Goal: Task Accomplishment & Management: Manage account settings

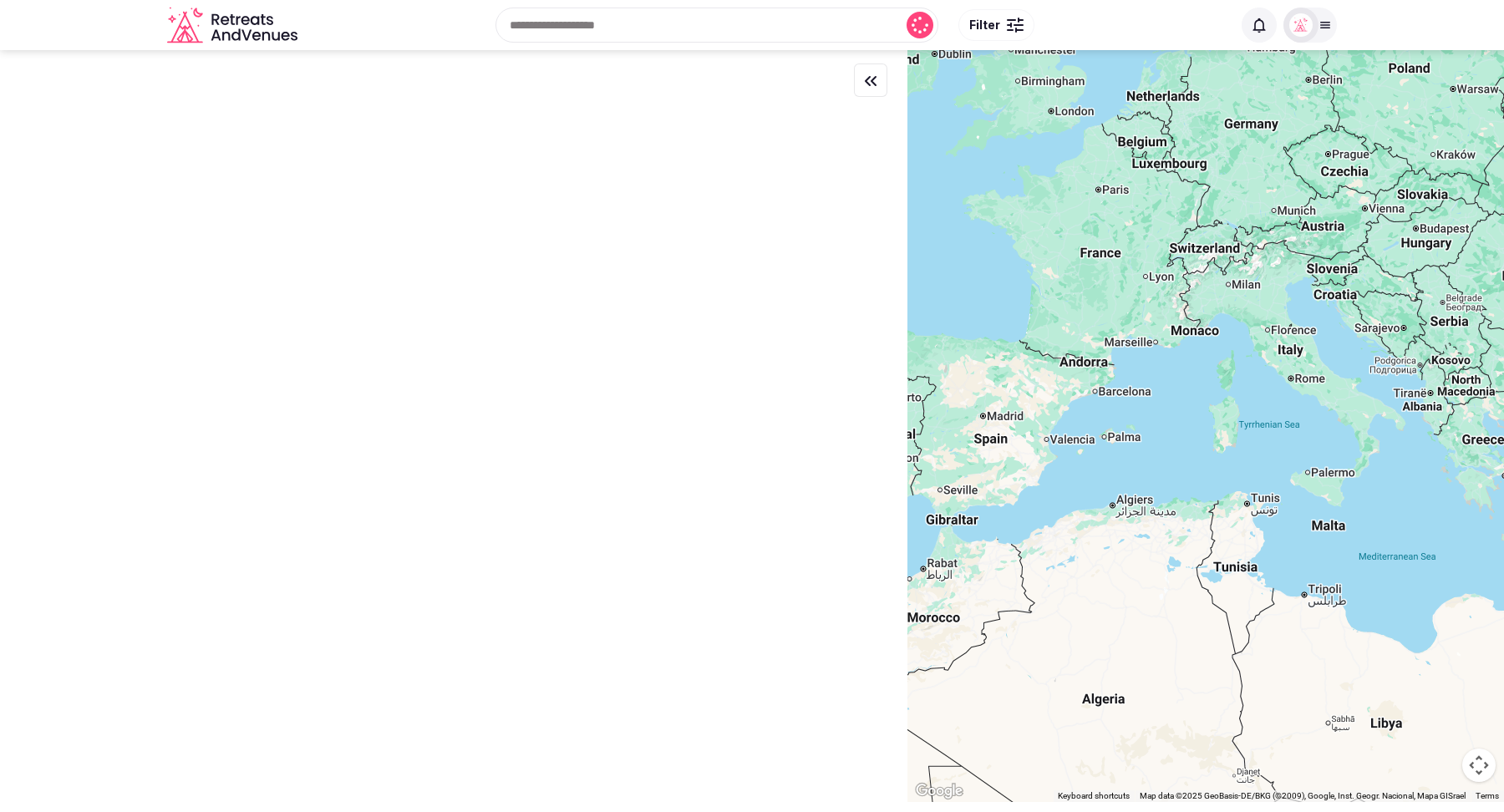
click at [1007, 27] on div at bounding box center [1015, 29] width 16 height 5
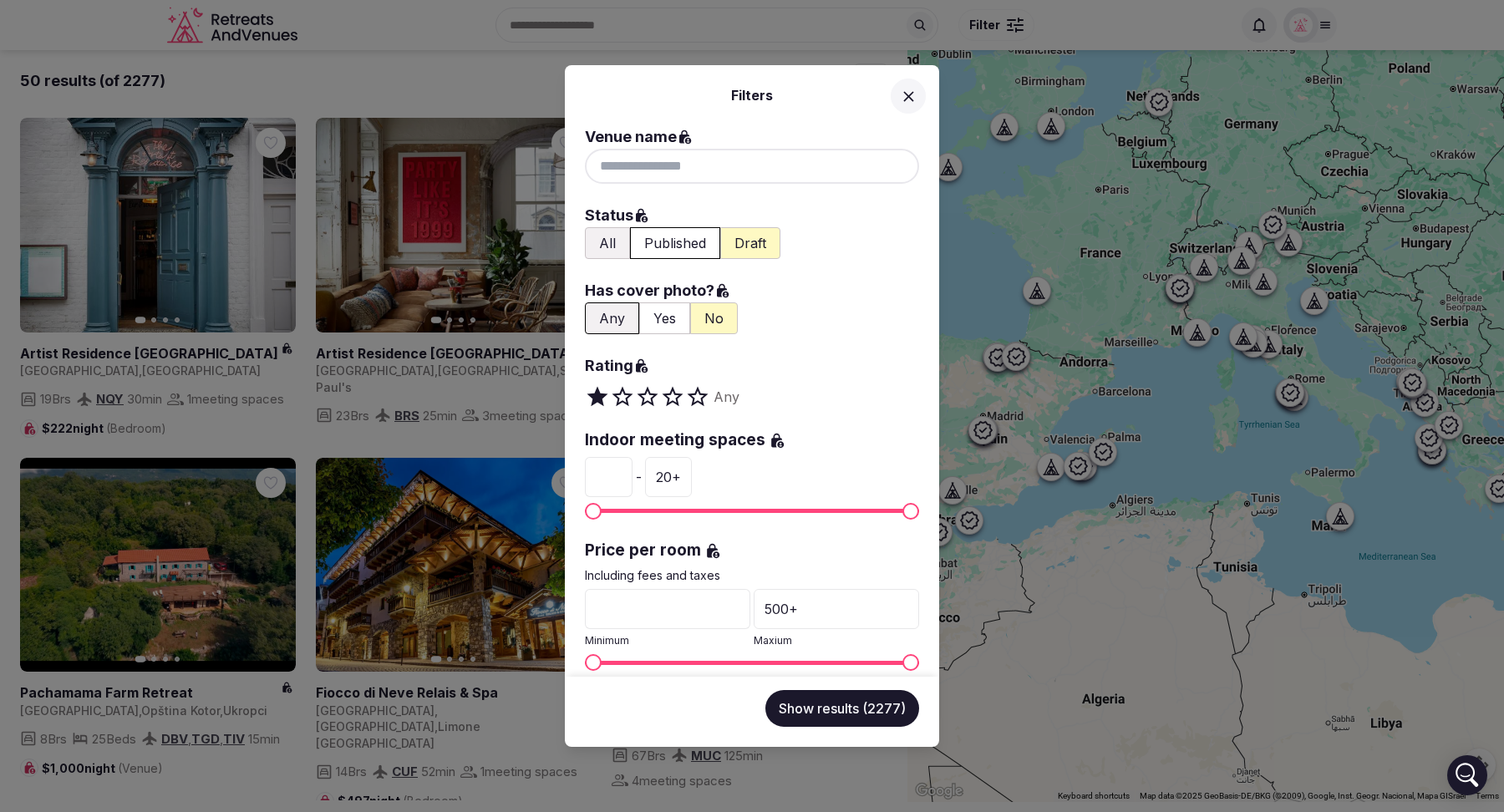
click at [906, 99] on icon at bounding box center [908, 96] width 17 height 17
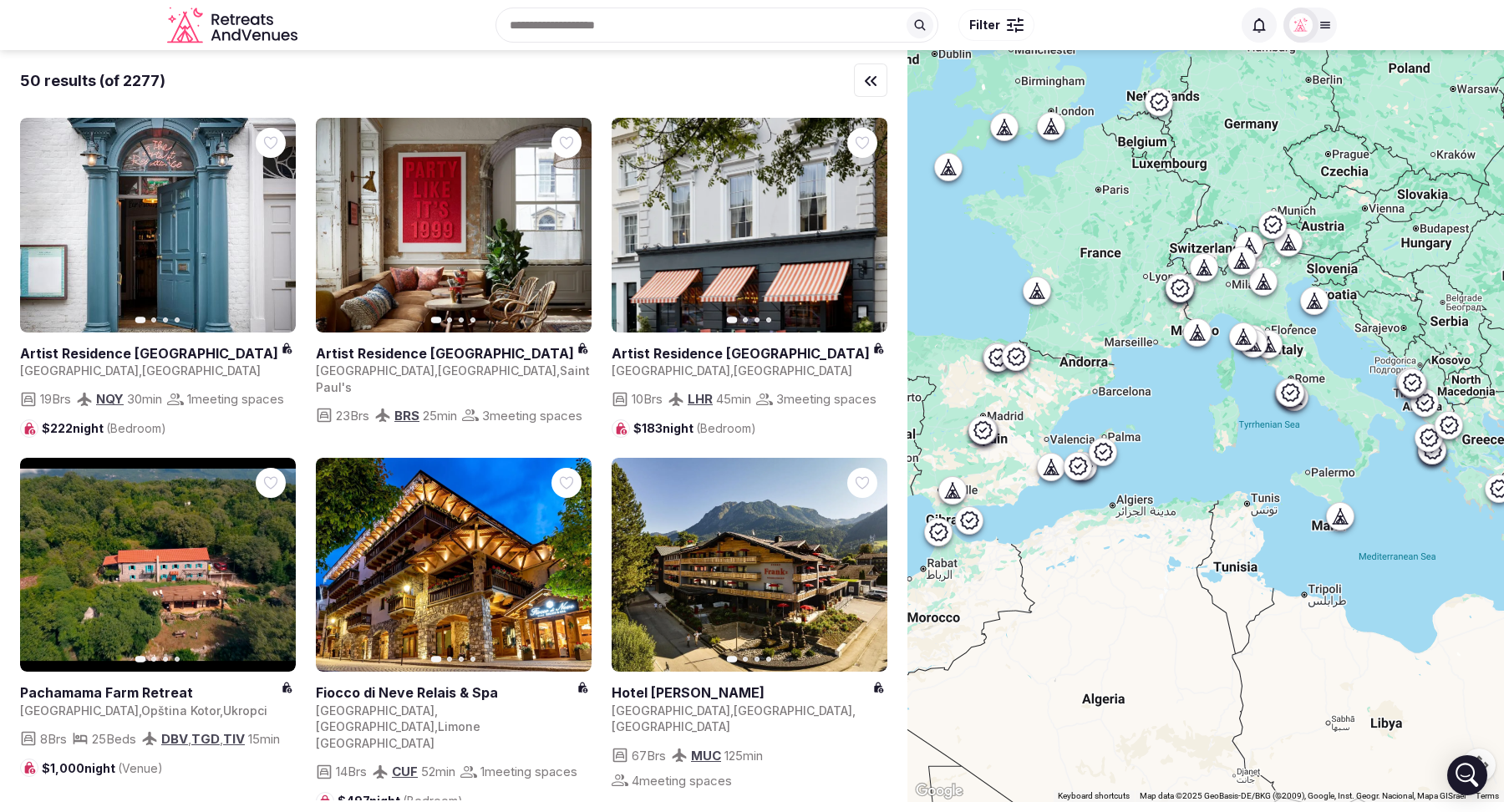
click at [986, 25] on span "Filter" at bounding box center [985, 25] width 31 height 16
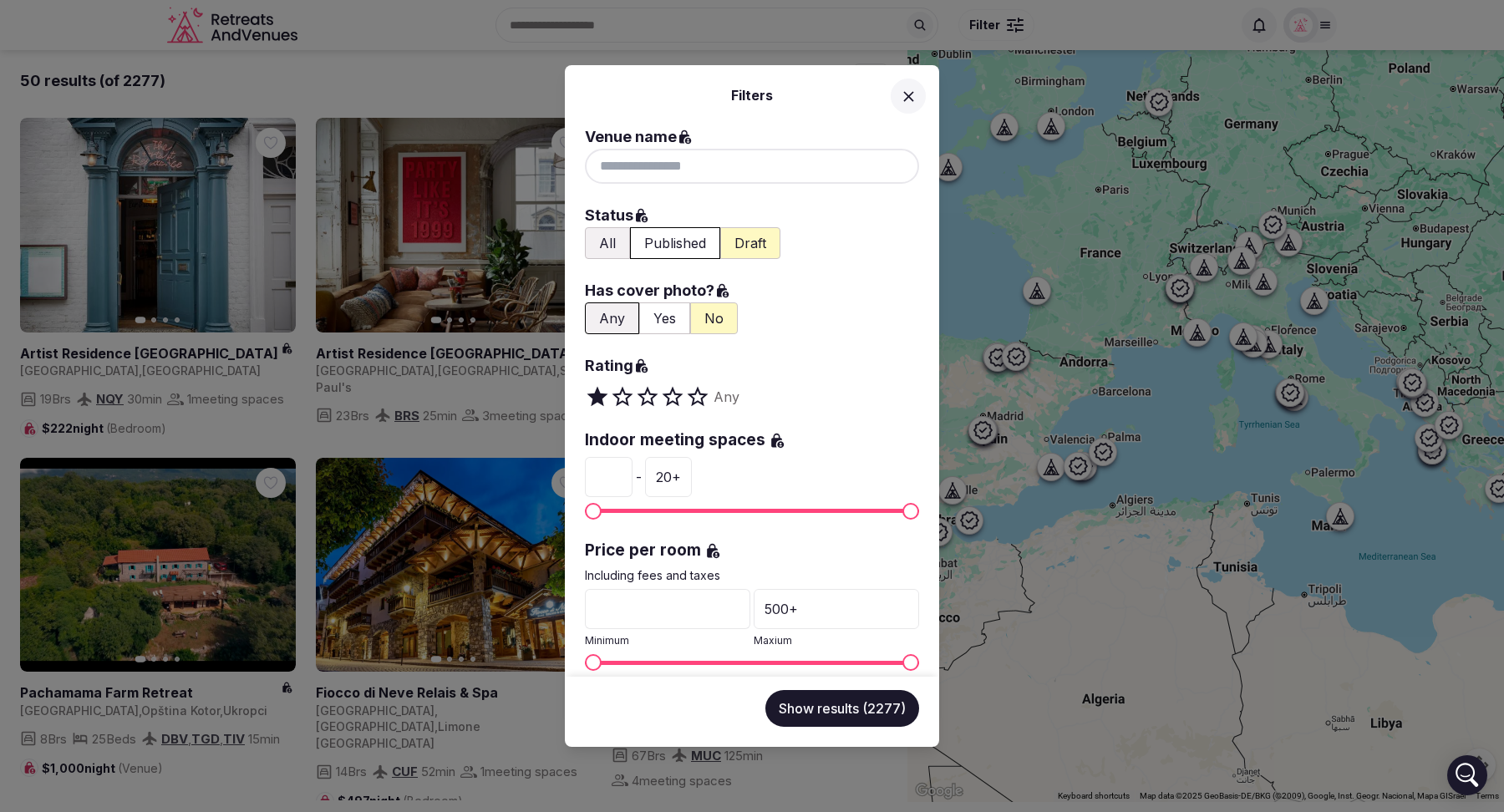
click at [913, 93] on icon at bounding box center [908, 96] width 17 height 17
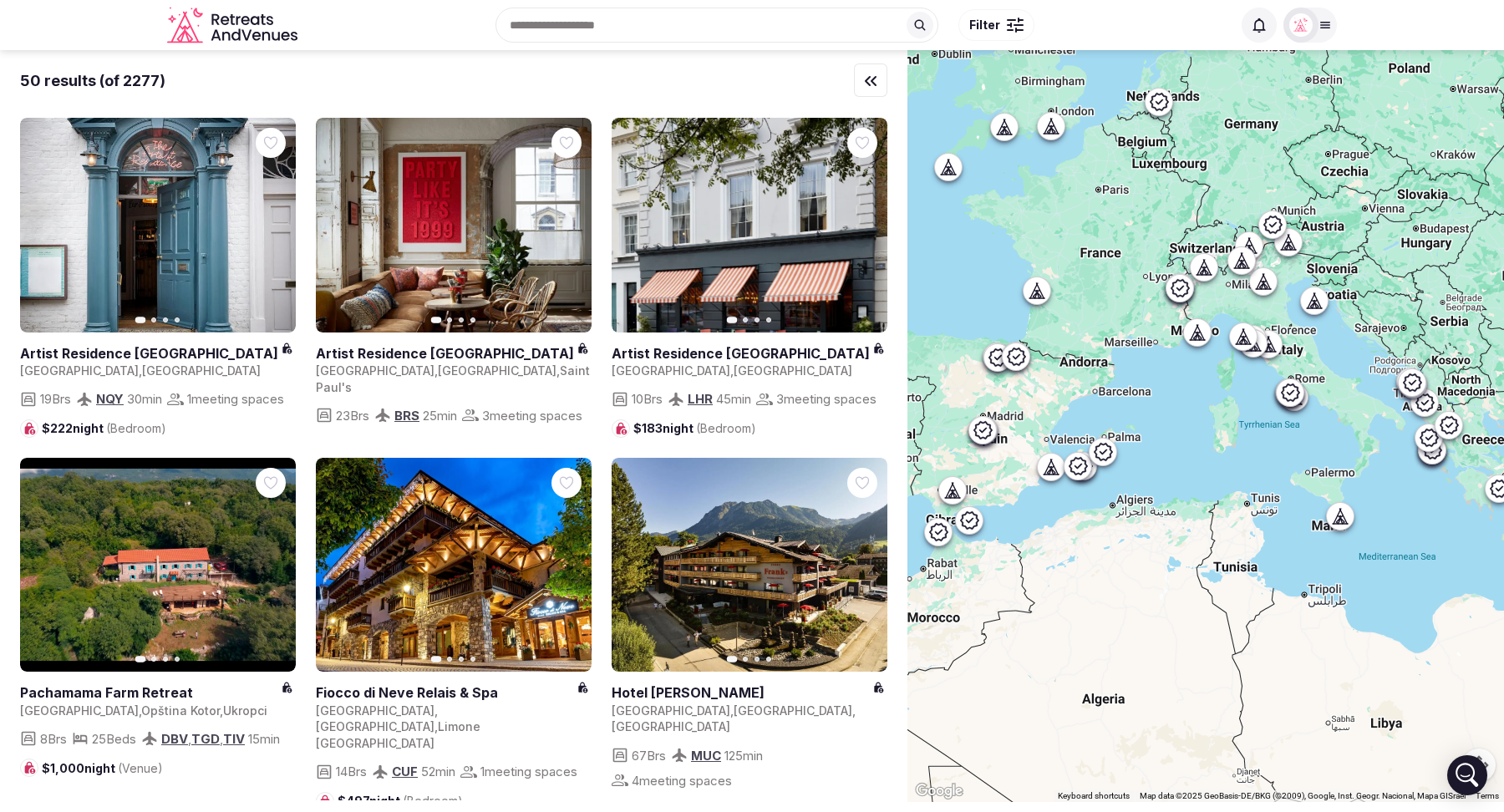
click at [1014, 19] on div at bounding box center [1015, 19] width 16 height 5
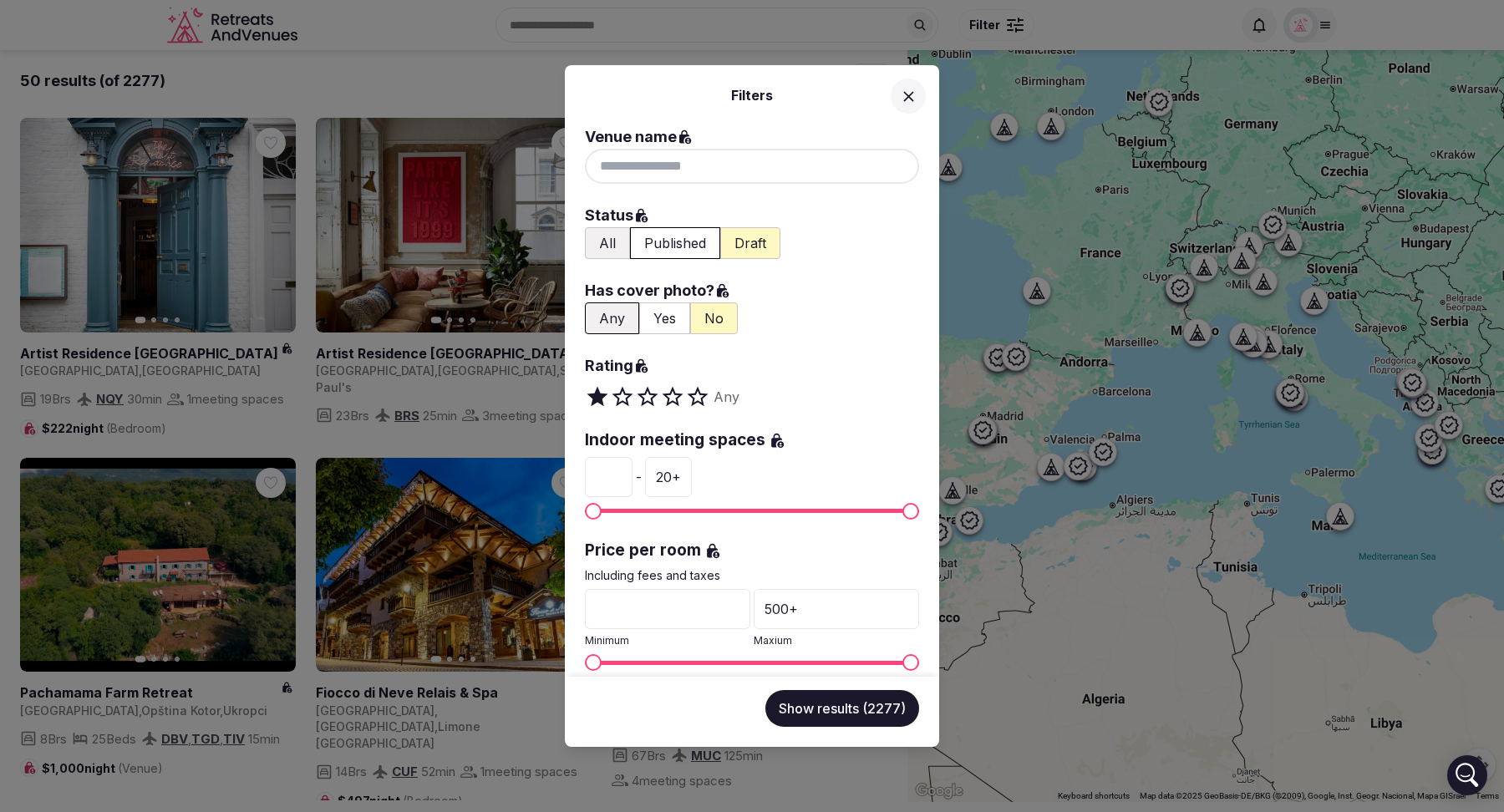
click at [676, 241] on button "Published" at bounding box center [674, 243] width 90 height 32
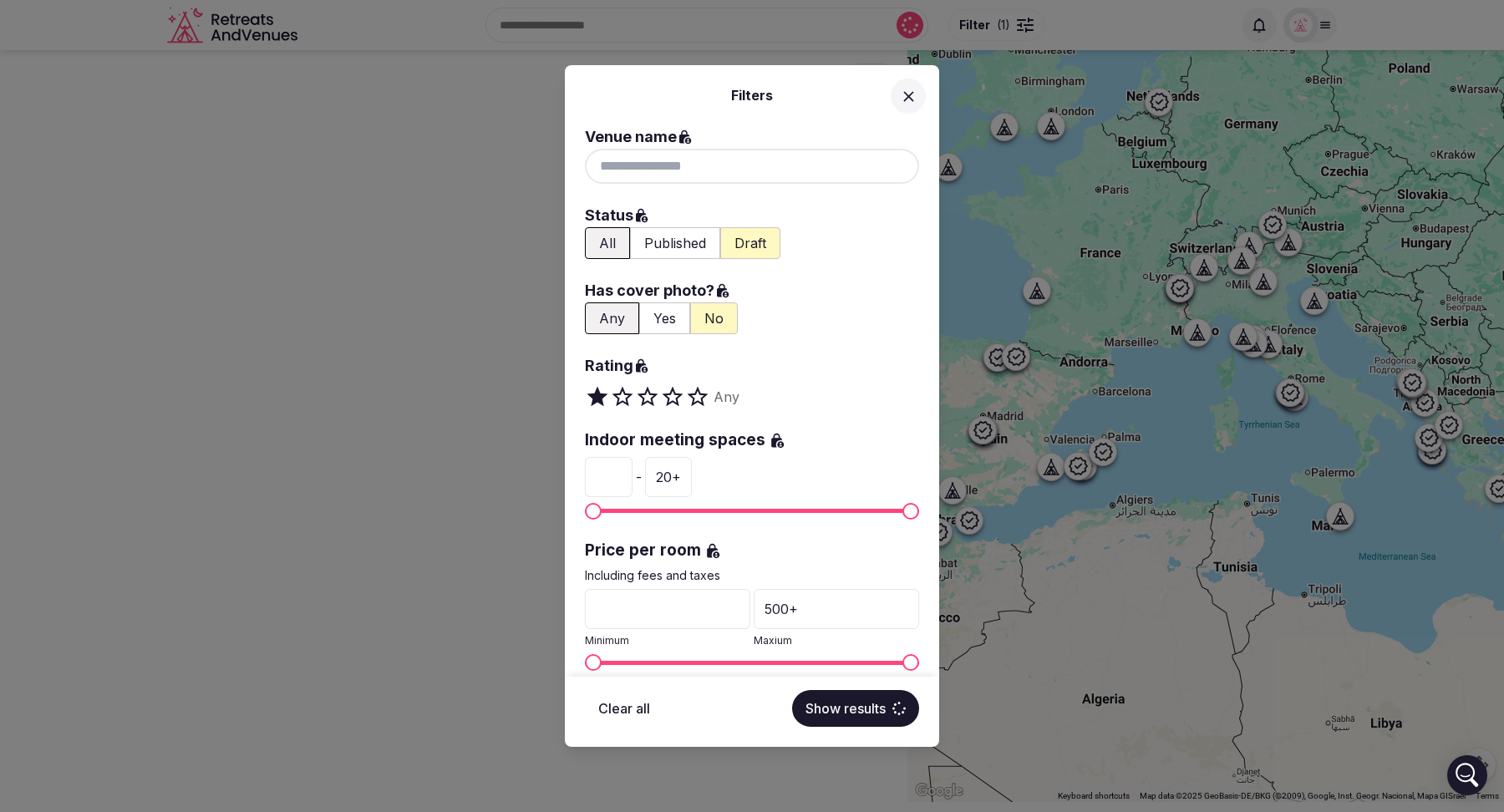
click at [660, 319] on button "Yes" at bounding box center [664, 318] width 51 height 32
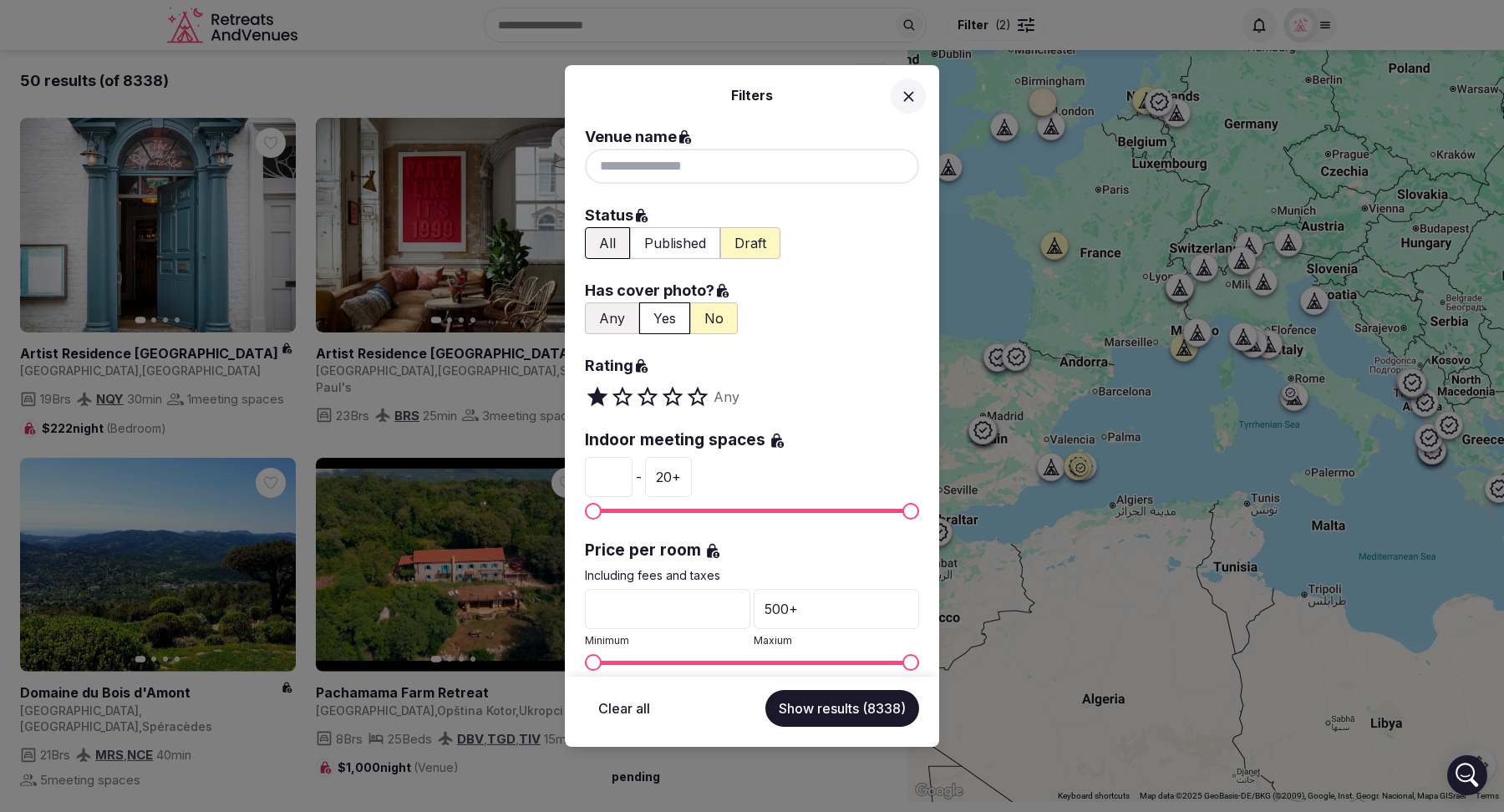
click at [600, 235] on button "All" at bounding box center [607, 243] width 45 height 32
click at [675, 314] on button "Yes" at bounding box center [664, 318] width 51 height 32
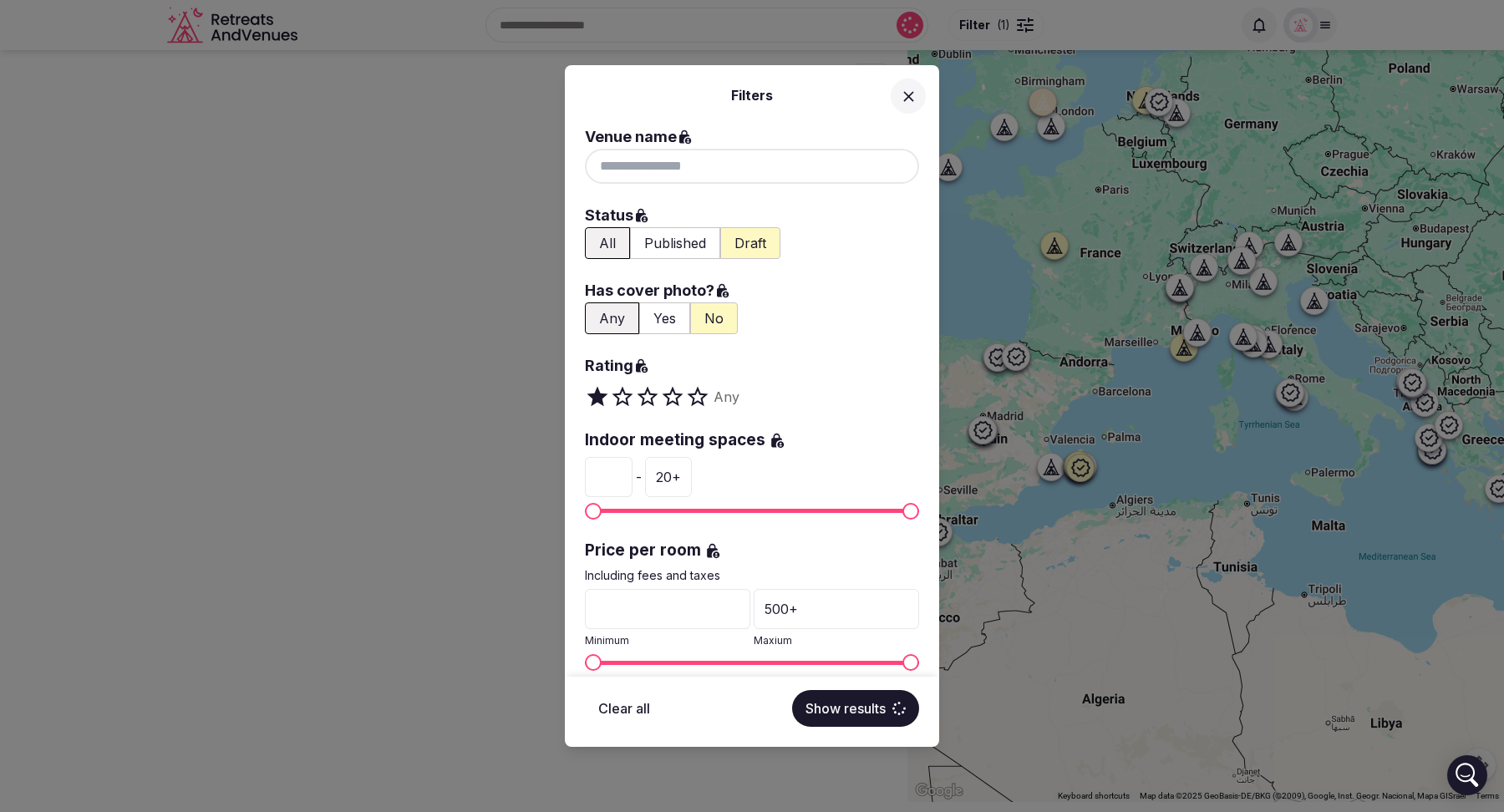
click at [657, 316] on button "Yes" at bounding box center [664, 318] width 51 height 32
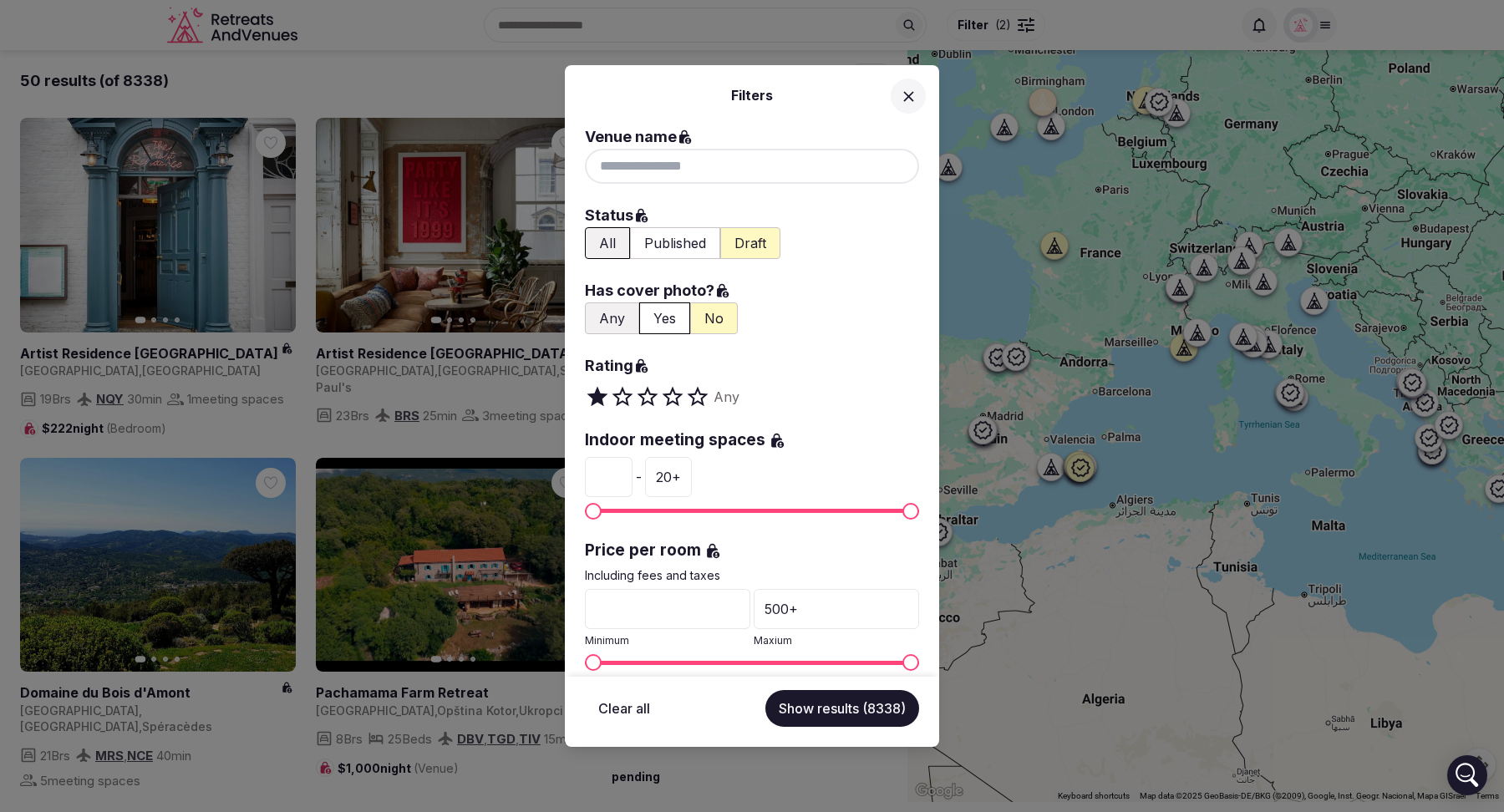
click at [853, 713] on button "Show results (8338)" at bounding box center [841, 708] width 153 height 36
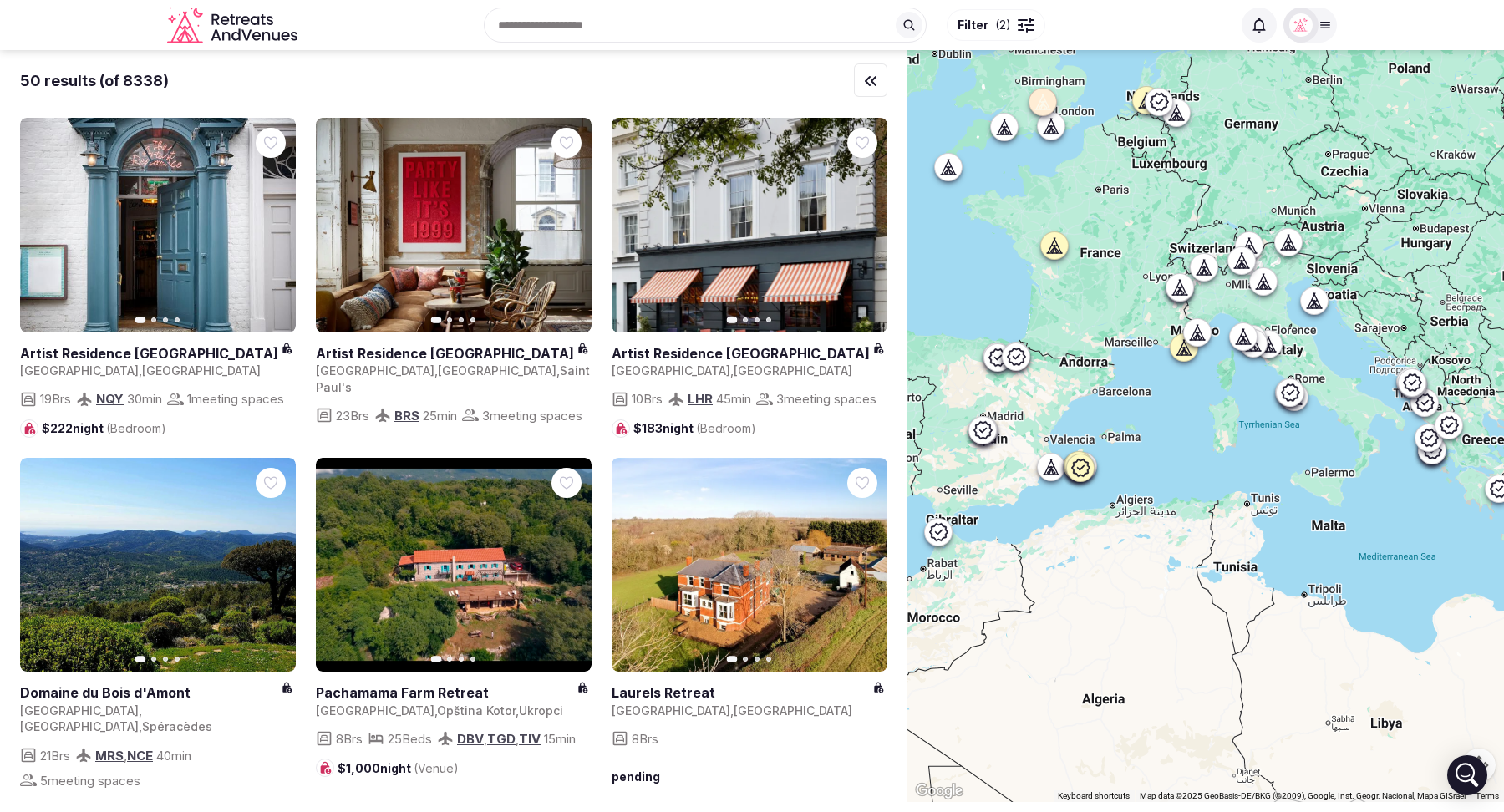
click at [1042, 103] on icon at bounding box center [1042, 103] width 0 height 2
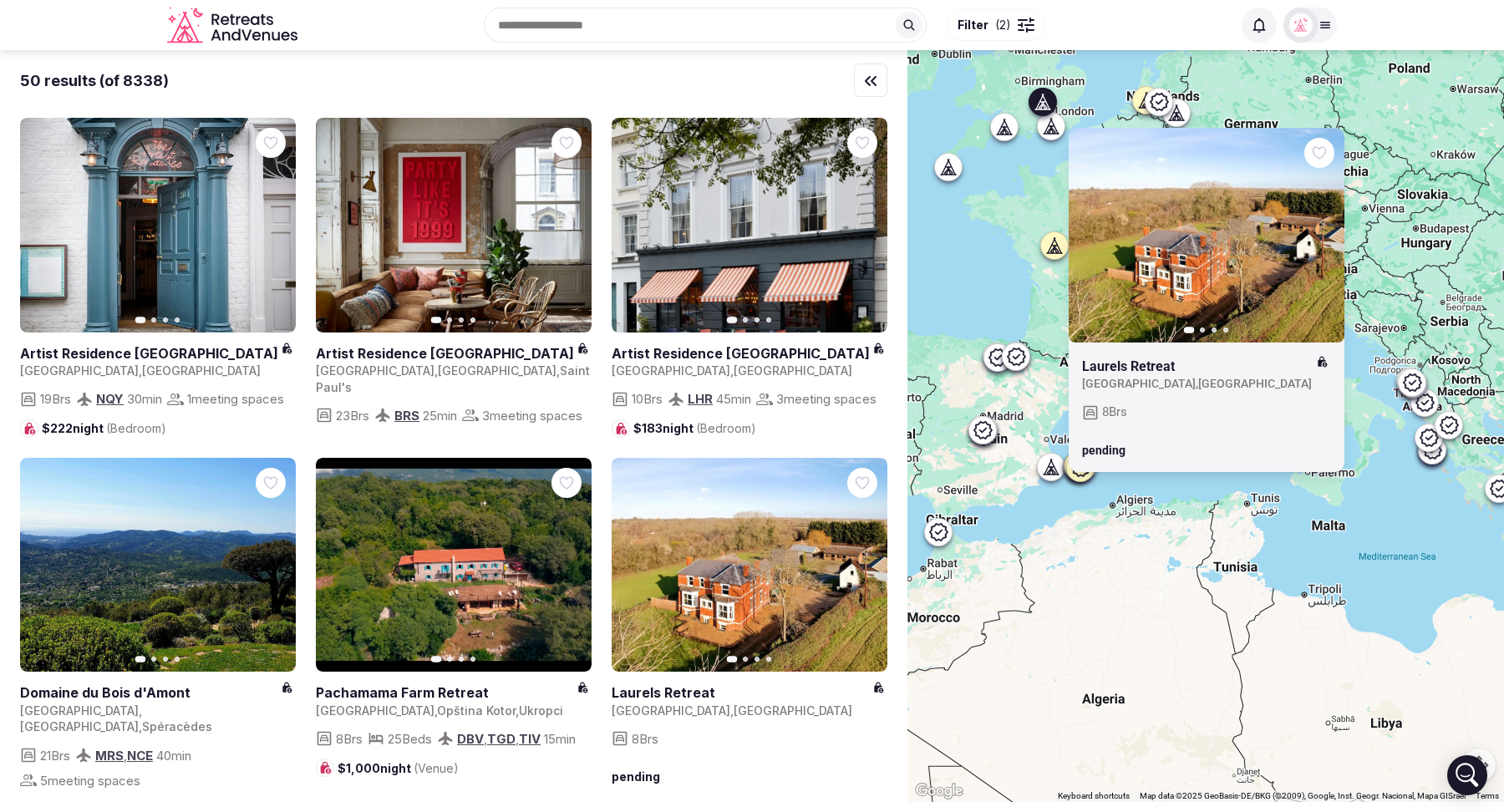
click at [959, 252] on div "Previous slide Next slide Laurels Retreat United Kingdom , England 8 Brs pending" at bounding box center [1206, 426] width 597 height 752
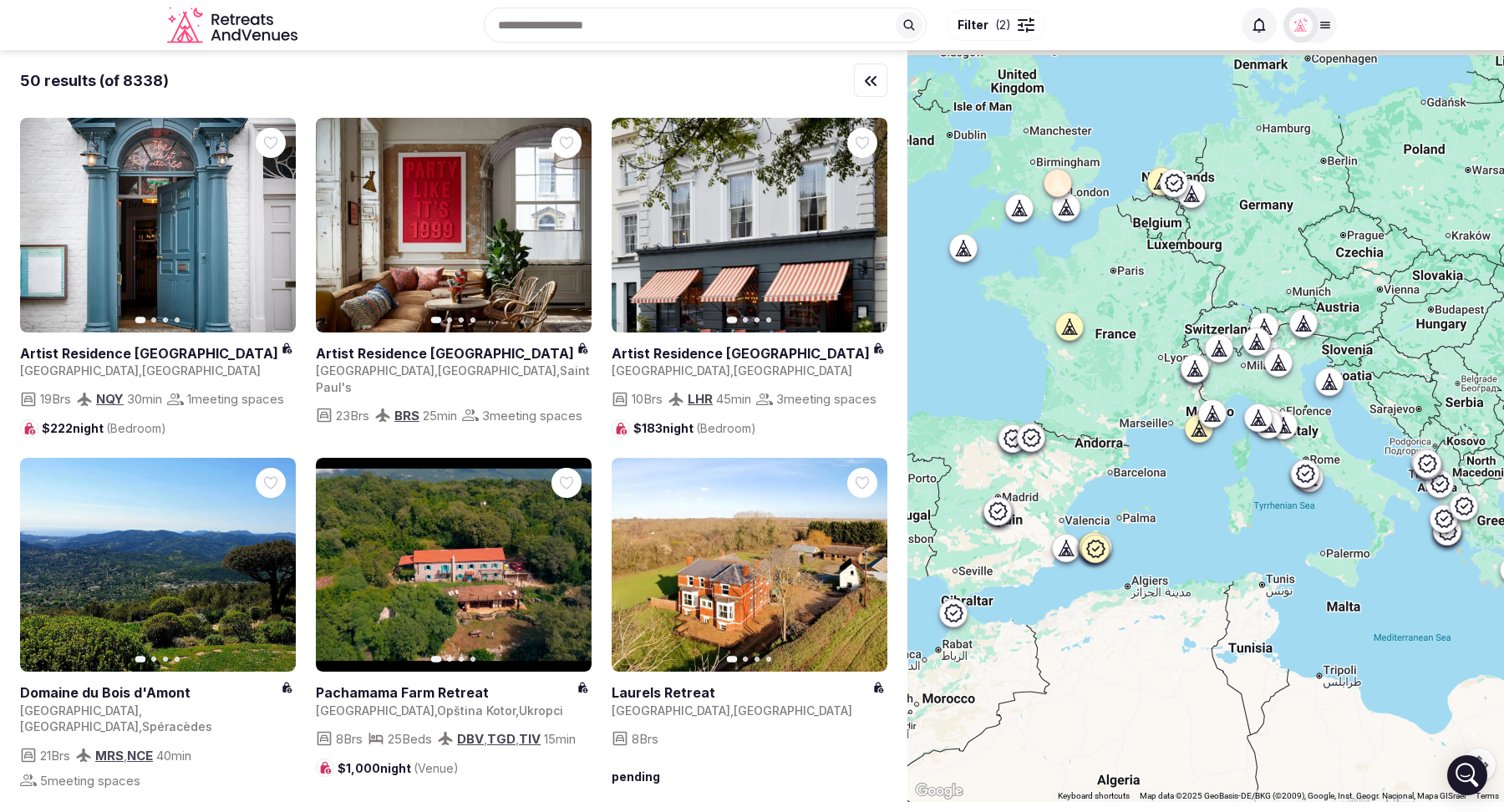
drag, startPoint x: 966, startPoint y: 254, endPoint x: 982, endPoint y: 340, distance: 87.5
click at [982, 340] on div at bounding box center [1206, 426] width 597 height 752
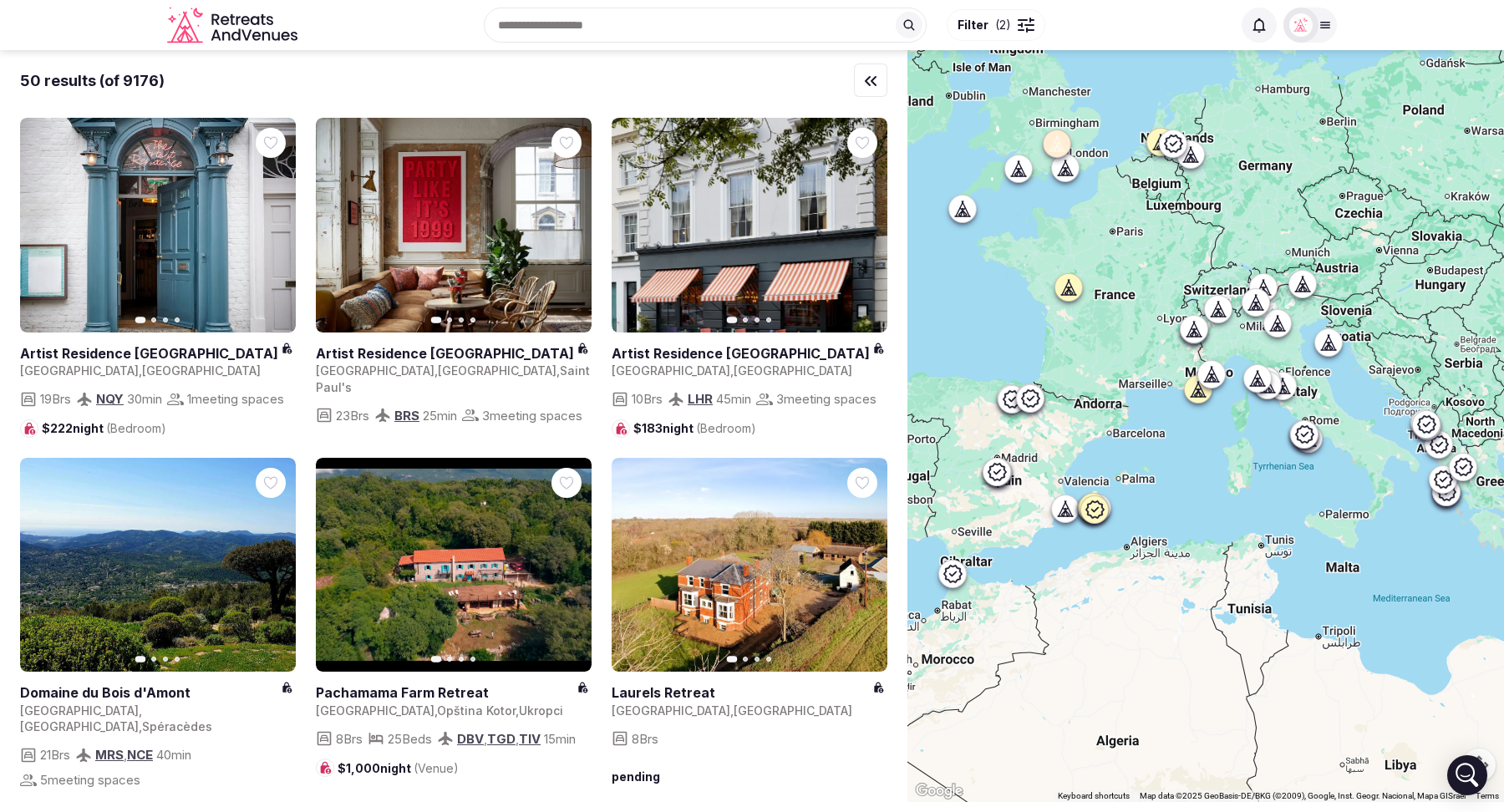
drag, startPoint x: 1018, startPoint y: 347, endPoint x: 1015, endPoint y: 298, distance: 49.1
click at [1015, 298] on div at bounding box center [1206, 426] width 597 height 752
click at [1097, 510] on icon at bounding box center [1094, 507] width 20 height 20
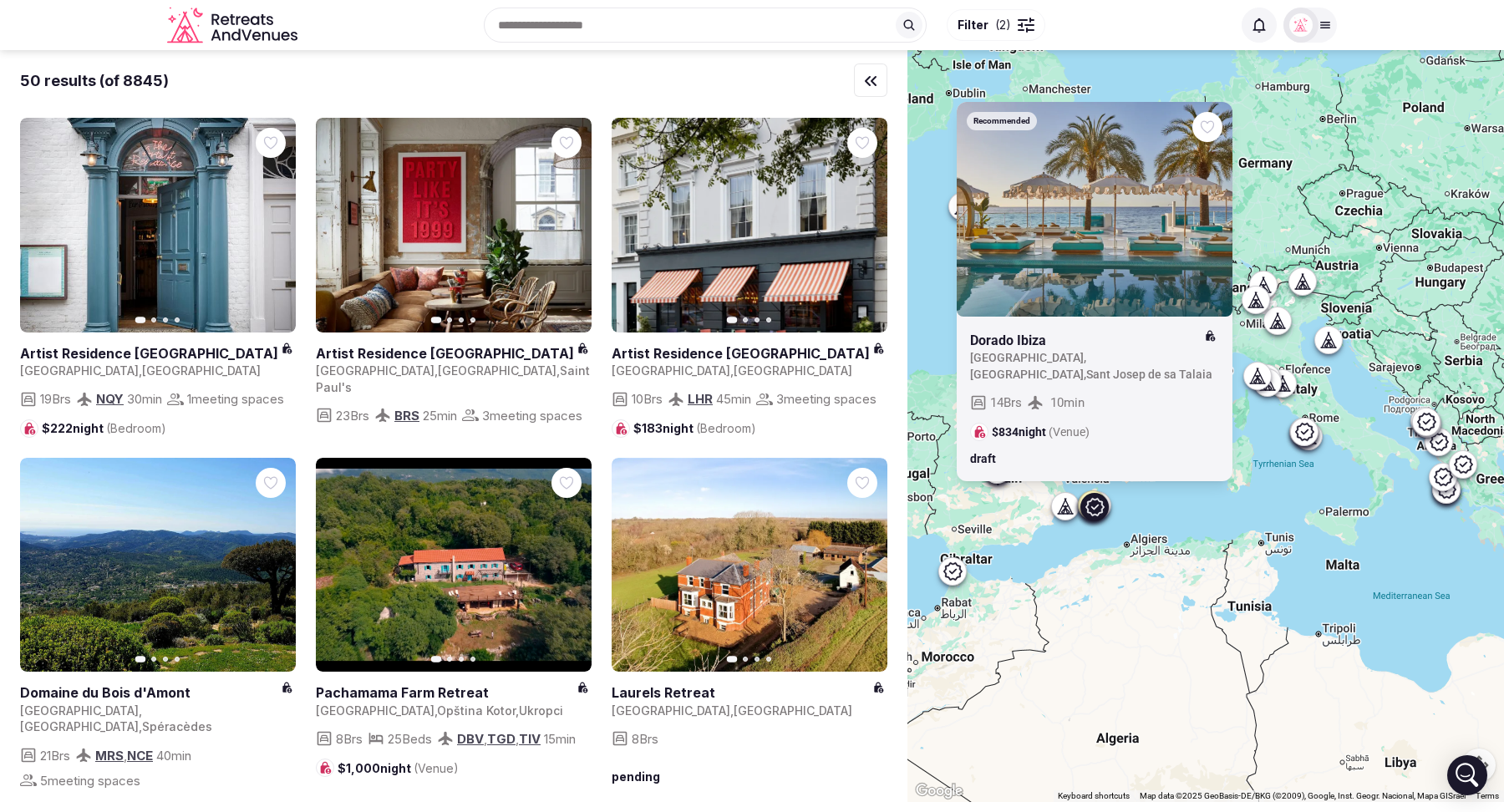
click at [1030, 350] on link at bounding box center [1087, 340] width 234 height 18
click at [948, 181] on div "Recommended Dorado Ibiza Spain , Illes Balears , Sant Josep de sa Talaia 14 Brs…" at bounding box center [1206, 426] width 597 height 752
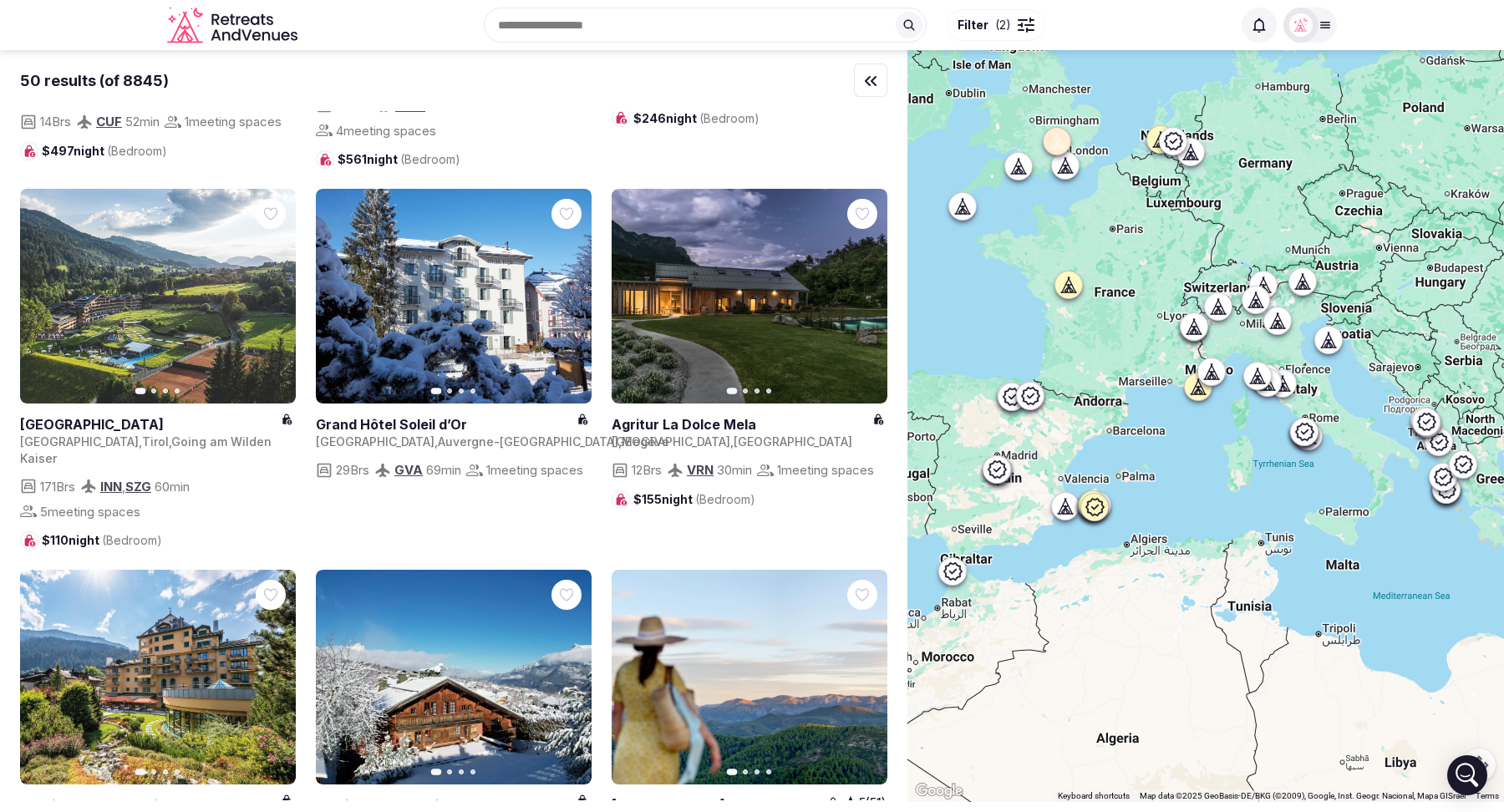
scroll to position [970, 0]
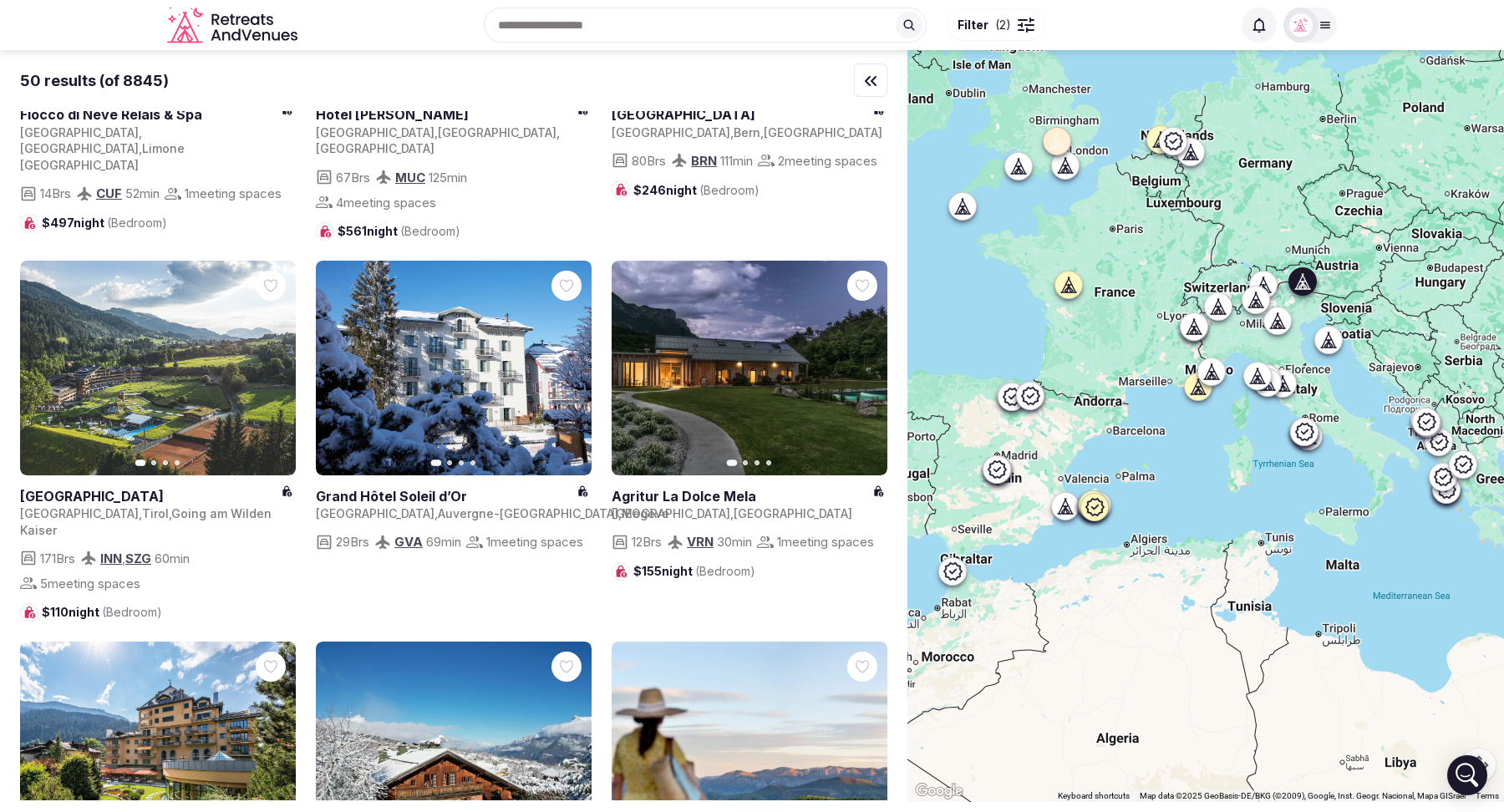
click at [273, 374] on icon "button" at bounding box center [272, 367] width 14 height 14
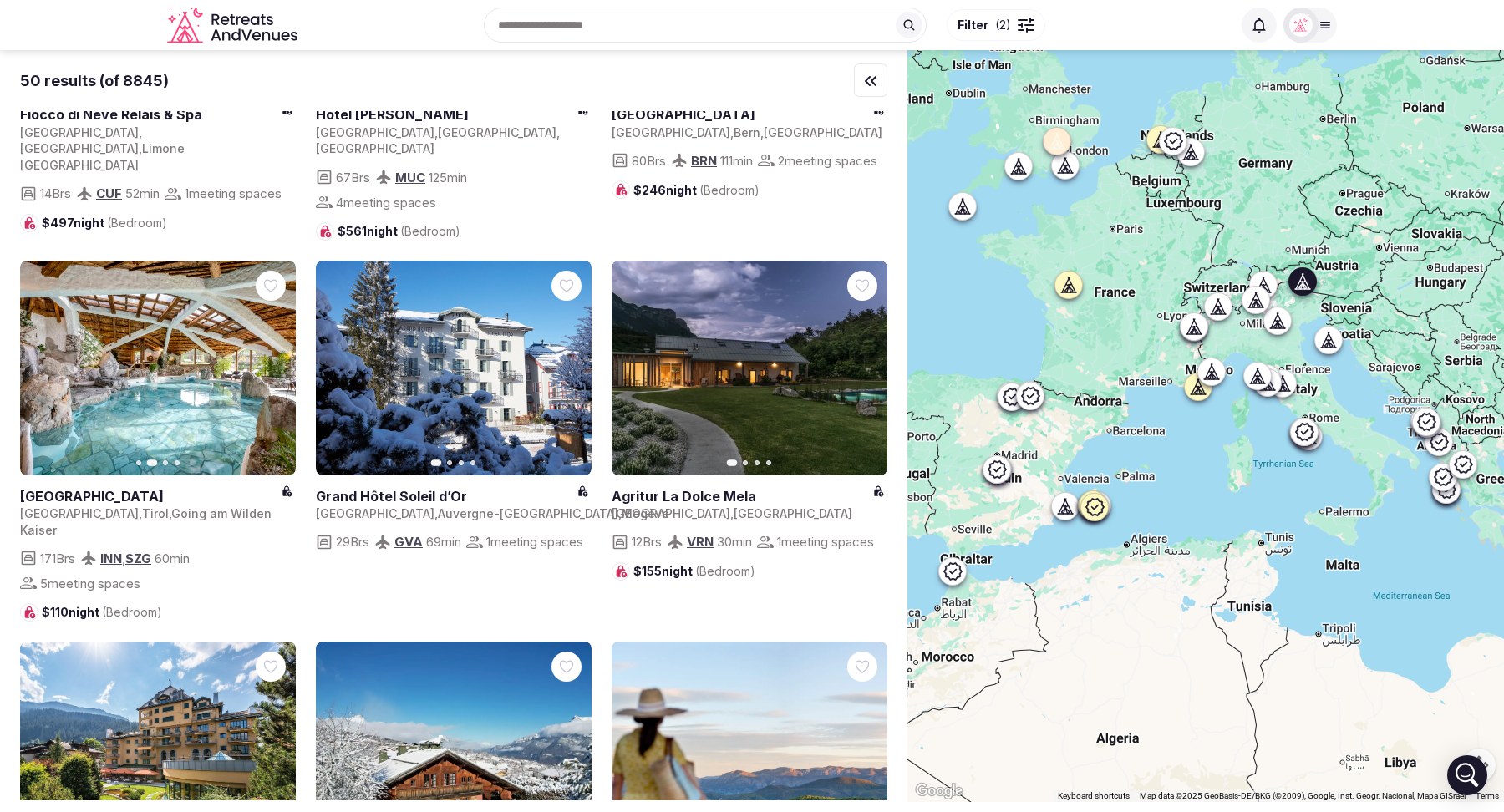
click at [273, 374] on icon "button" at bounding box center [272, 367] width 14 height 14
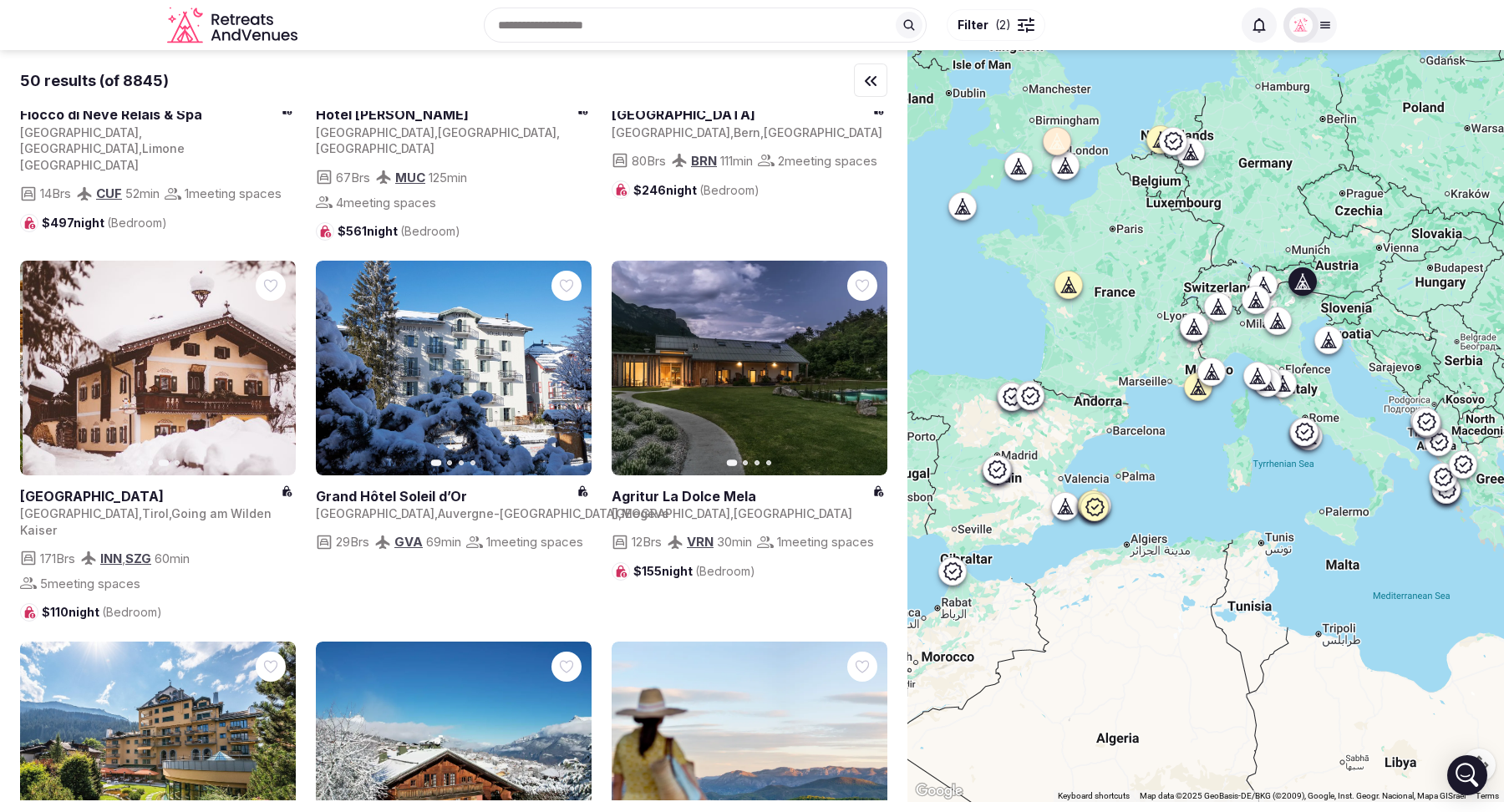
click at [273, 374] on icon "button" at bounding box center [272, 367] width 14 height 14
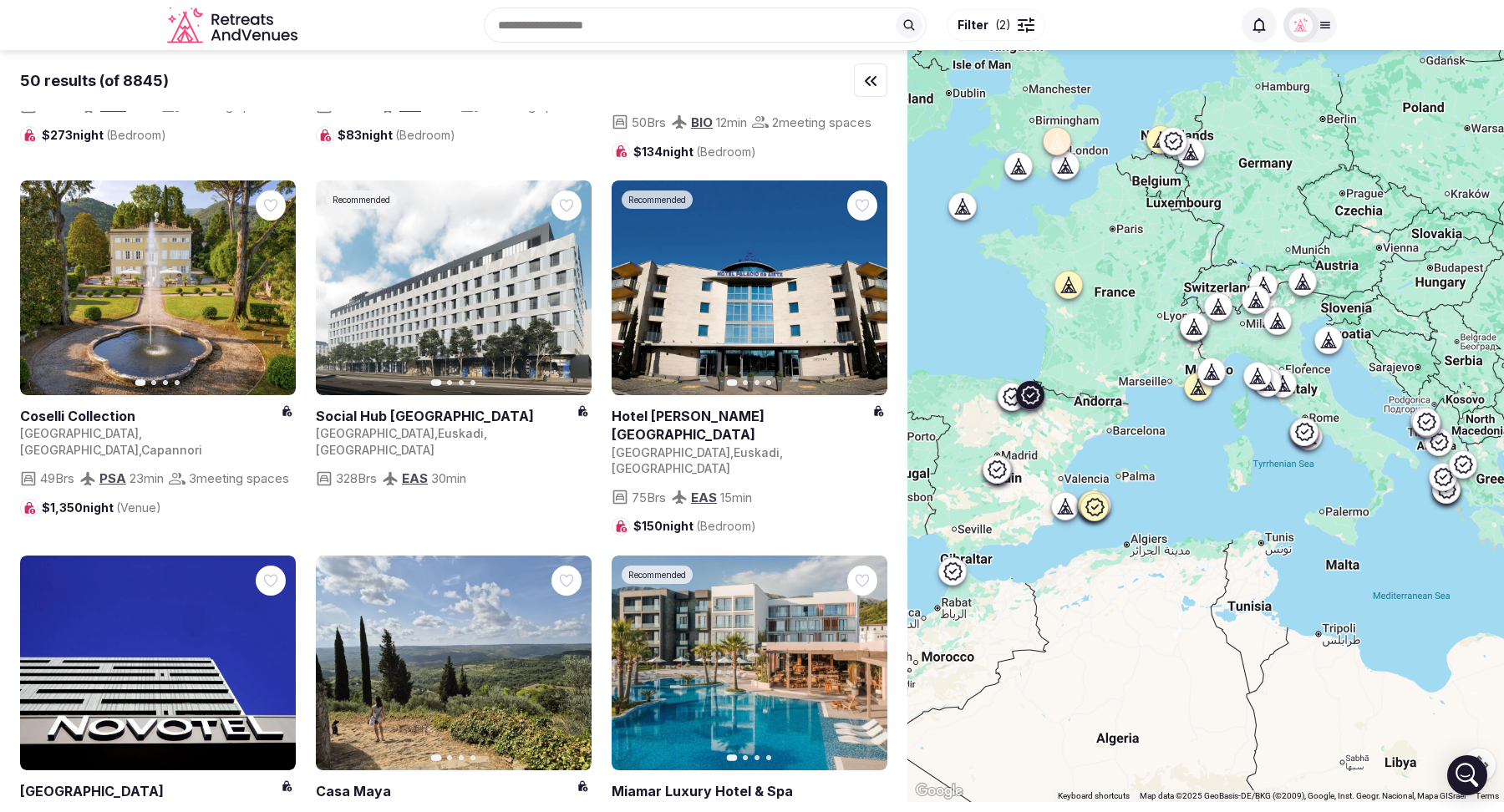
scroll to position [2839, 0]
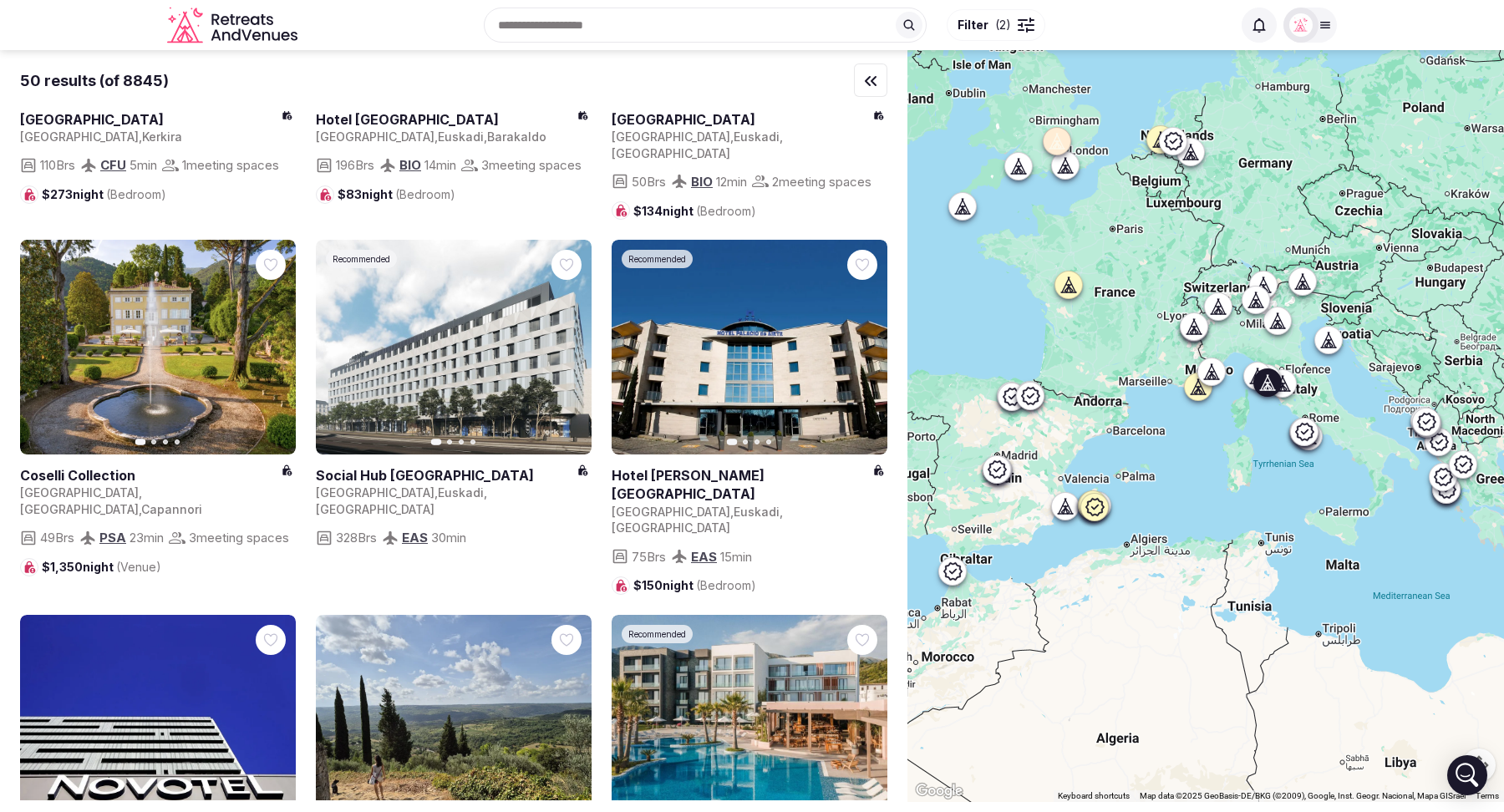
click at [270, 354] on icon "button" at bounding box center [272, 347] width 14 height 14
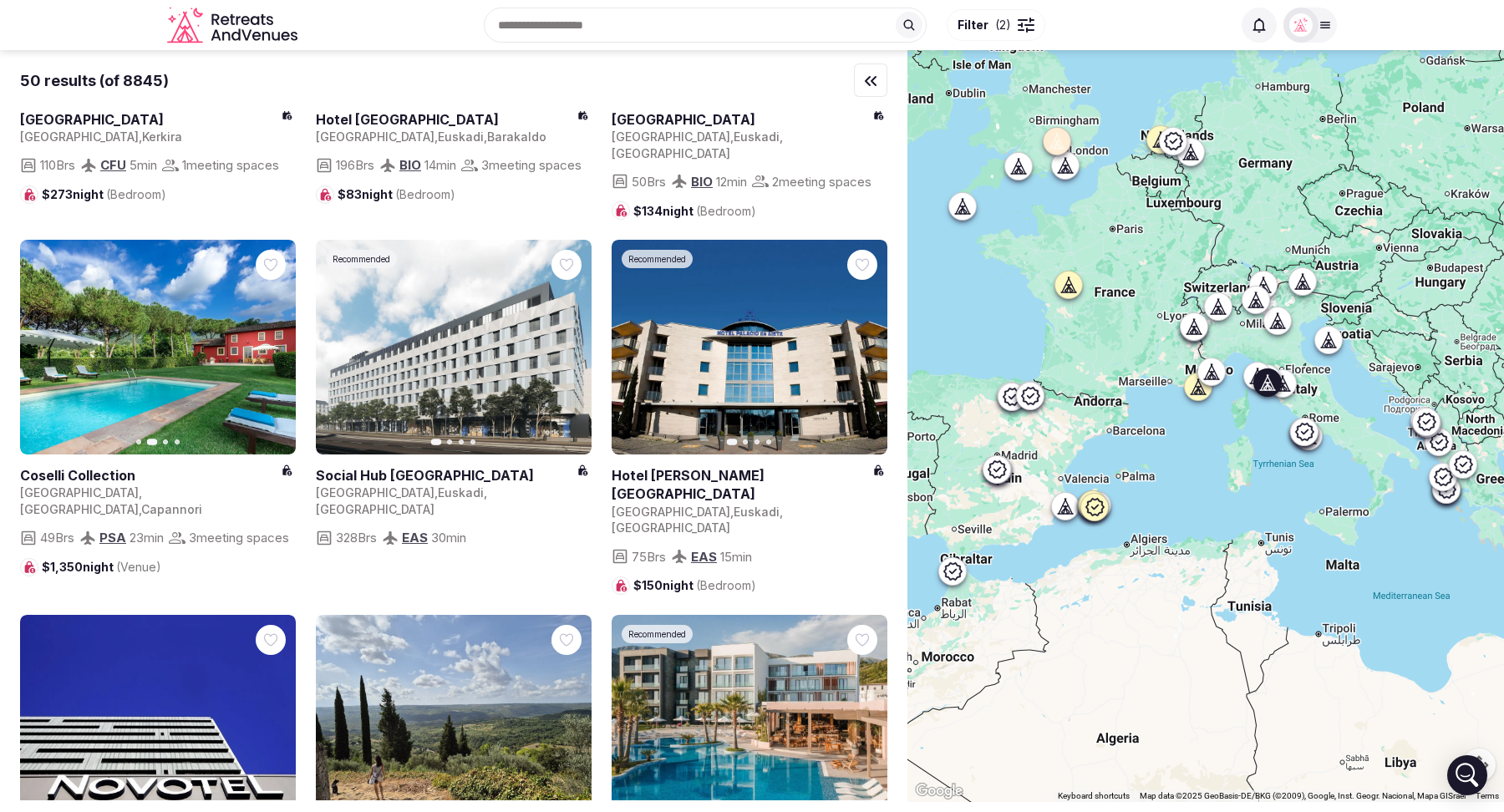
click at [270, 354] on icon "button" at bounding box center [272, 347] width 14 height 14
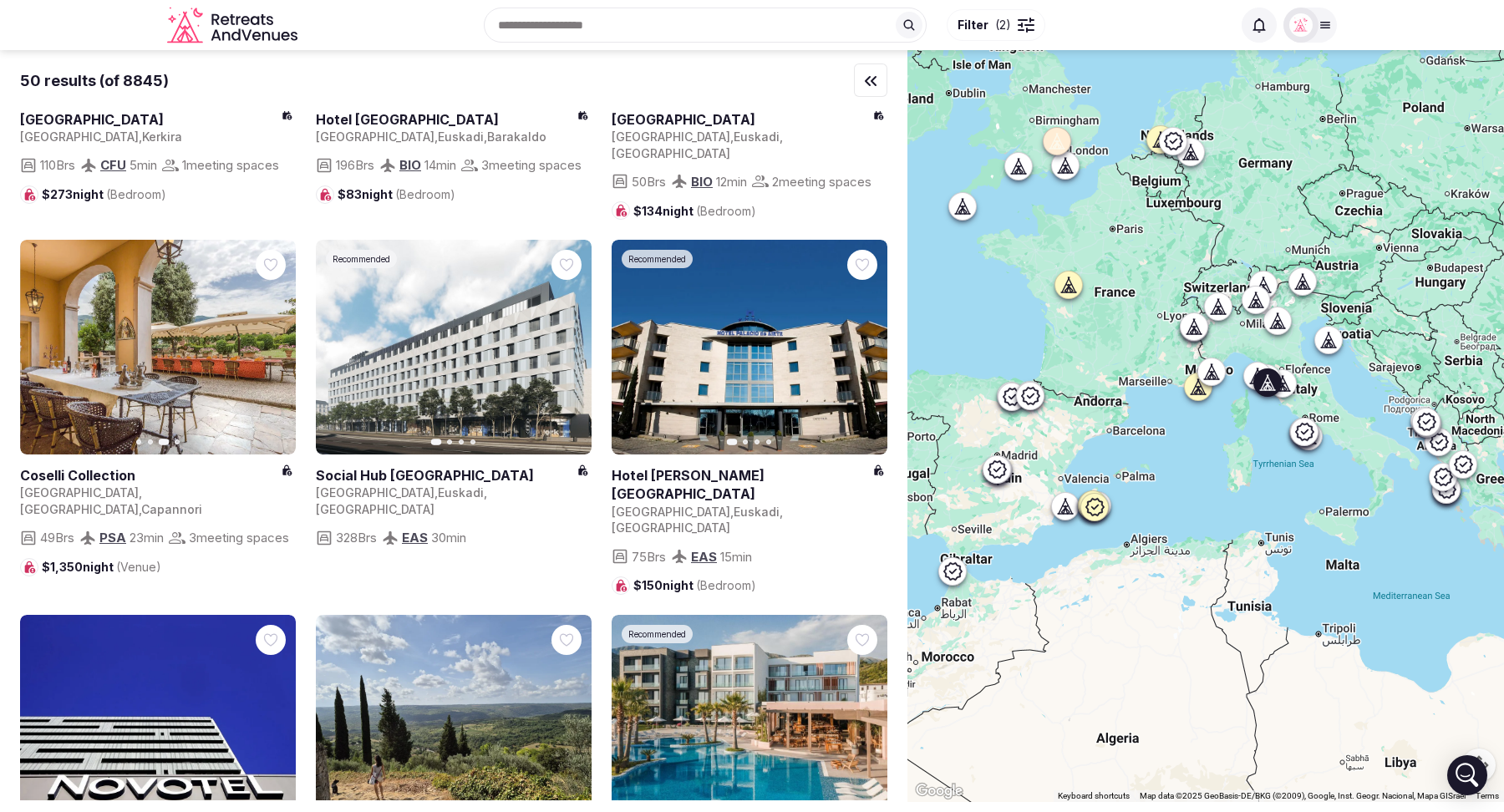
click at [270, 354] on icon "button" at bounding box center [272, 347] width 14 height 14
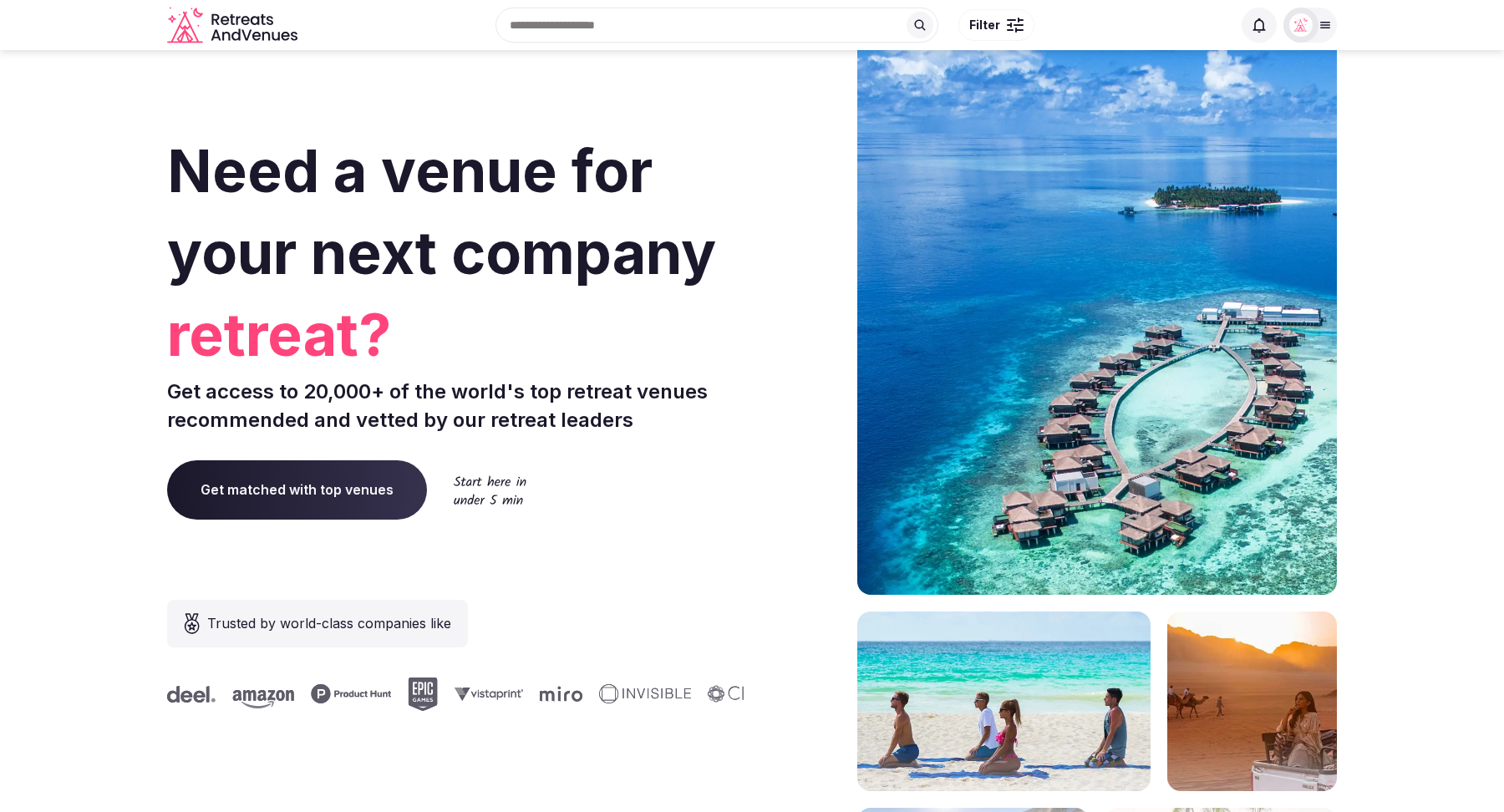
click at [292, 492] on span "Get matched with top venues" at bounding box center [297, 489] width 260 height 58
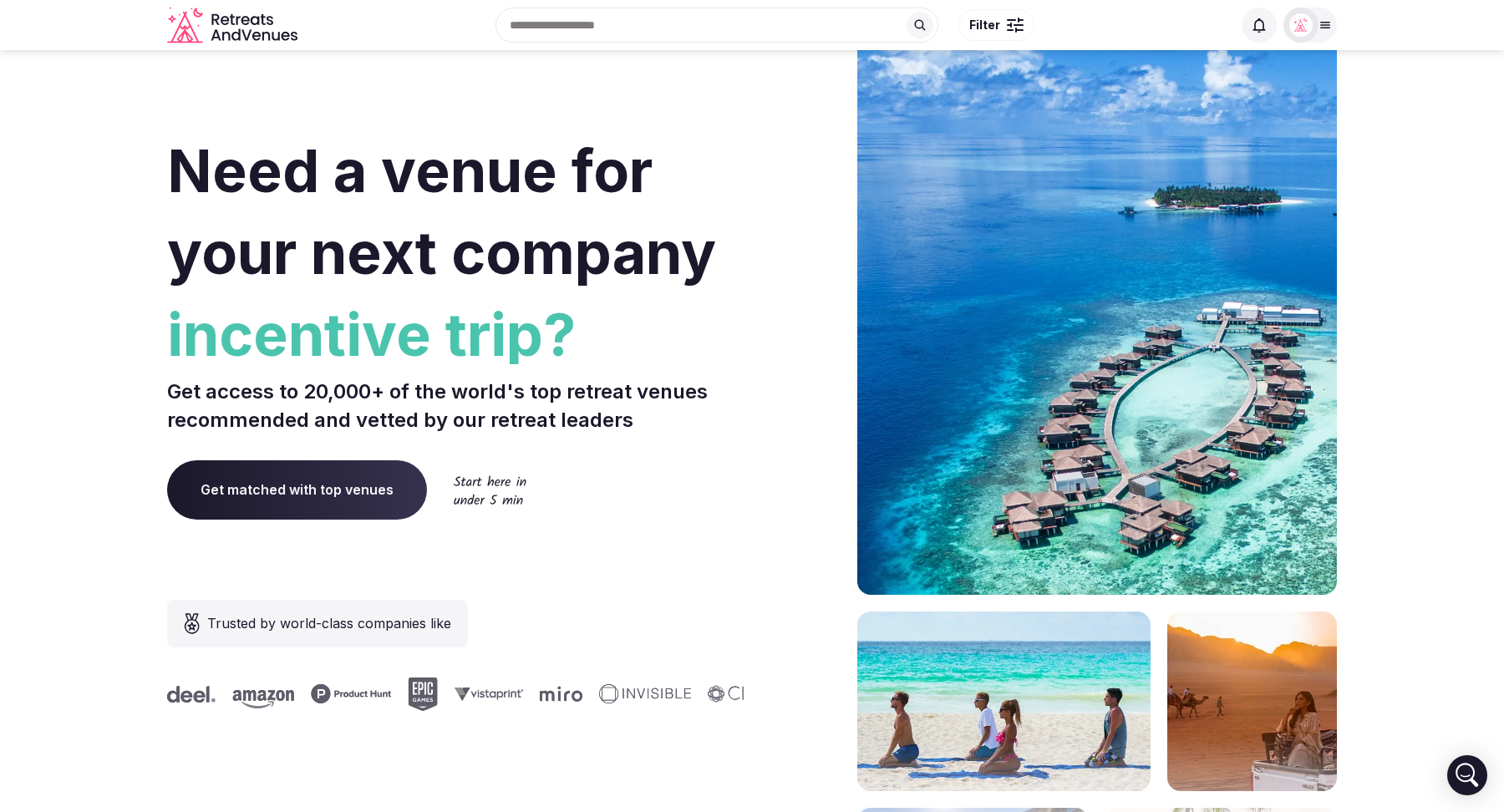
click at [654, 28] on input "text" at bounding box center [716, 25] width 443 height 35
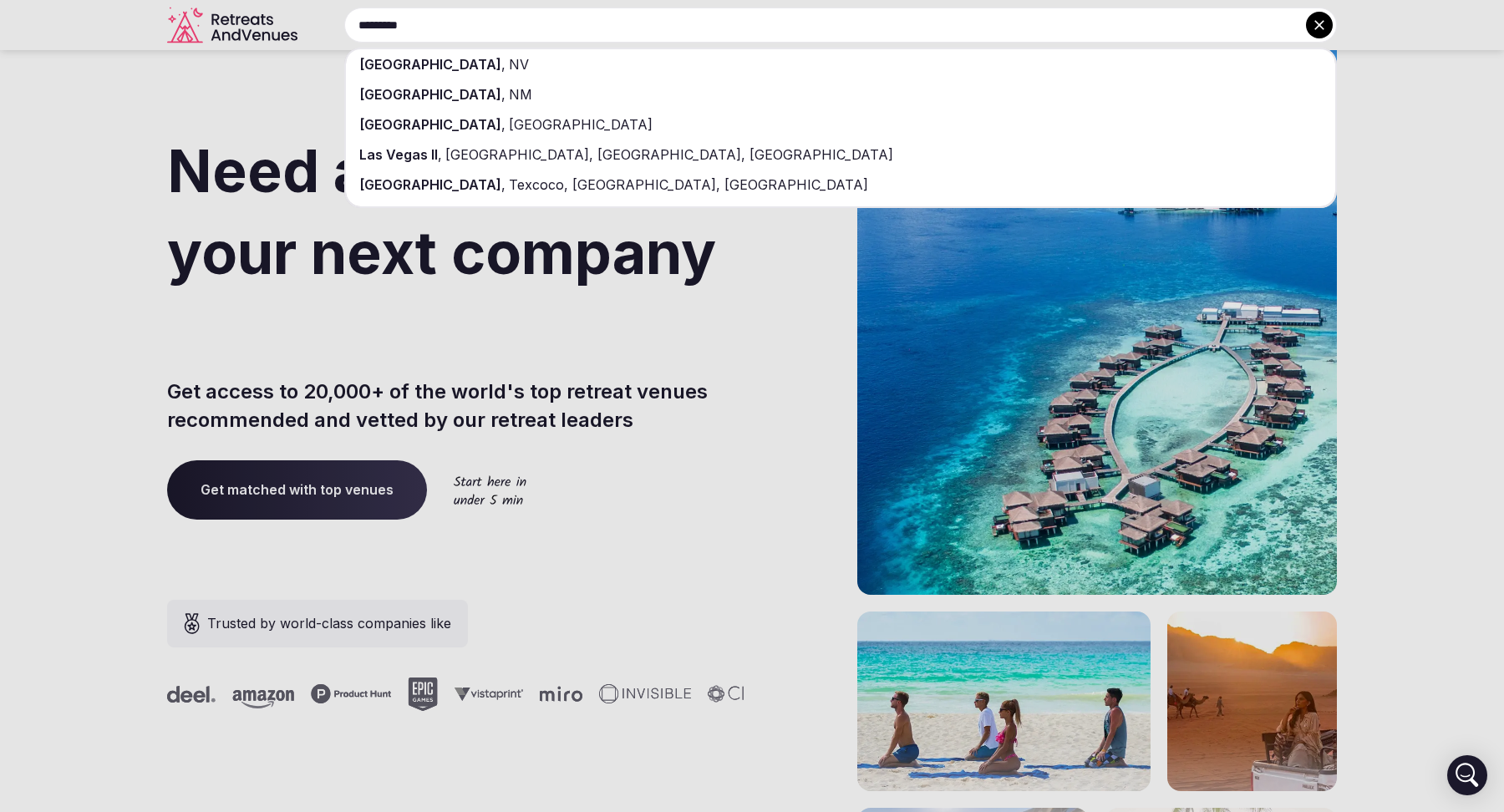
type input "*********"
click at [622, 62] on div "Las Vegas , NV" at bounding box center [841, 64] width 989 height 30
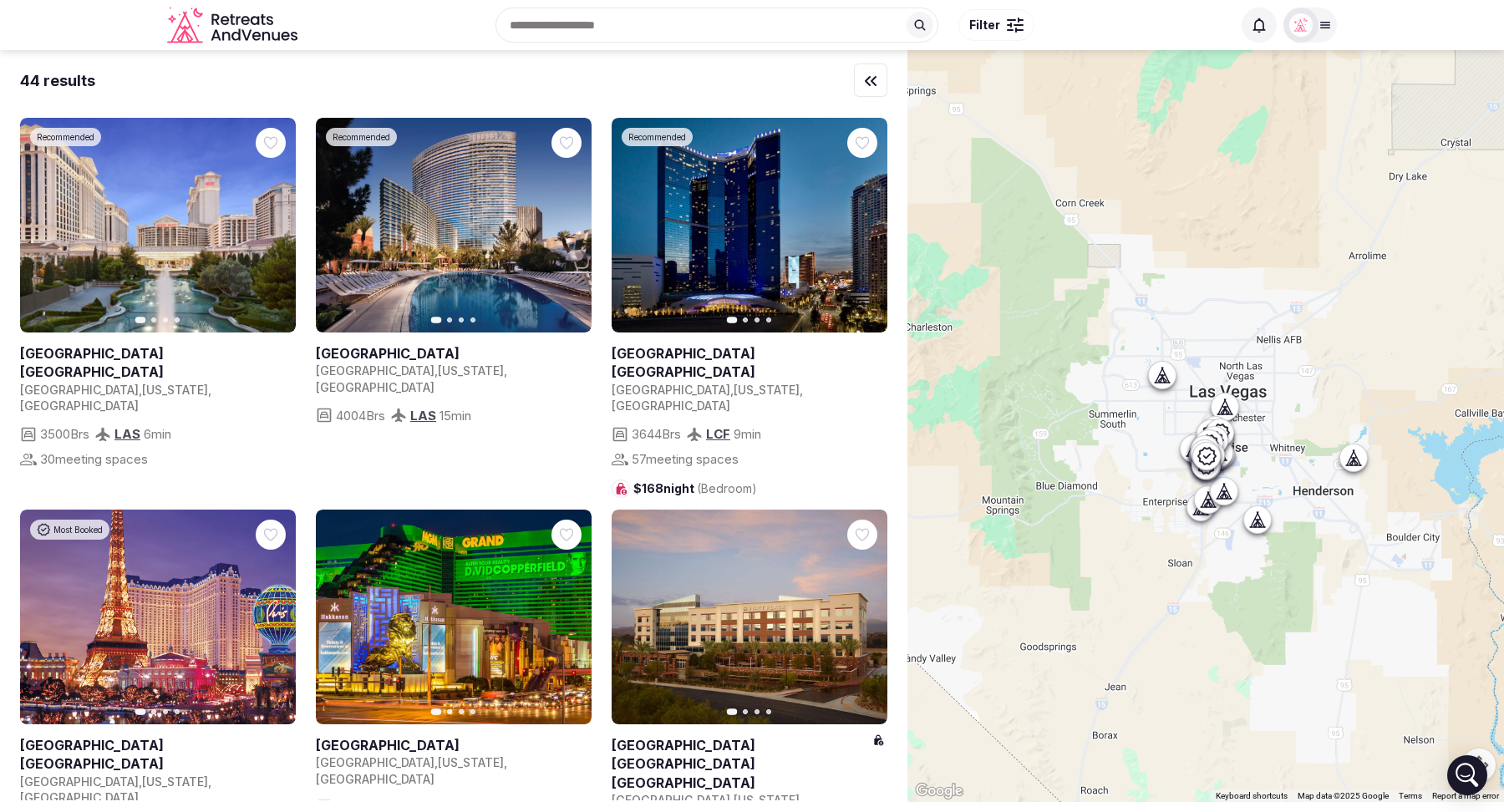
click at [984, 25] on span "Filter" at bounding box center [985, 25] width 31 height 16
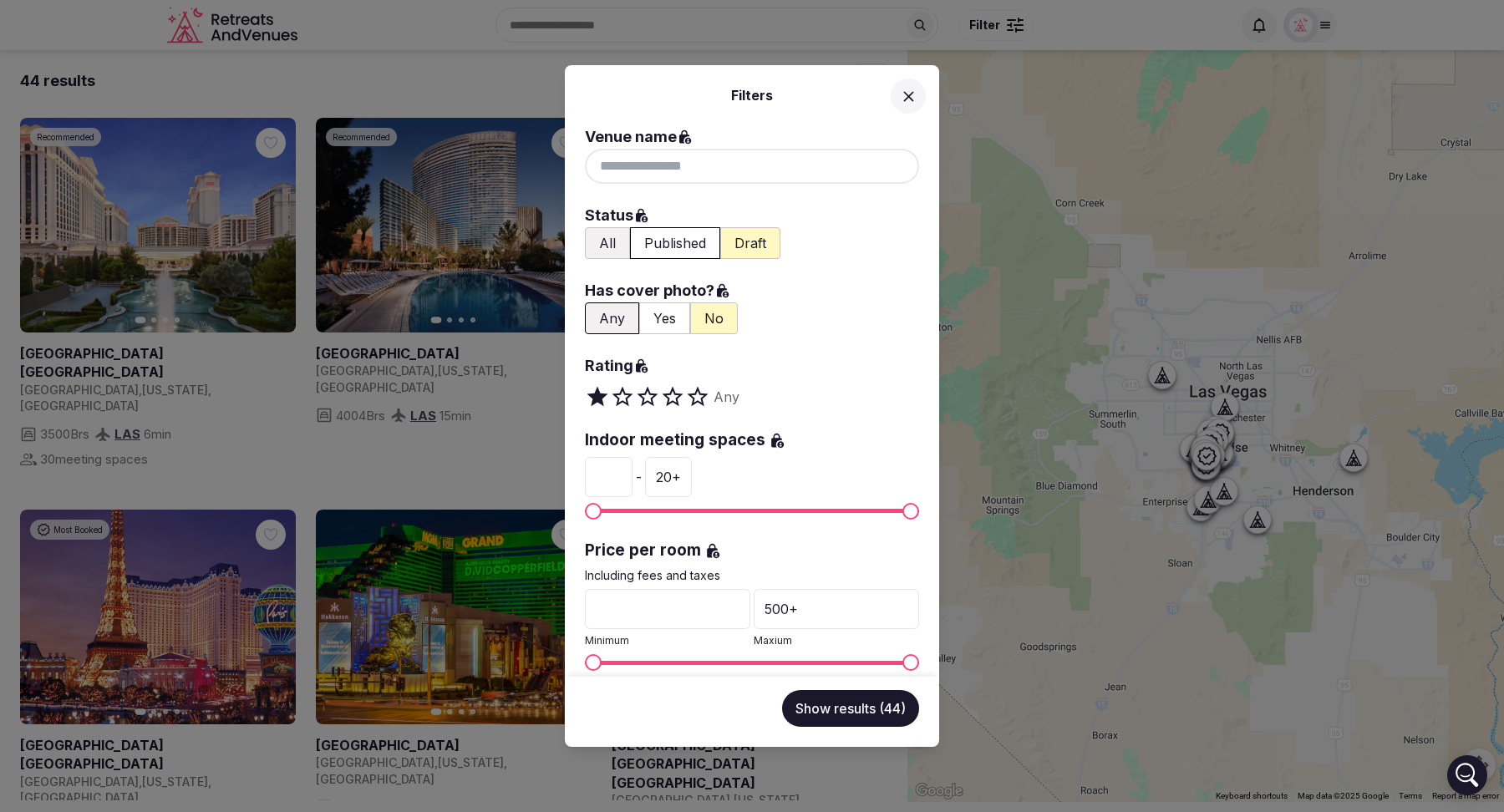
click at [664, 316] on button "Yes" at bounding box center [664, 318] width 51 height 32
click at [614, 246] on button "All" at bounding box center [607, 243] width 45 height 32
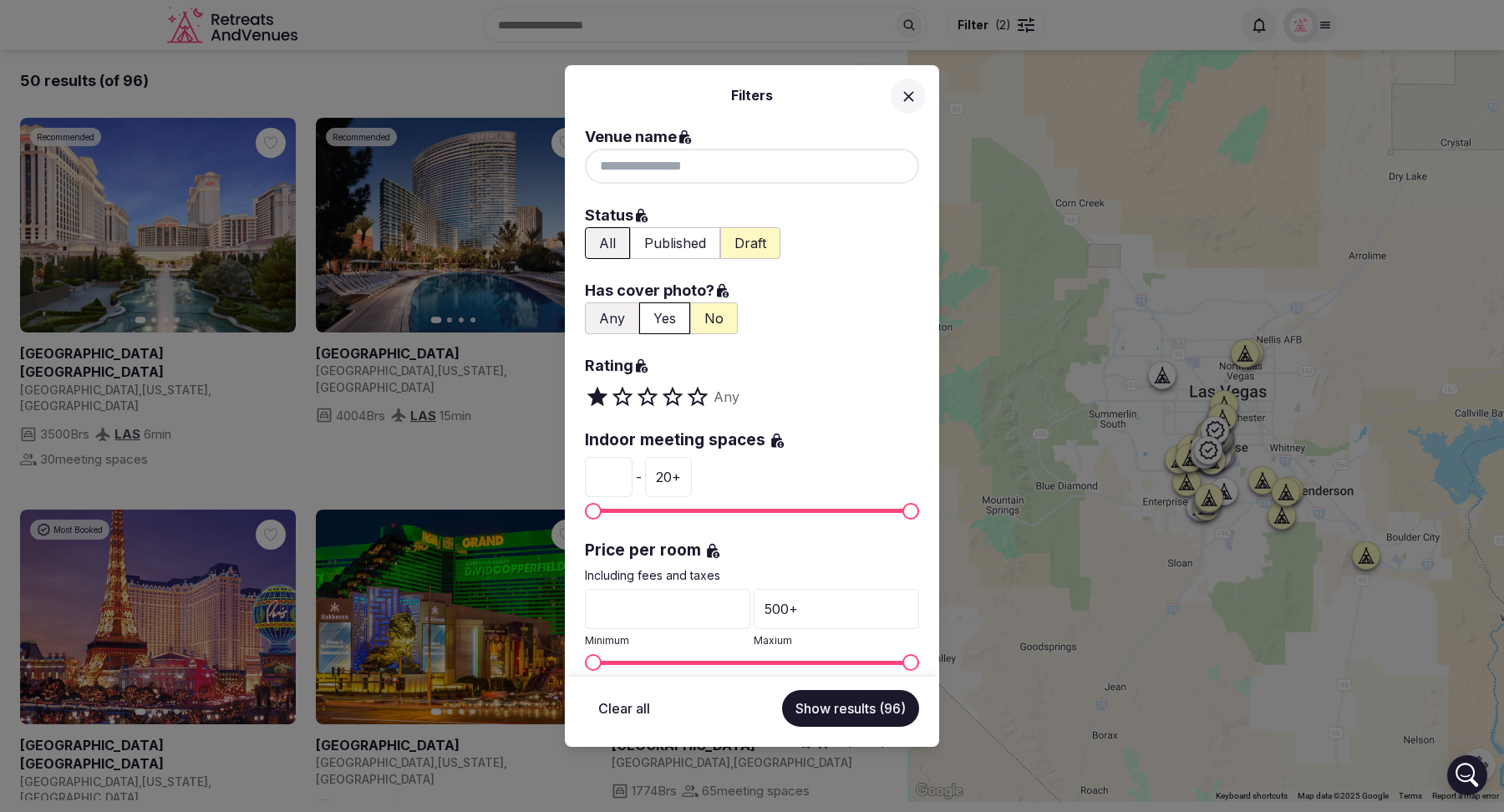
click at [855, 708] on button "Show results (96)" at bounding box center [851, 708] width 137 height 36
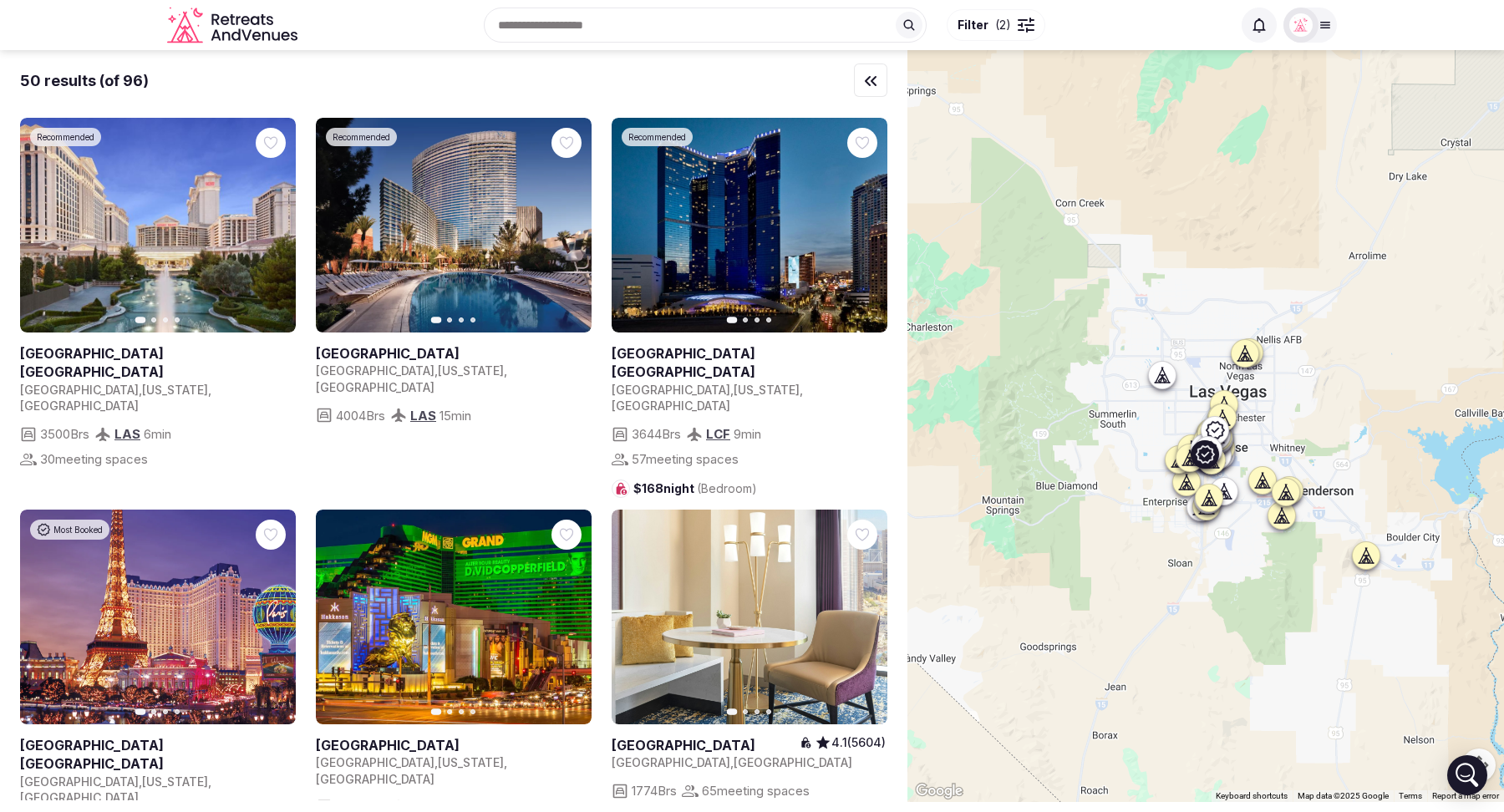
click at [0, 0] on icon "button" at bounding box center [0, 0] width 0 height 0
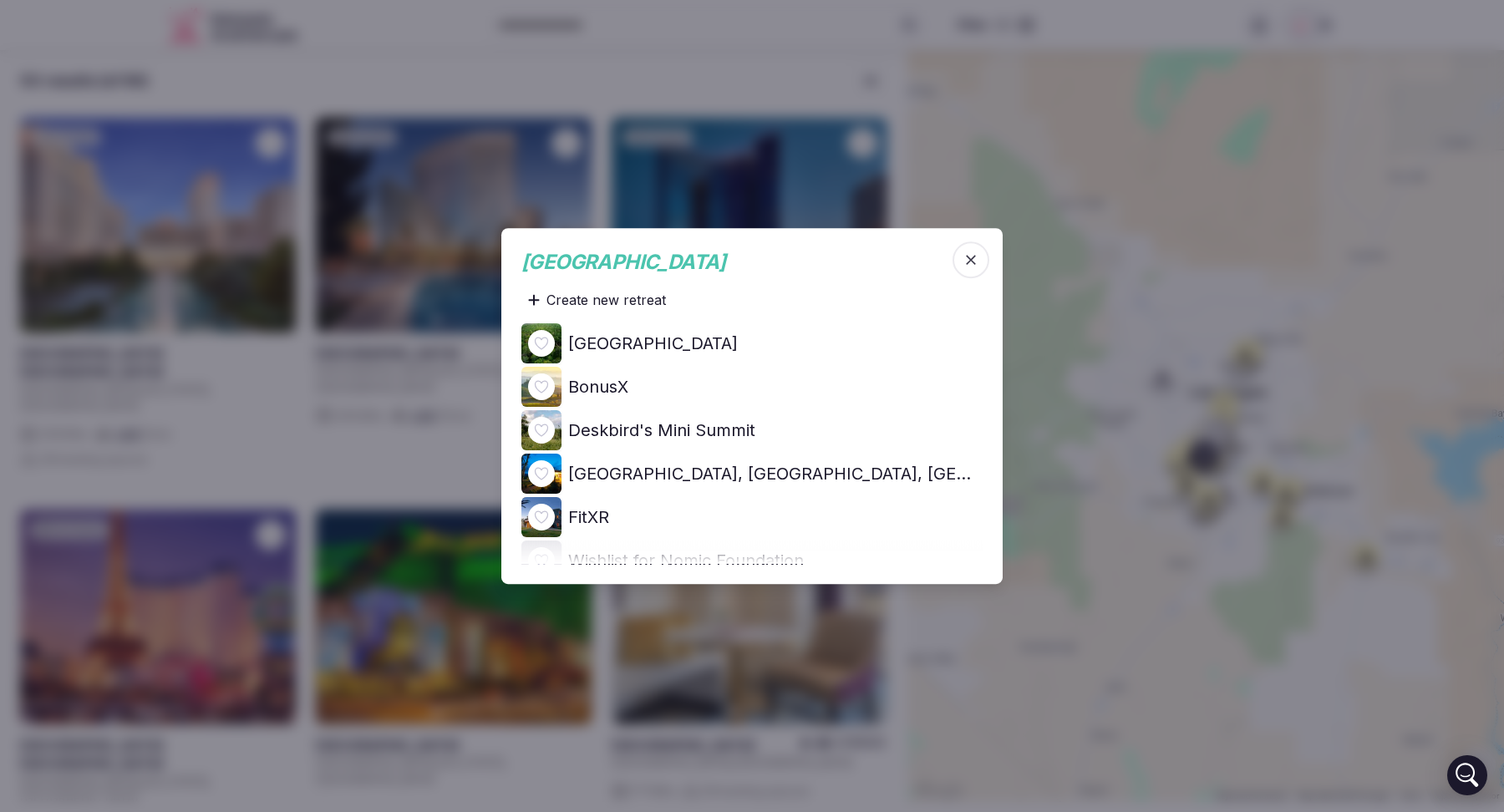
click at [627, 298] on div "Create new retreat" at bounding box center [597, 299] width 151 height 34
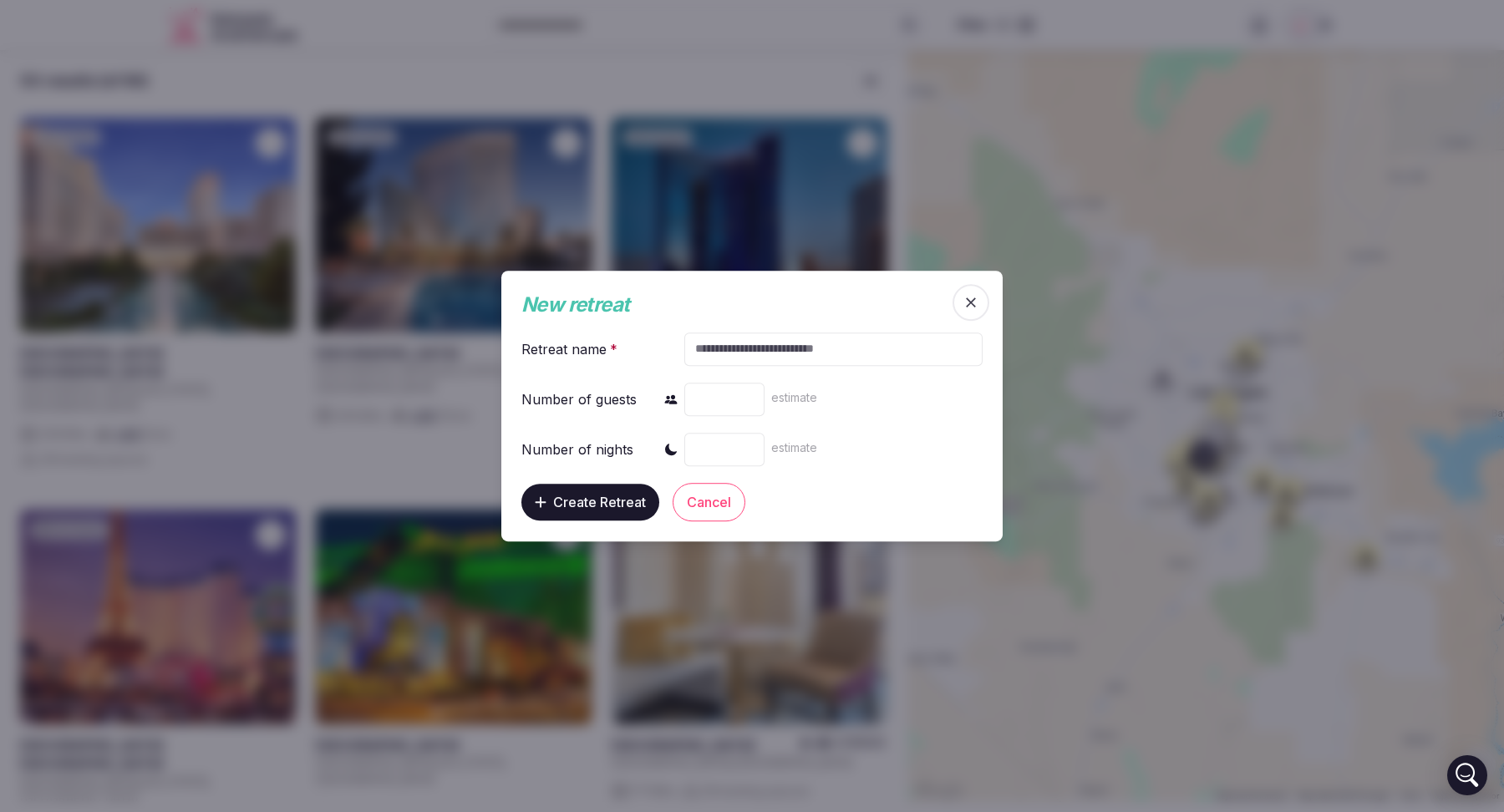
click at [745, 358] on input "text" at bounding box center [833, 349] width 298 height 34
type input "*"
type input "**********"
click at [726, 398] on input "number" at bounding box center [725, 399] width 80 height 34
type input "**"
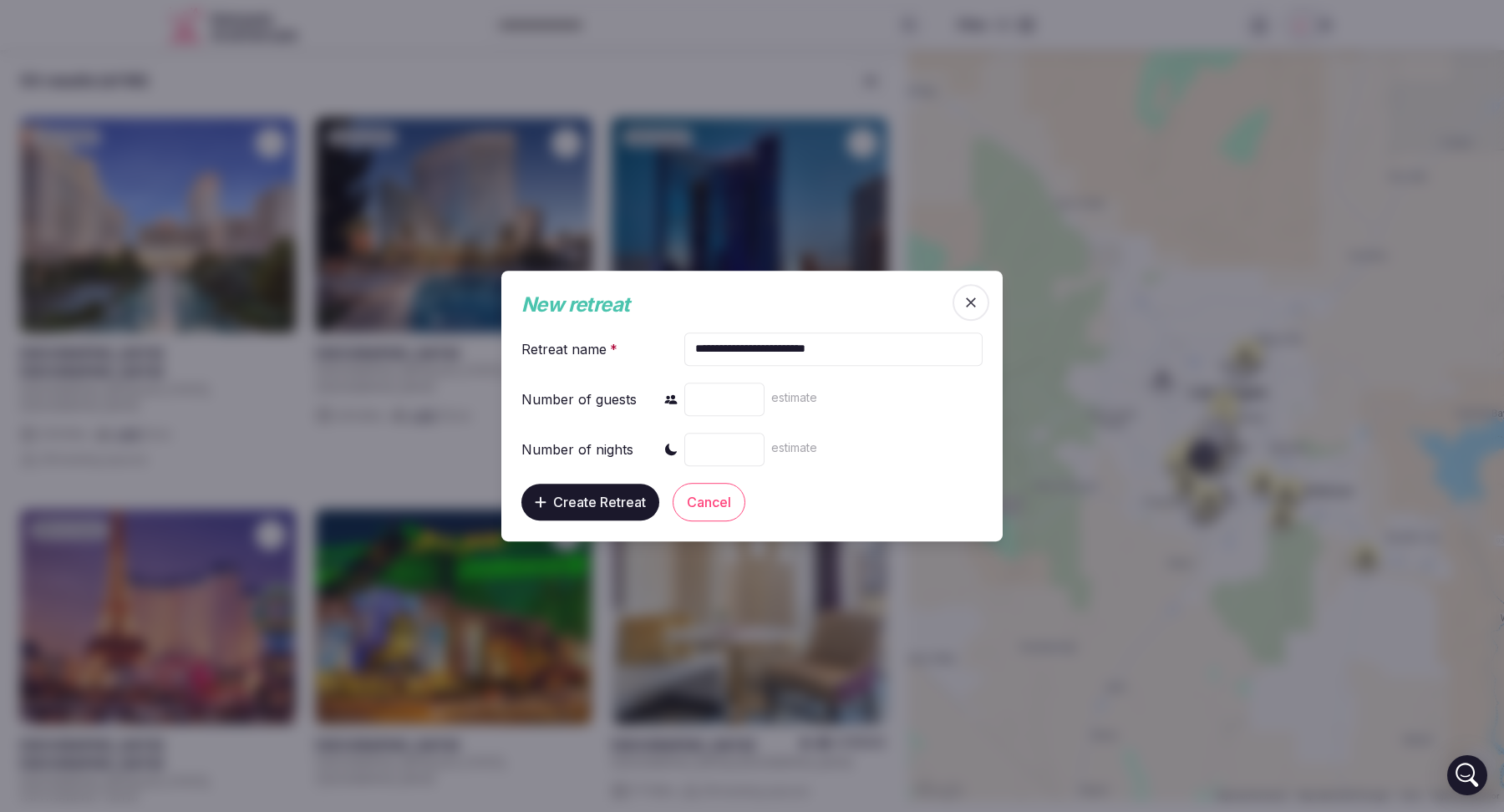
click at [715, 456] on input "number" at bounding box center [725, 449] width 80 height 34
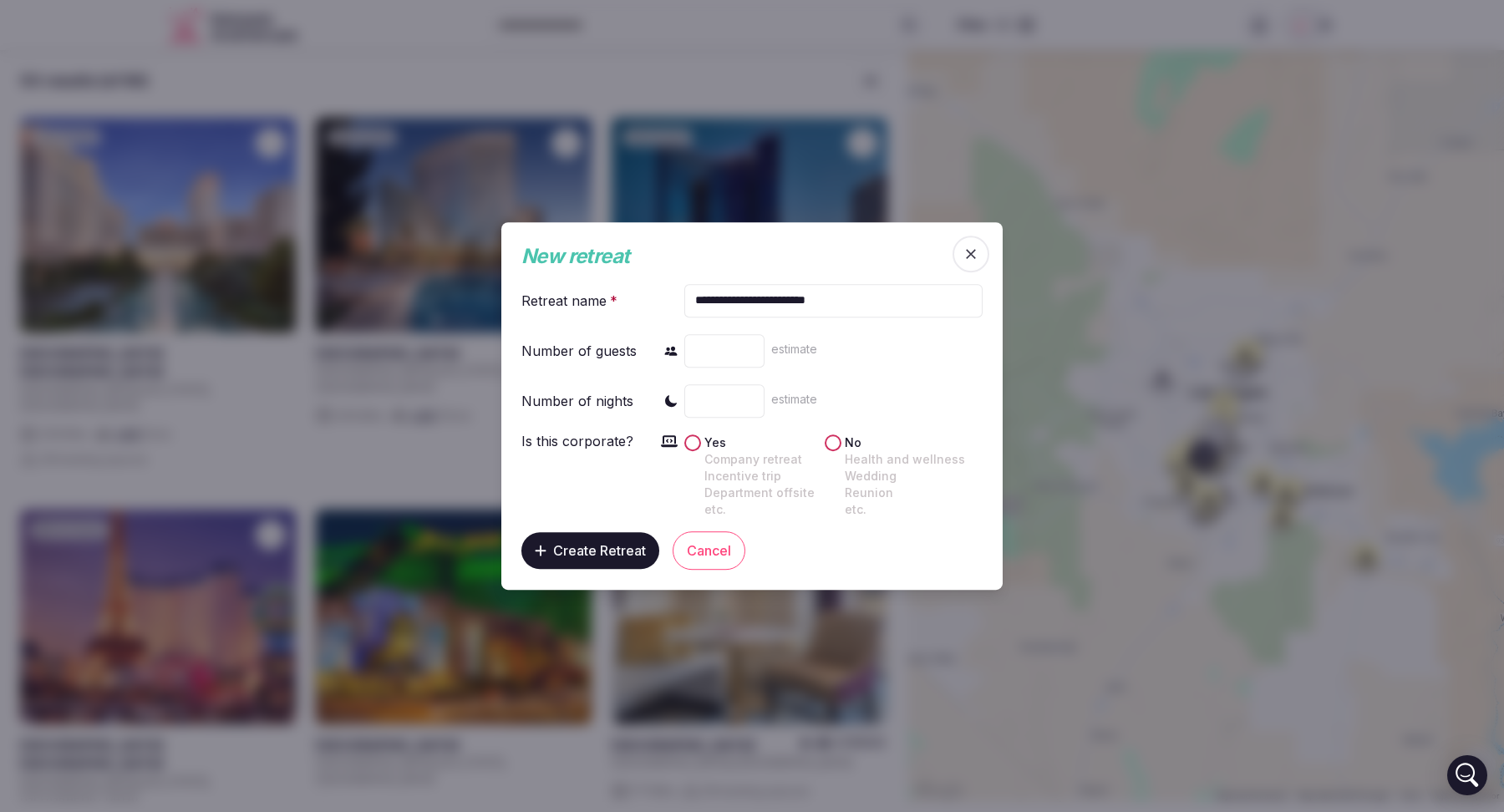
type input "*"
click at [695, 442] on button "Yes Company retreat Incentive trip Department offsite etc." at bounding box center [693, 442] width 16 height 16
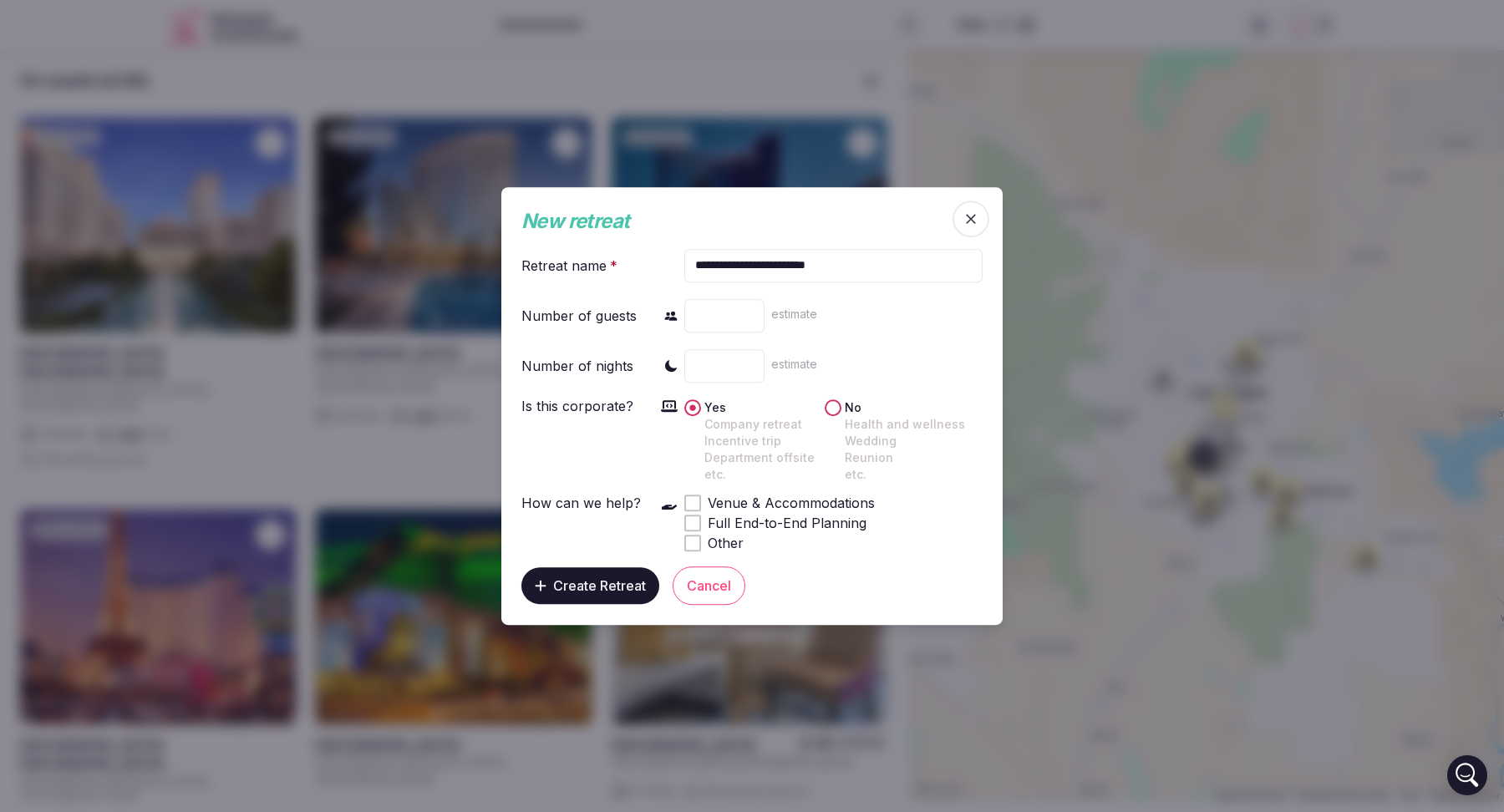
click at [691, 505] on span at bounding box center [692, 502] width 8 height 8
click at [575, 586] on span "Create Retreat" at bounding box center [600, 586] width 93 height 16
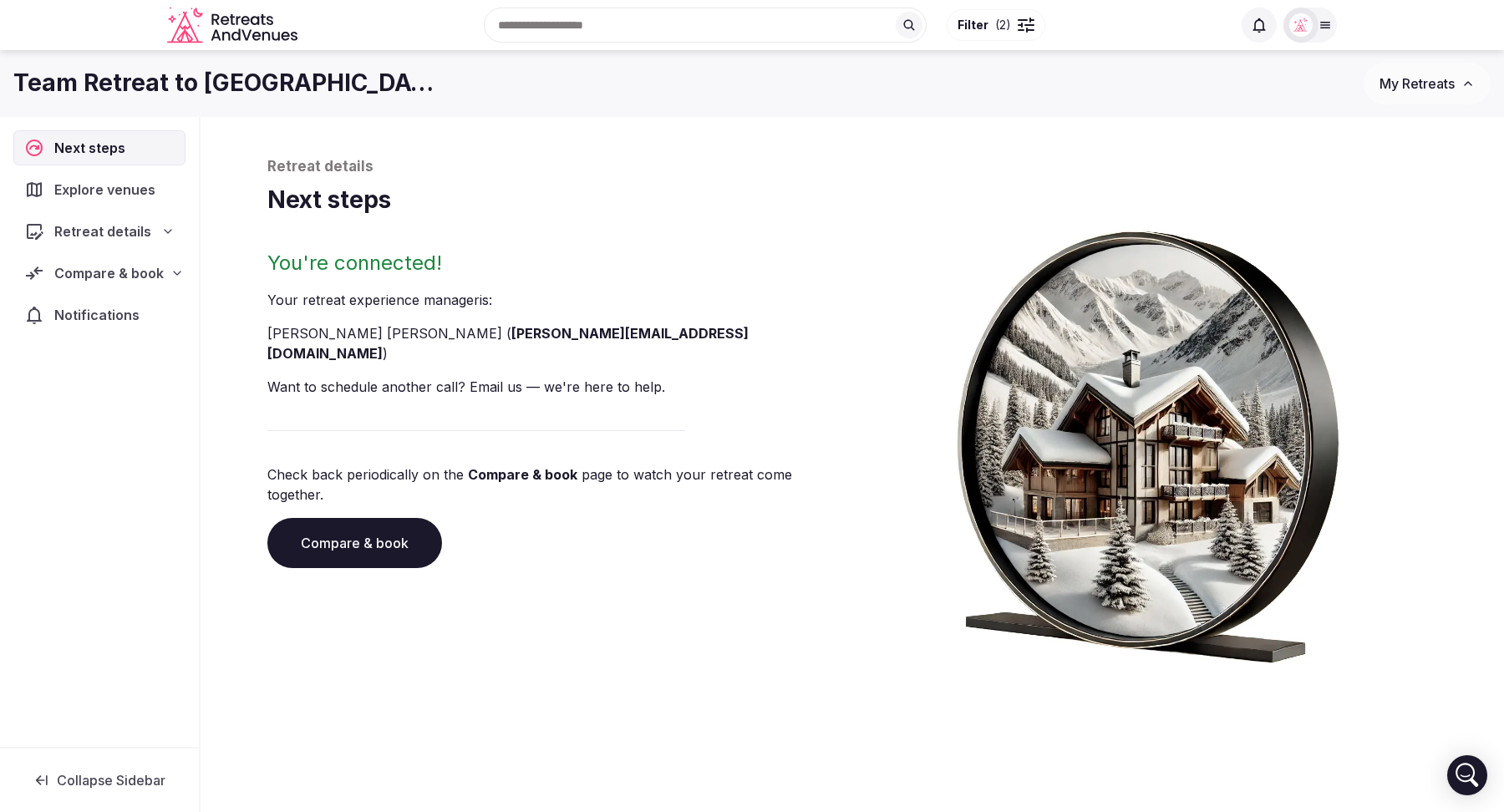
click at [94, 197] on span "Explore venues" at bounding box center [108, 190] width 108 height 20
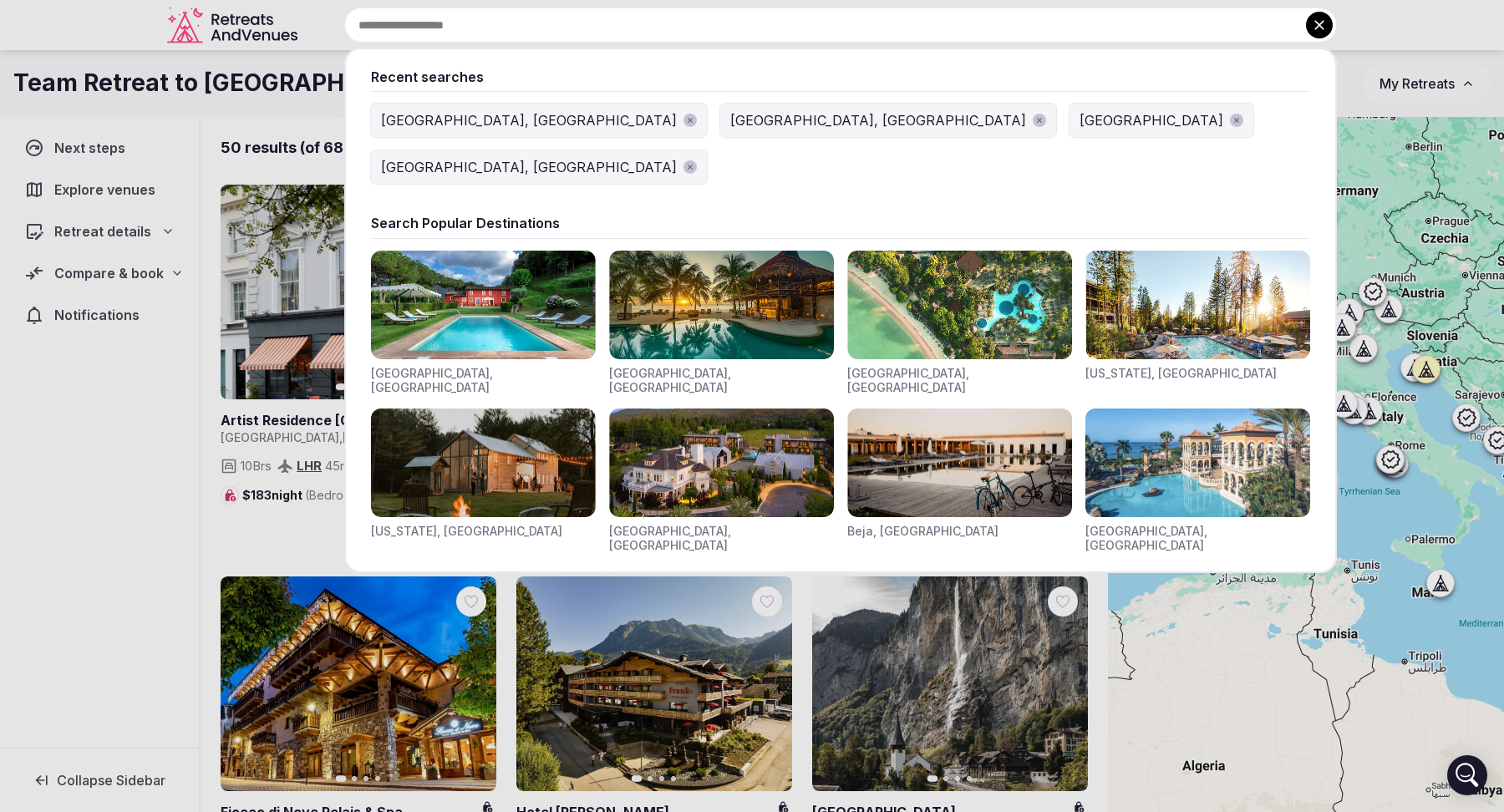
click at [547, 23] on div "Recent searches Las Vegas, NV Barcelona, Spain Mexico Norwich, UK Search Popula…" at bounding box center [820, 25] width 1032 height 35
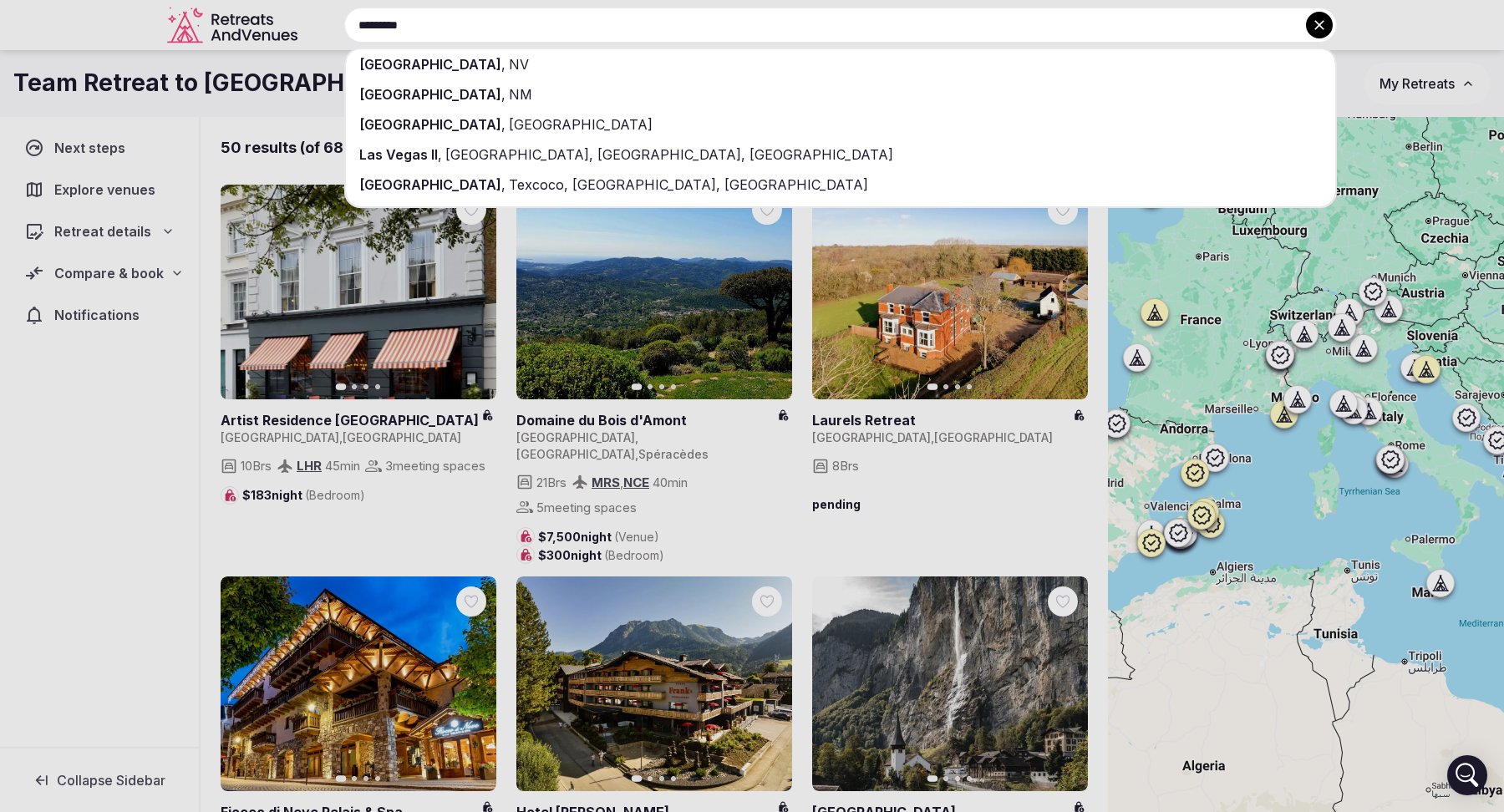
type input "*********"
click at [566, 64] on div "Las Vegas , NV" at bounding box center [841, 64] width 989 height 30
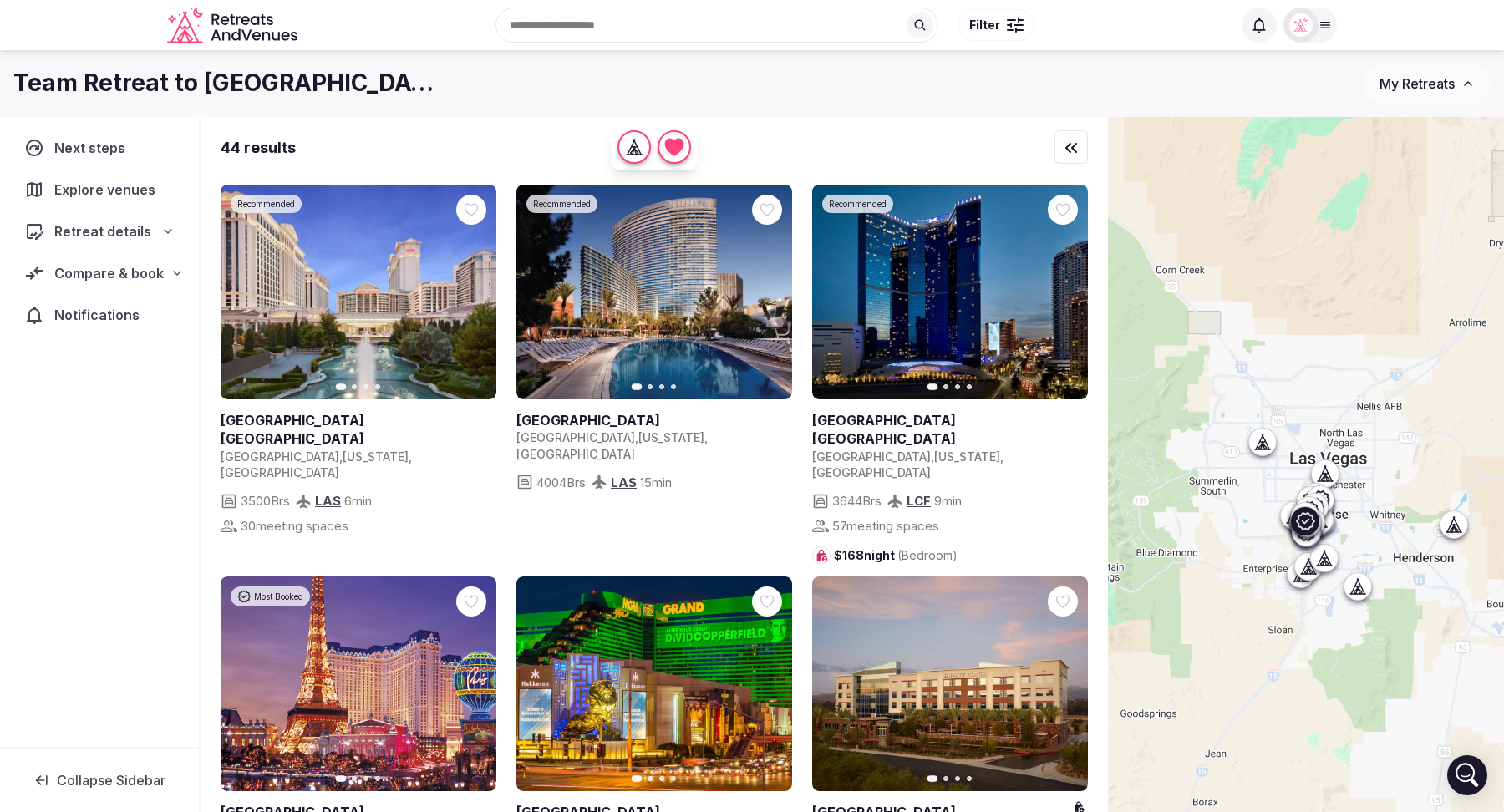
click at [0, 0] on icon at bounding box center [0, 0] width 0 height 0
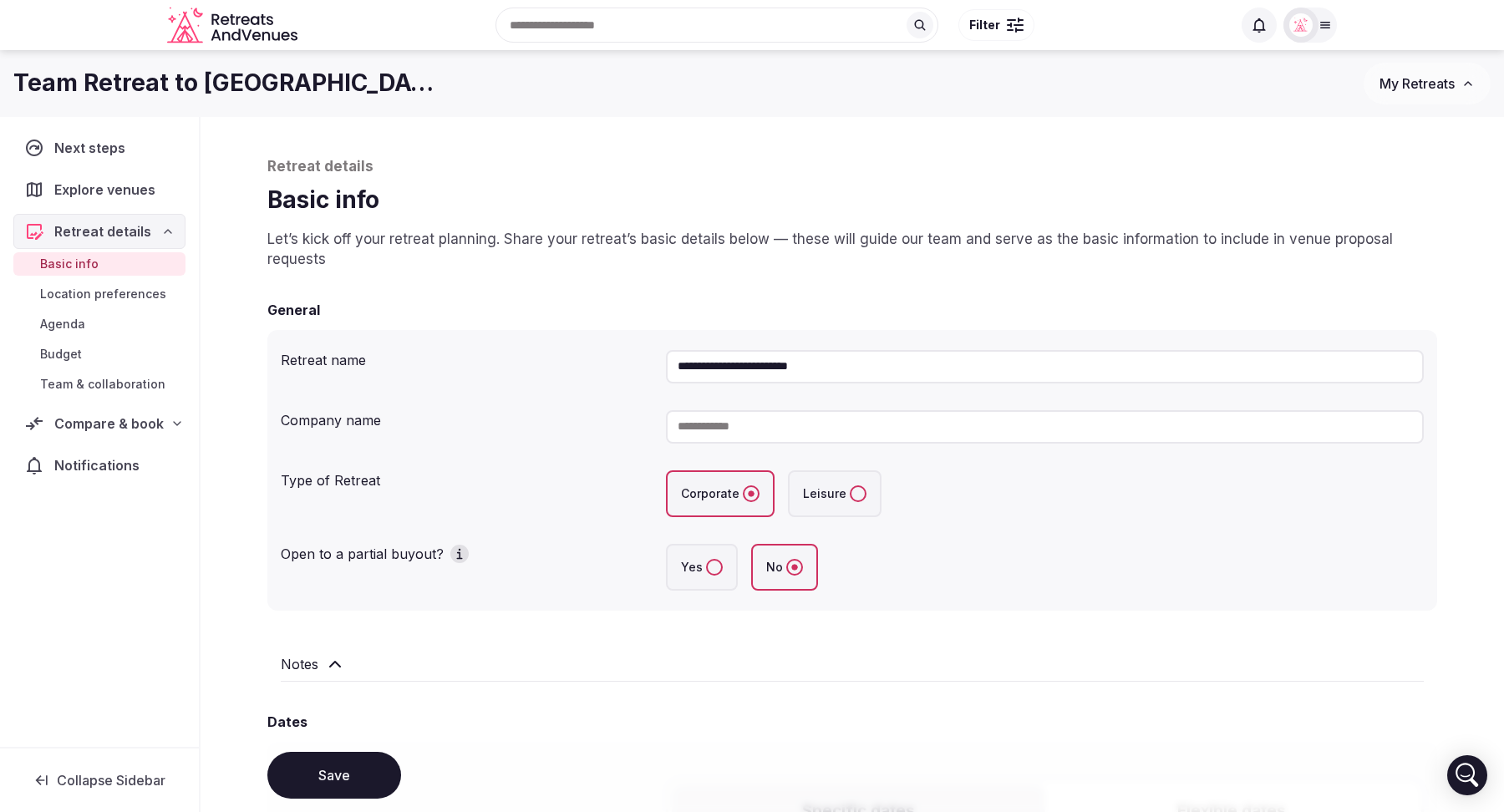
click at [74, 316] on span "Agenda" at bounding box center [62, 324] width 45 height 16
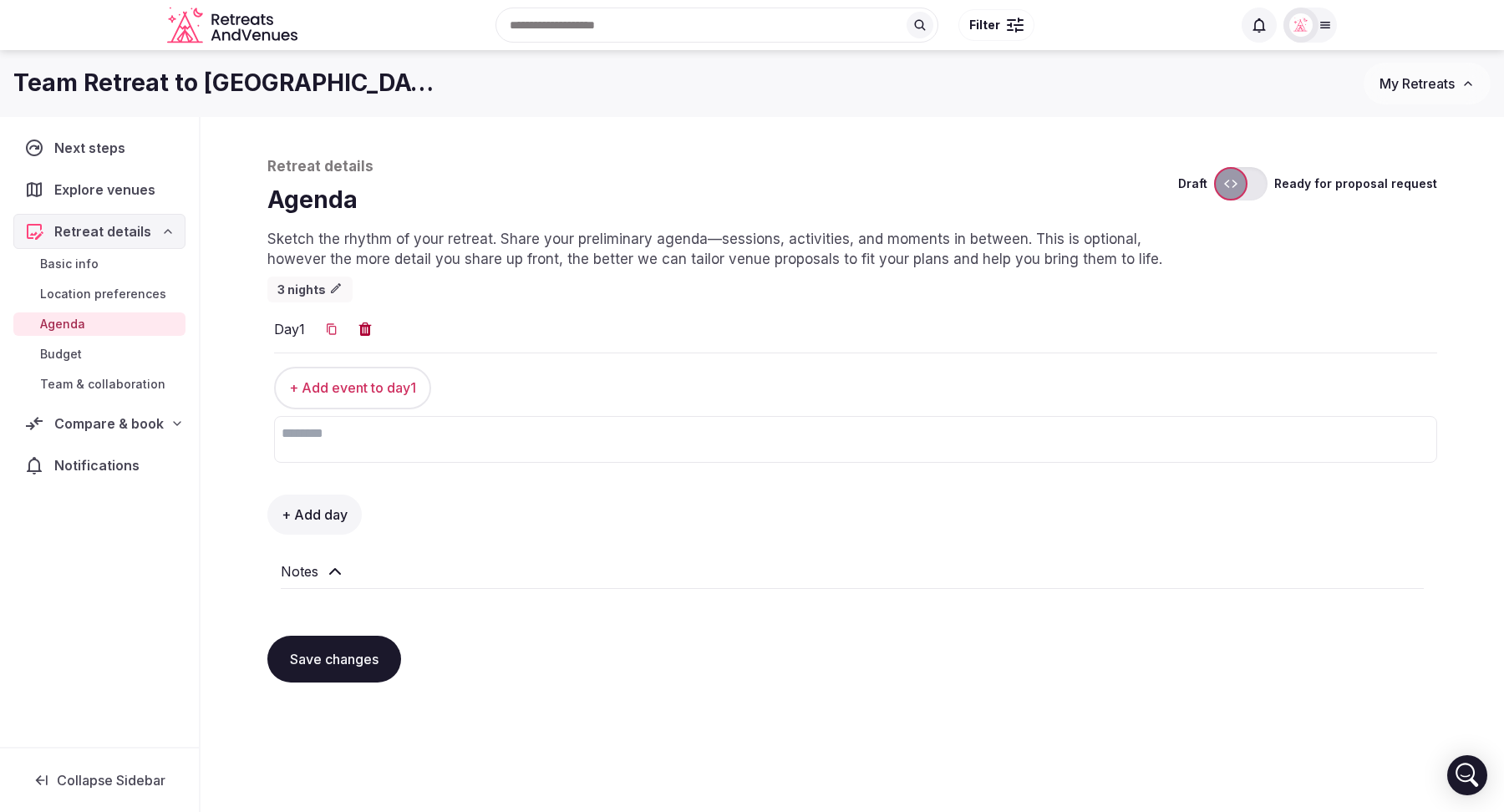
click at [94, 286] on span "Location preferences" at bounding box center [103, 294] width 126 height 16
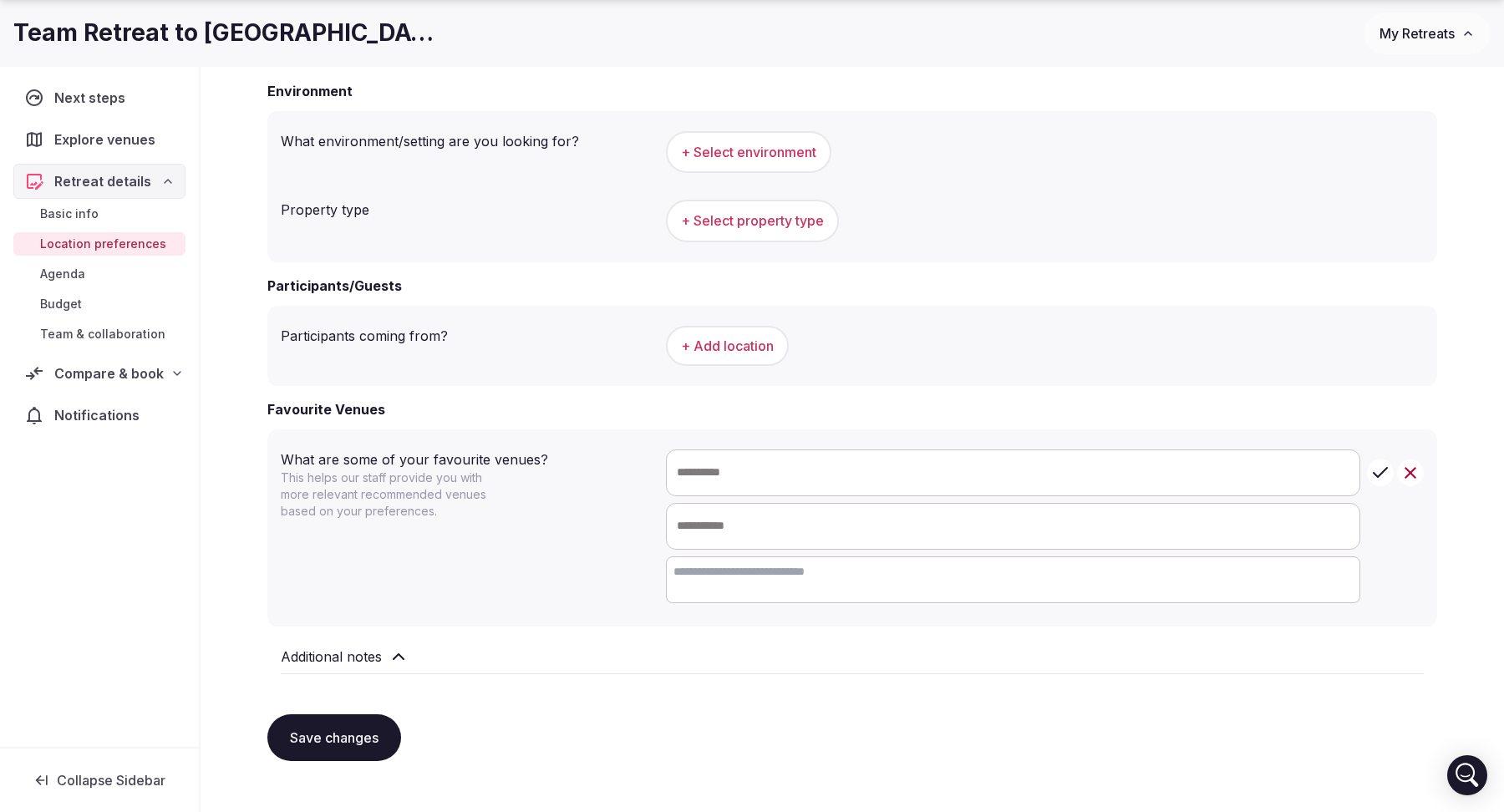
scroll to position [630, 0]
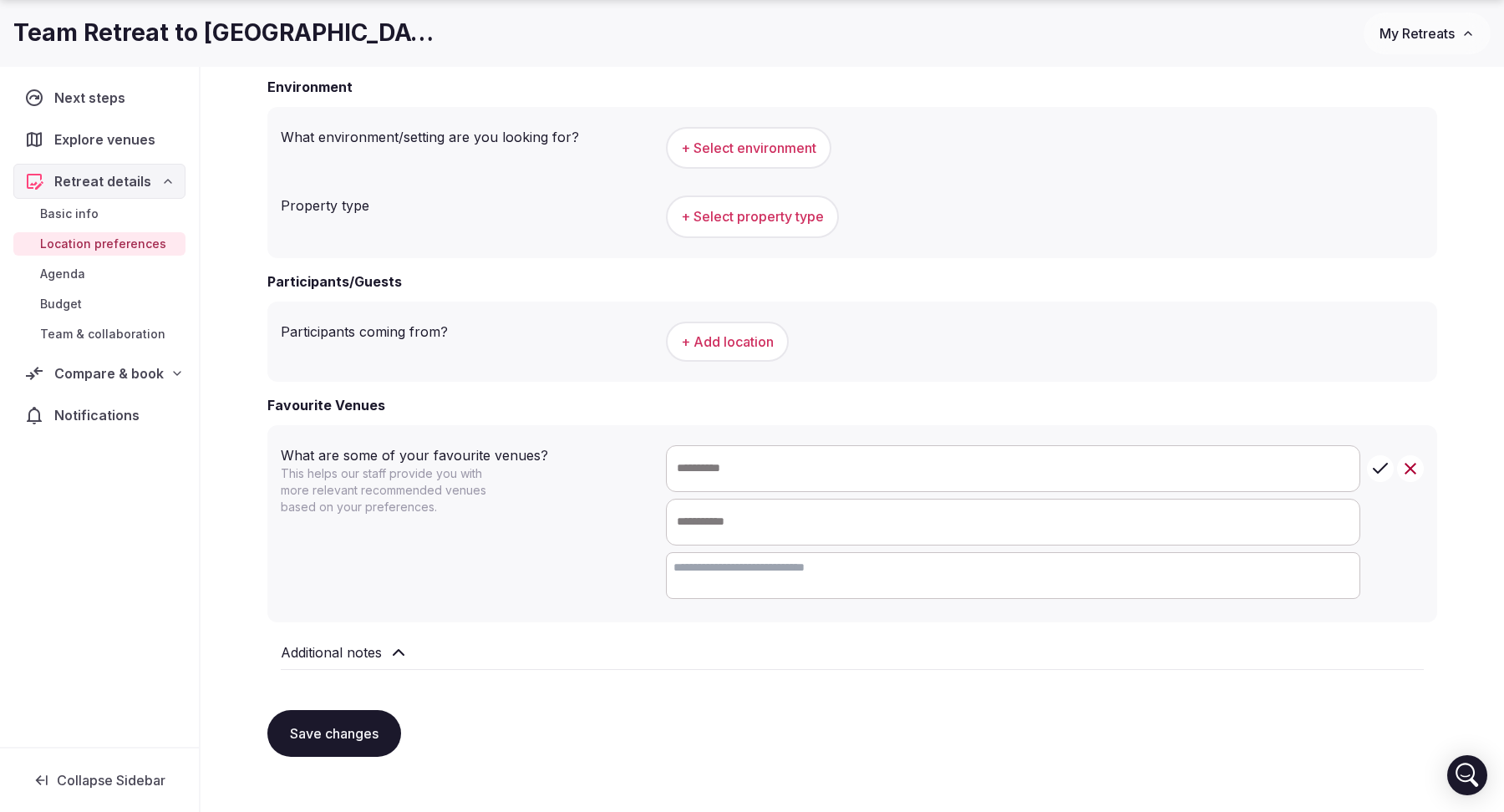
click at [74, 304] on span "Budget" at bounding box center [61, 304] width 42 height 16
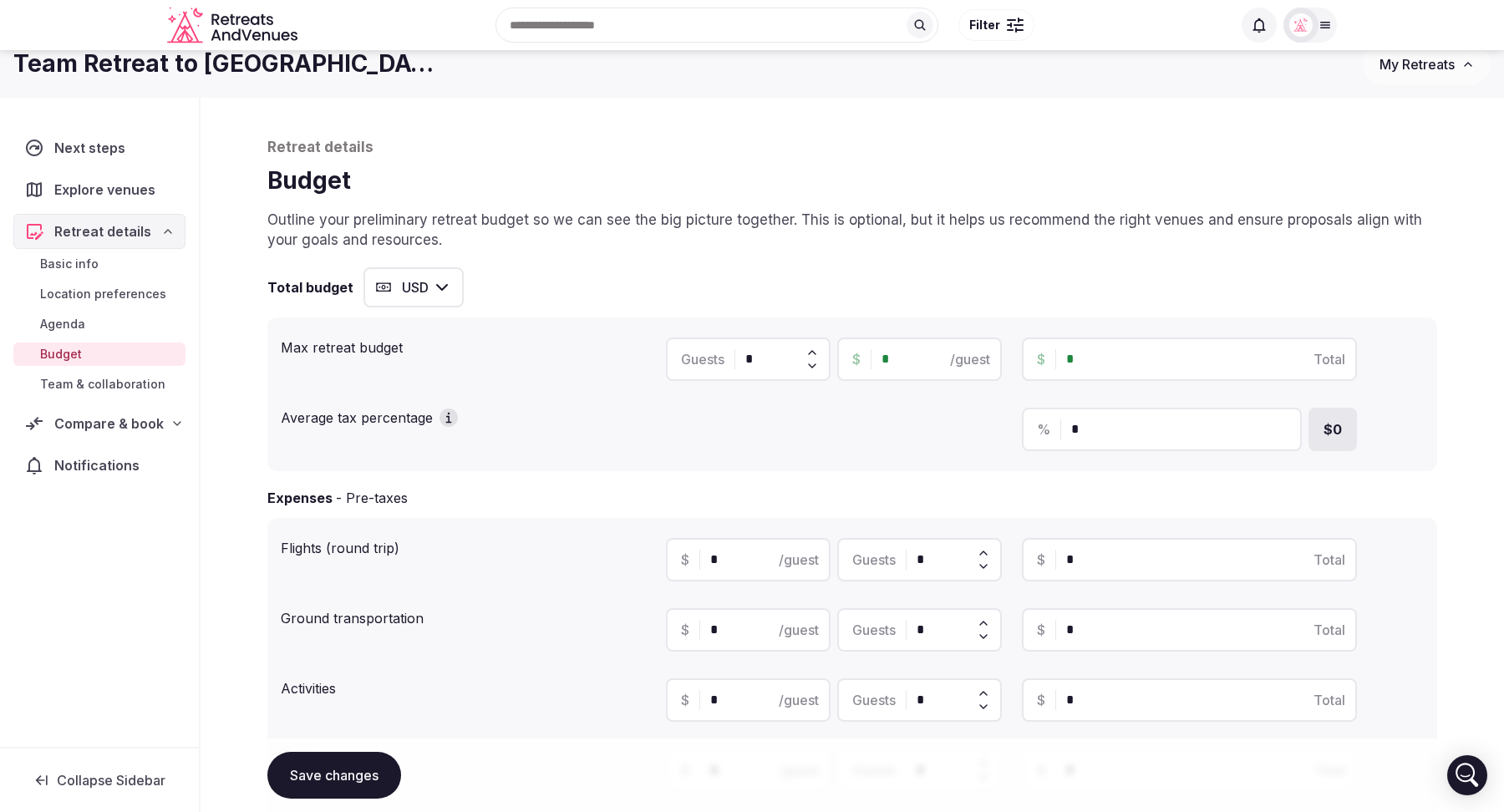
scroll to position [26, 0]
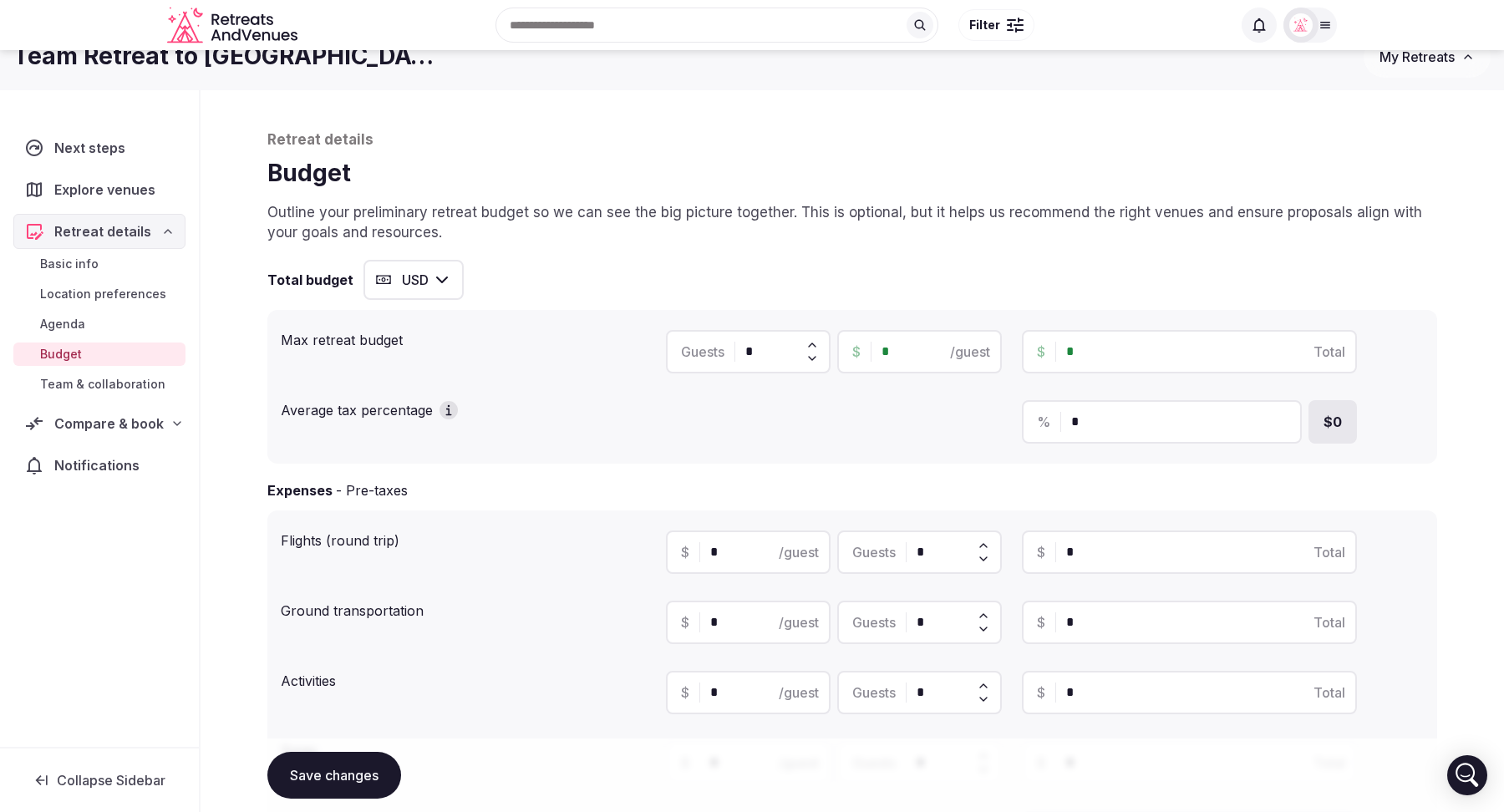
click at [171, 427] on icon at bounding box center [177, 423] width 14 height 14
click at [136, 456] on span "Shortlisted venues" at bounding box center [95, 456] width 110 height 16
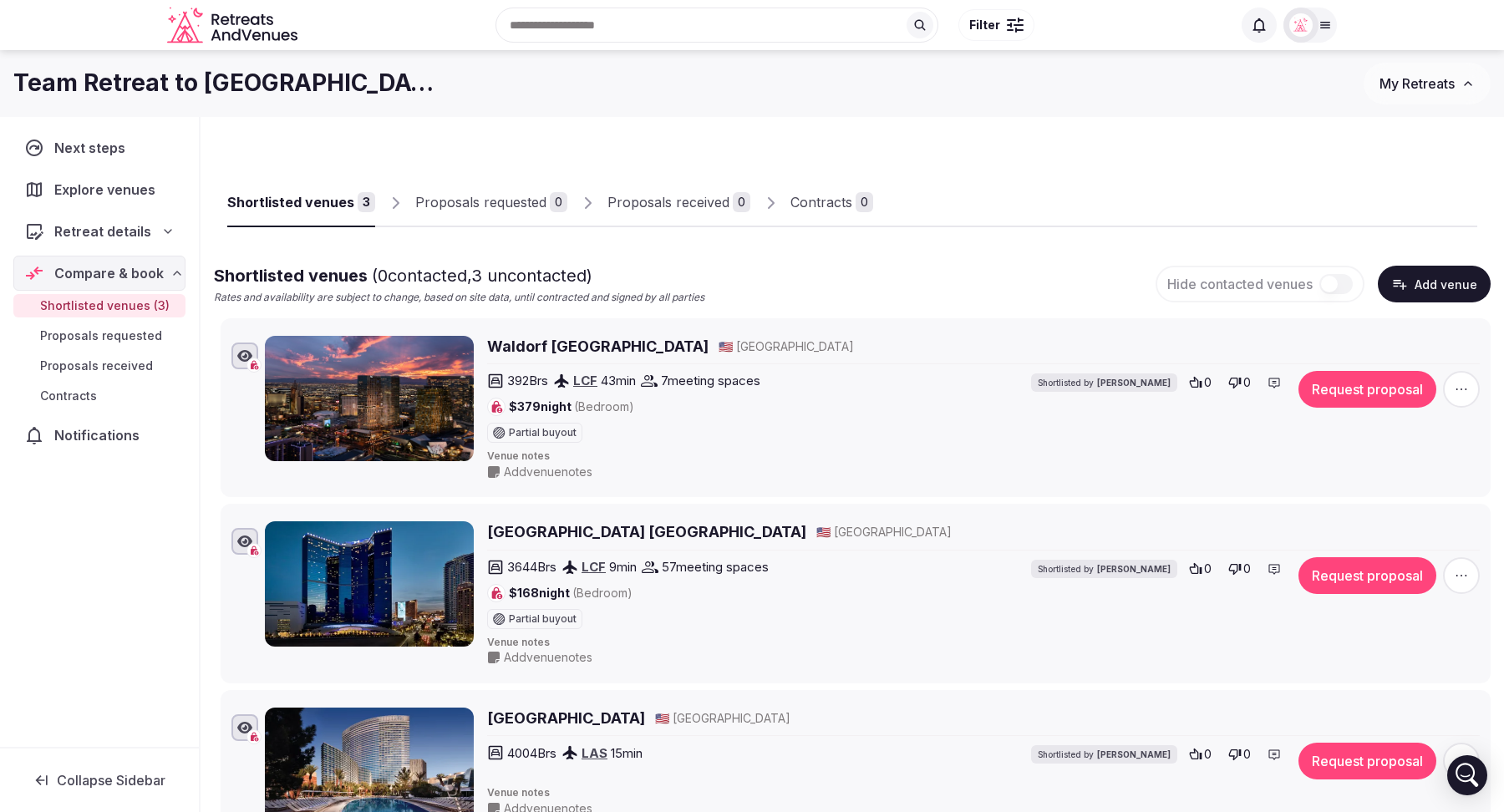
click at [177, 272] on icon at bounding box center [176, 273] width 6 height 4
click at [93, 775] on span "Collapse Sidebar" at bounding box center [110, 780] width 109 height 16
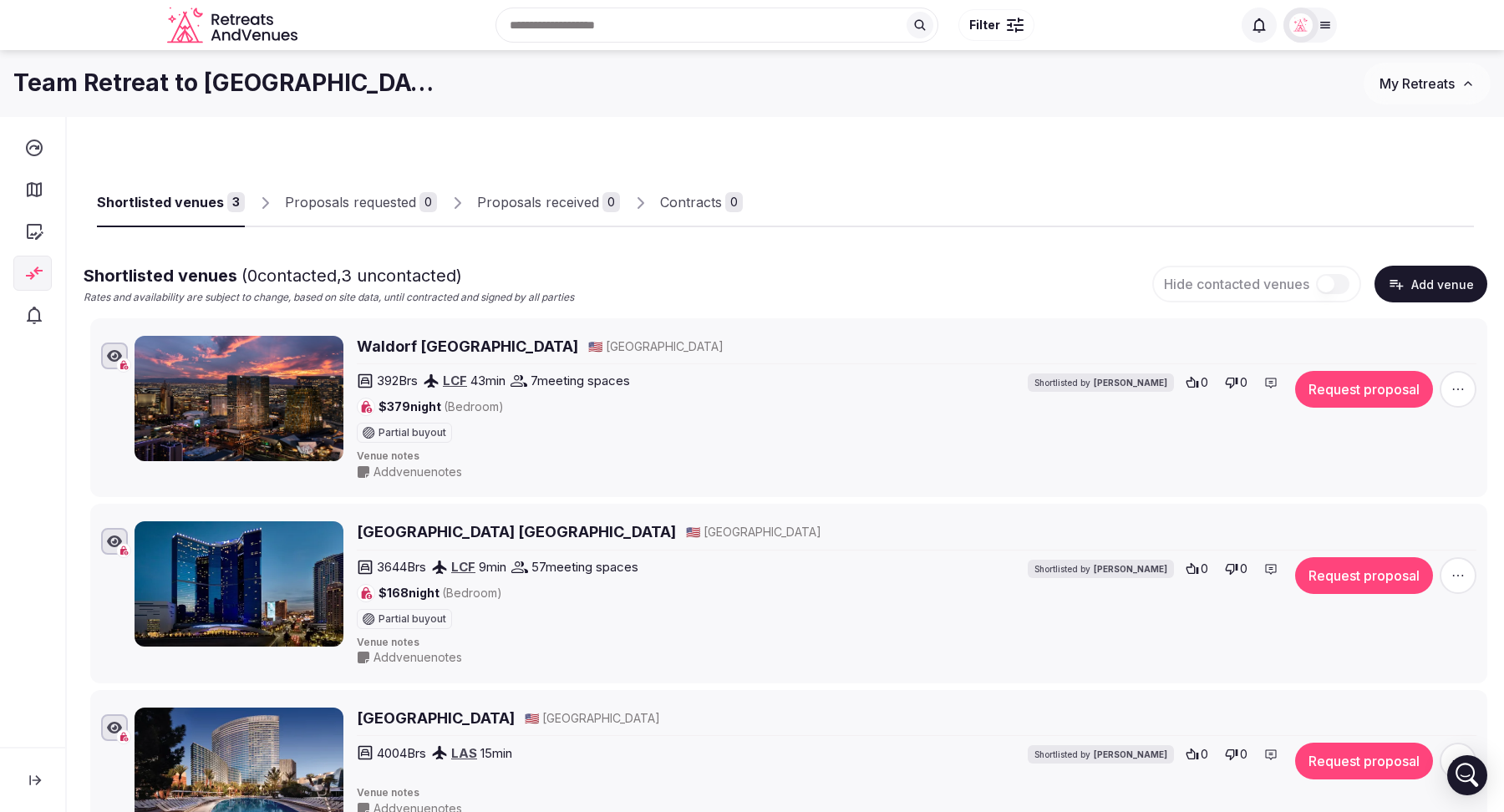
click at [25, 775] on button at bounding box center [36, 780] width 44 height 36
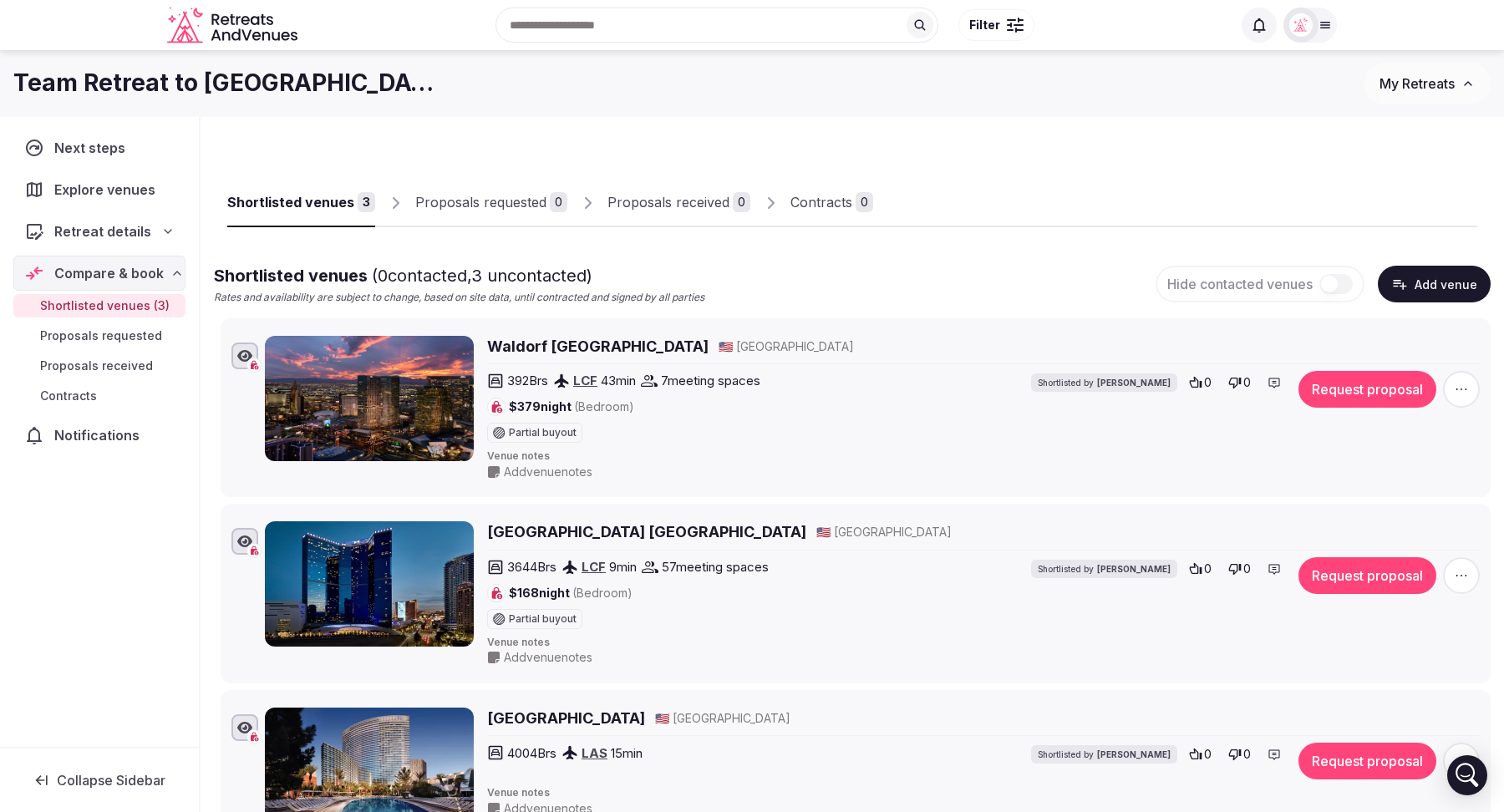
click at [1469, 393] on icon "button" at bounding box center [1461, 389] width 16 height 16
click at [1172, 154] on div "Shortlisted venues 3 Proposals requested 0 Proposals received 0 Contracts 0" at bounding box center [851, 189] width 1249 height 77
click at [1432, 87] on span "My Retreats" at bounding box center [1416, 83] width 75 height 16
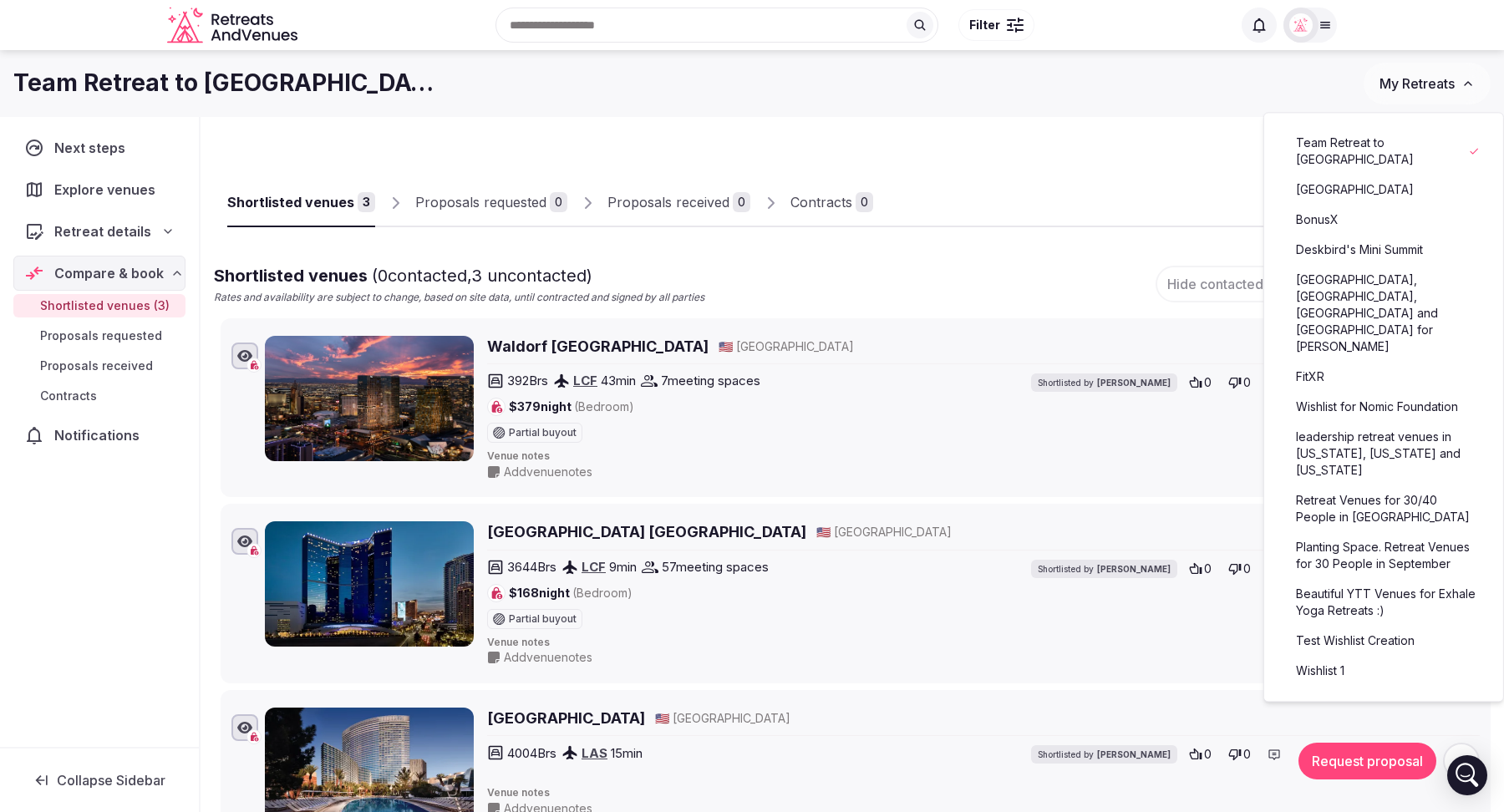
click at [1237, 133] on div "Shortlisted venues 3 Proposals requested 0 Proposals received 0 Contracts 0 Sho…" at bounding box center [851, 490] width 1277 height 720
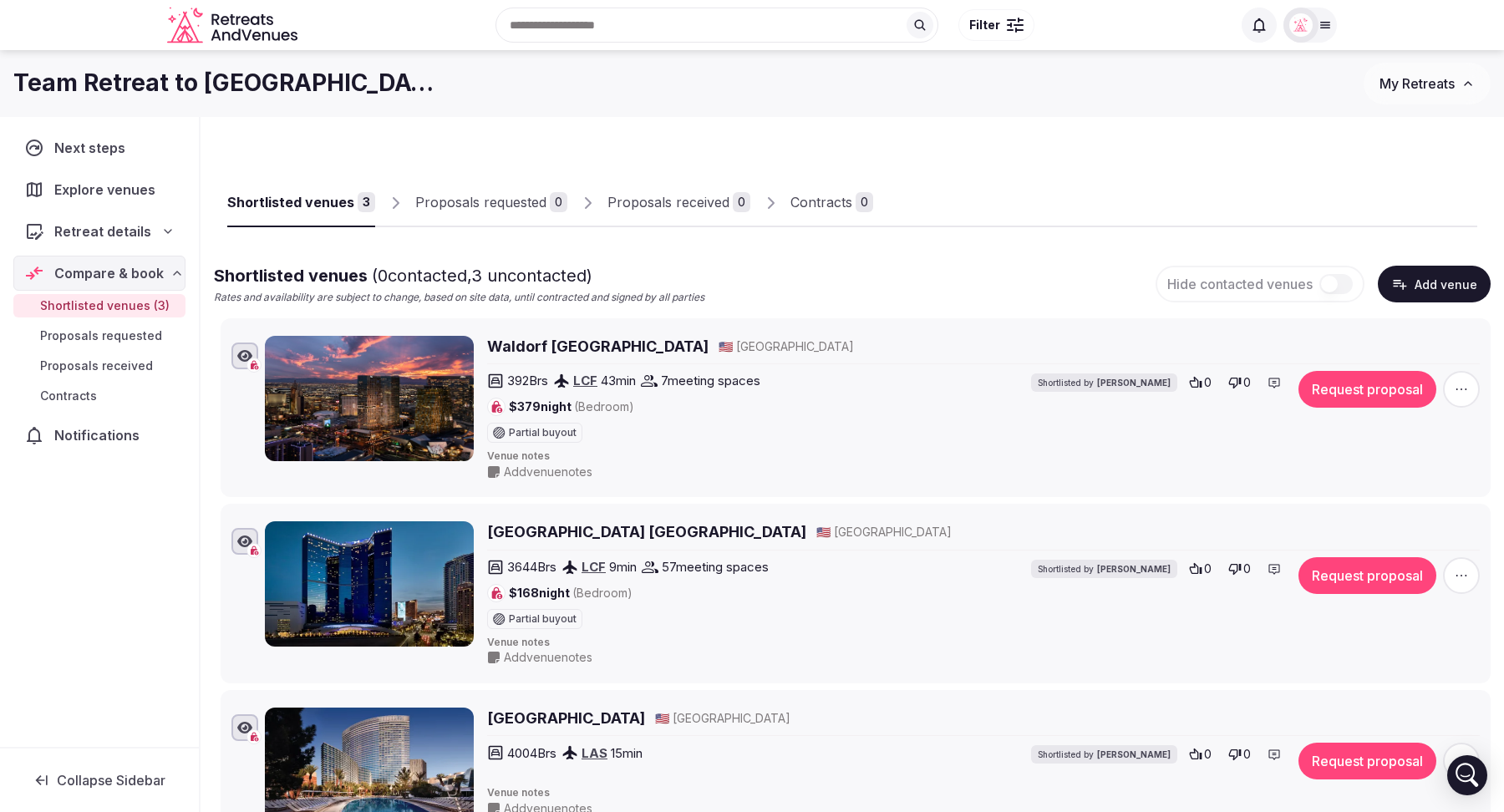
click at [991, 16] on span "Filter" at bounding box center [985, 25] width 31 height 16
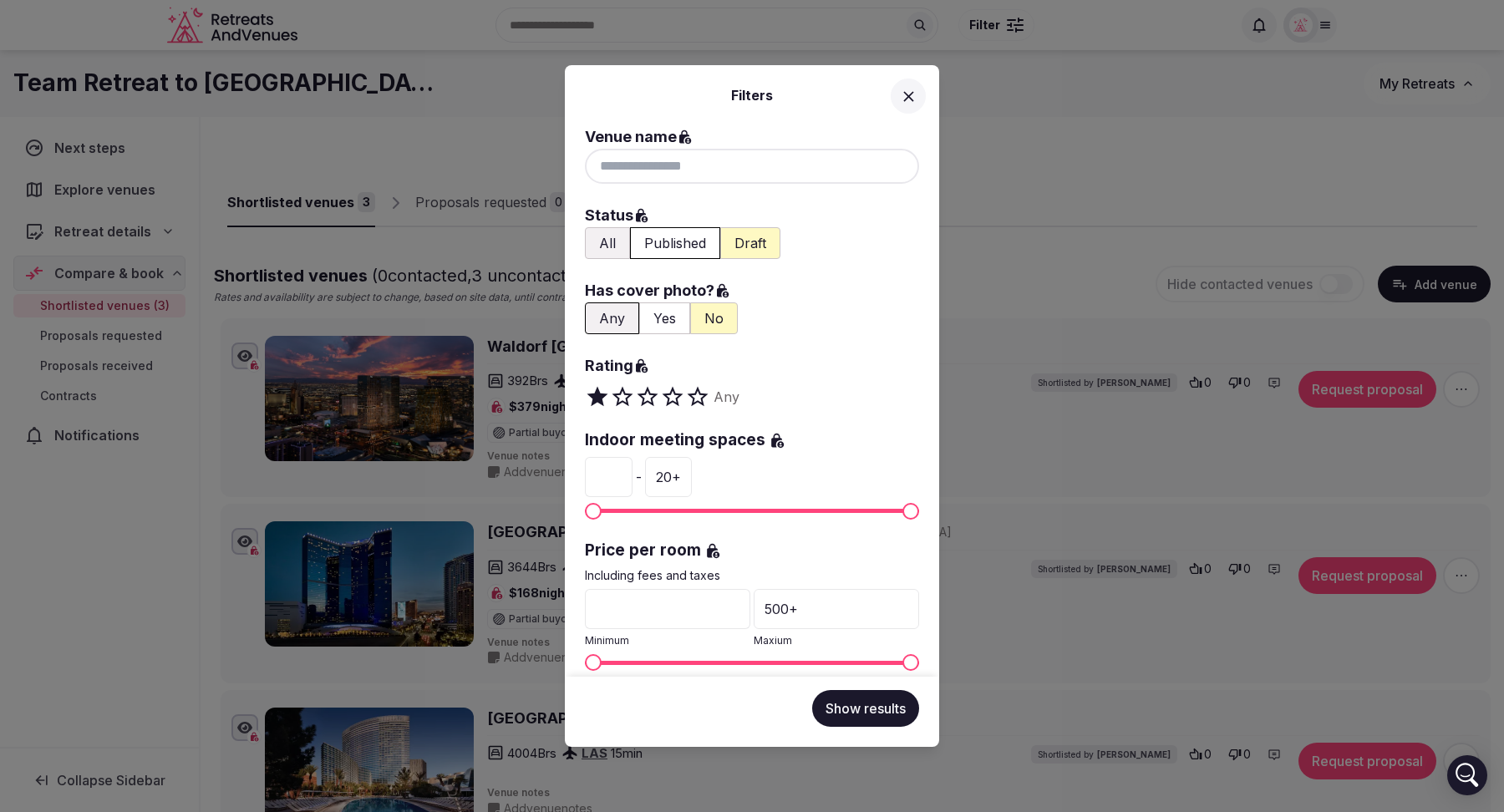
click at [900, 83] on button at bounding box center [908, 96] width 35 height 35
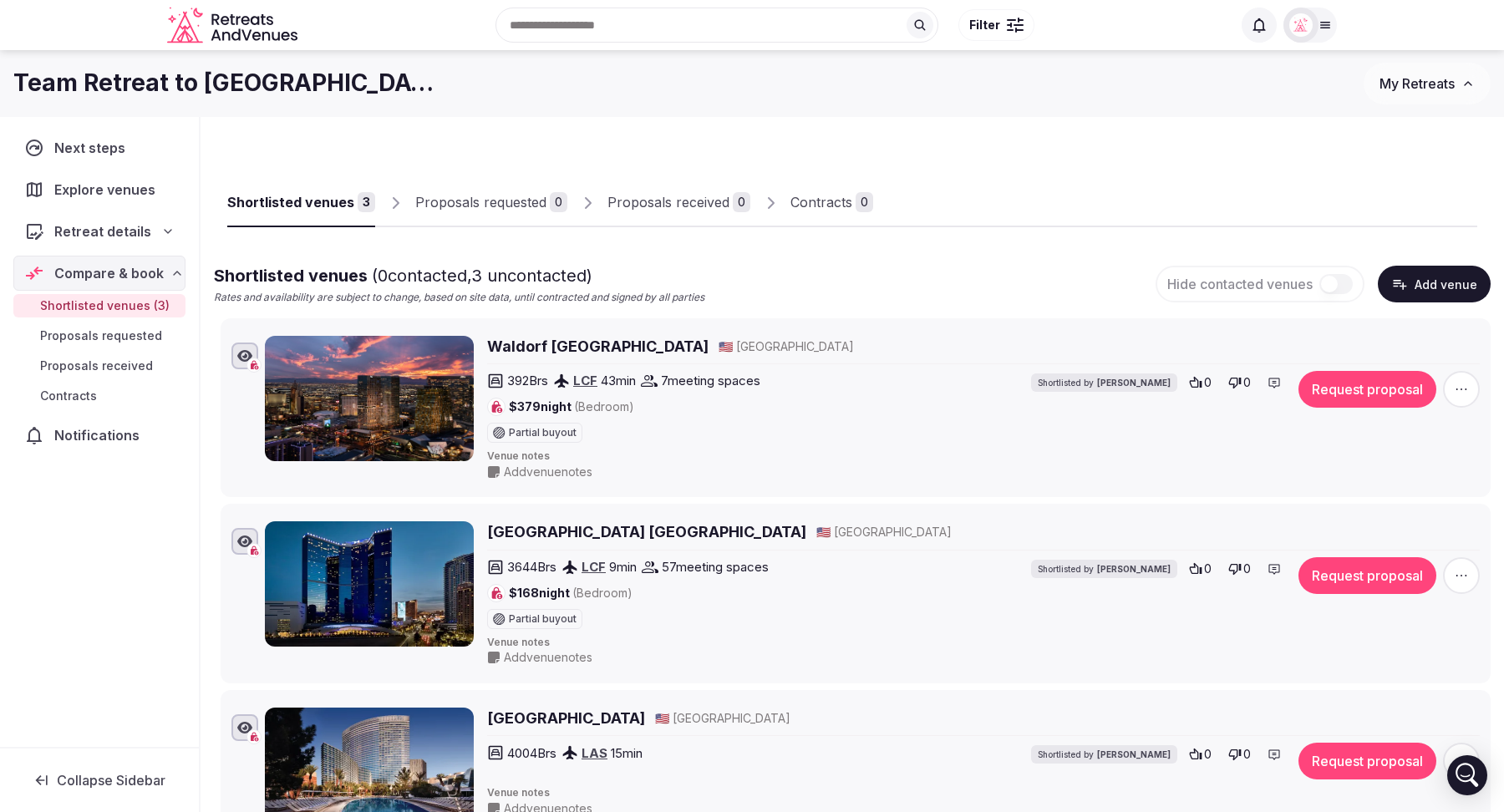
click at [247, 19] on icon "Retreats and Venues company logo" at bounding box center [246, 20] width 8 height 9
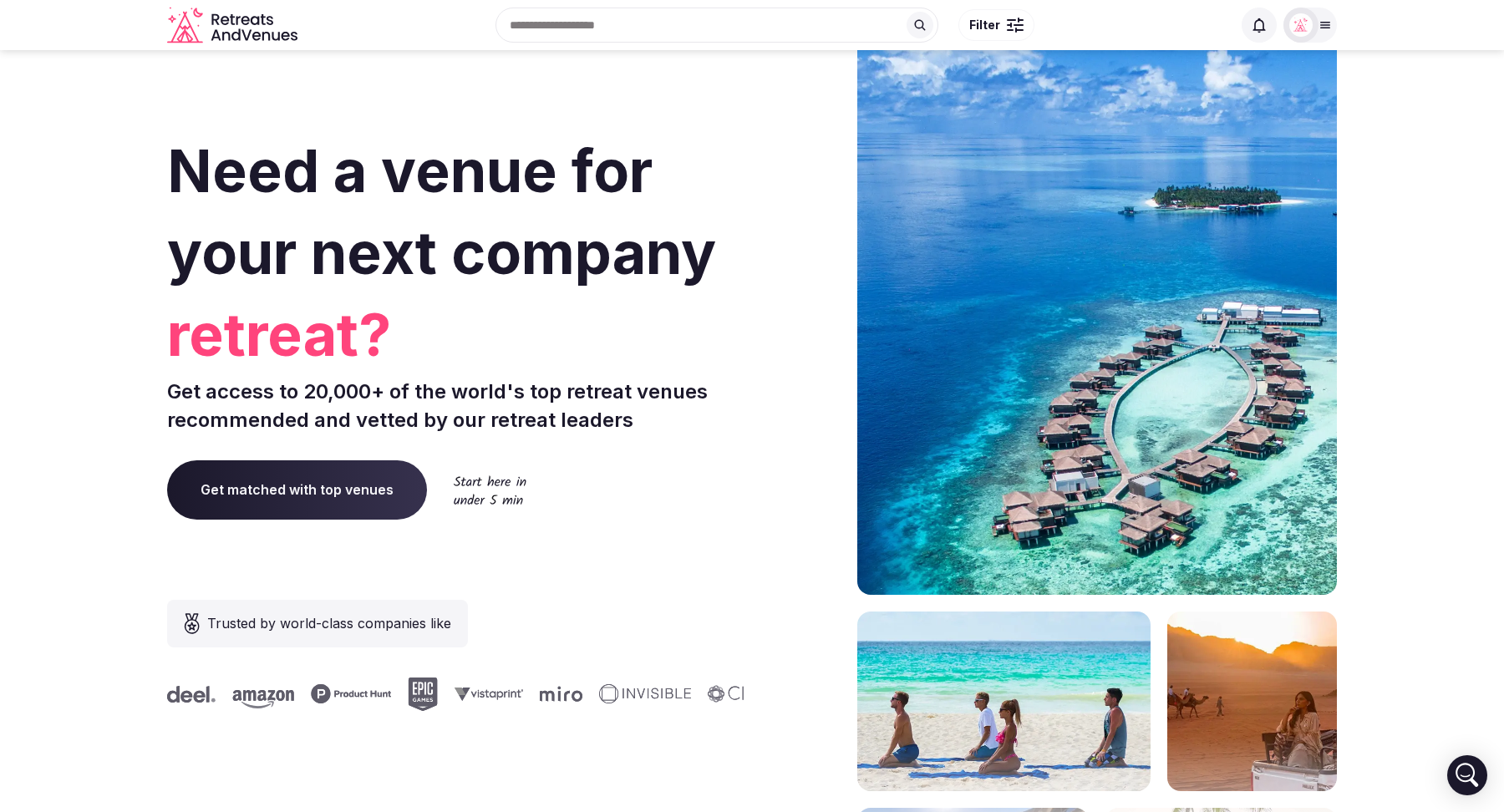
click at [656, 26] on input "text" at bounding box center [716, 25] width 443 height 35
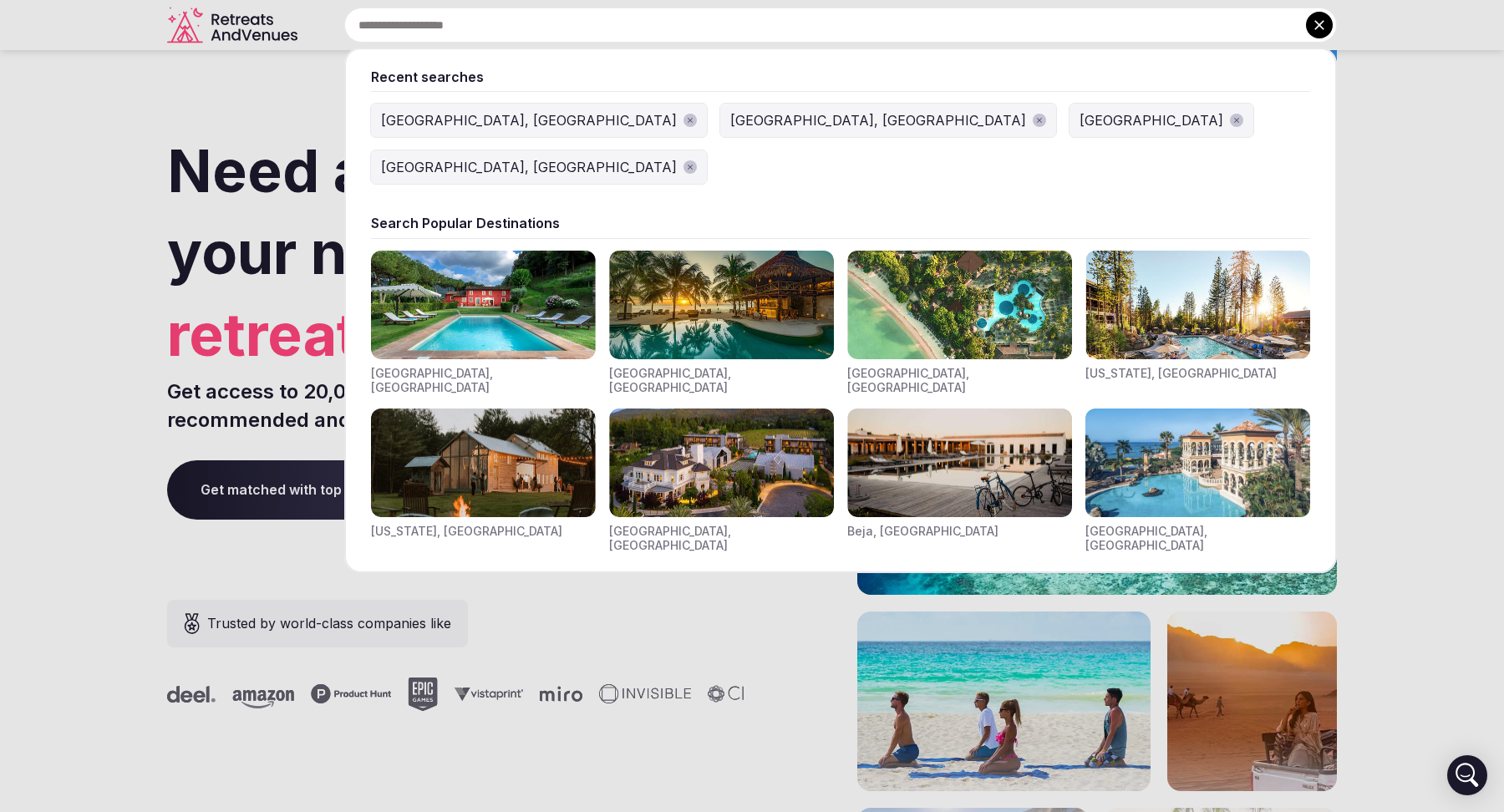
click at [545, 409] on img "Visit venues for New York, USA" at bounding box center [483, 463] width 225 height 109
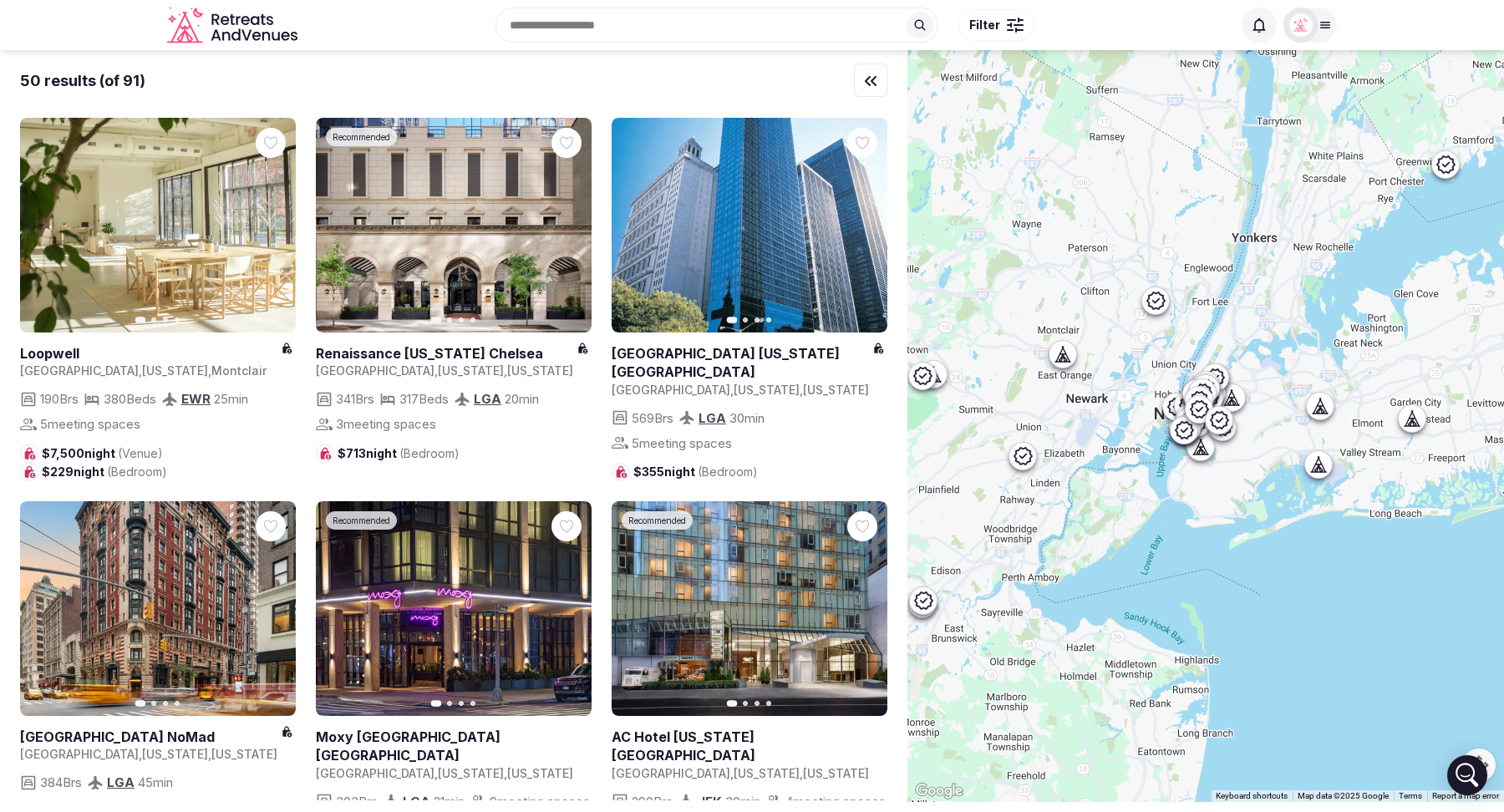
click at [988, 27] on span "Filter" at bounding box center [985, 25] width 31 height 16
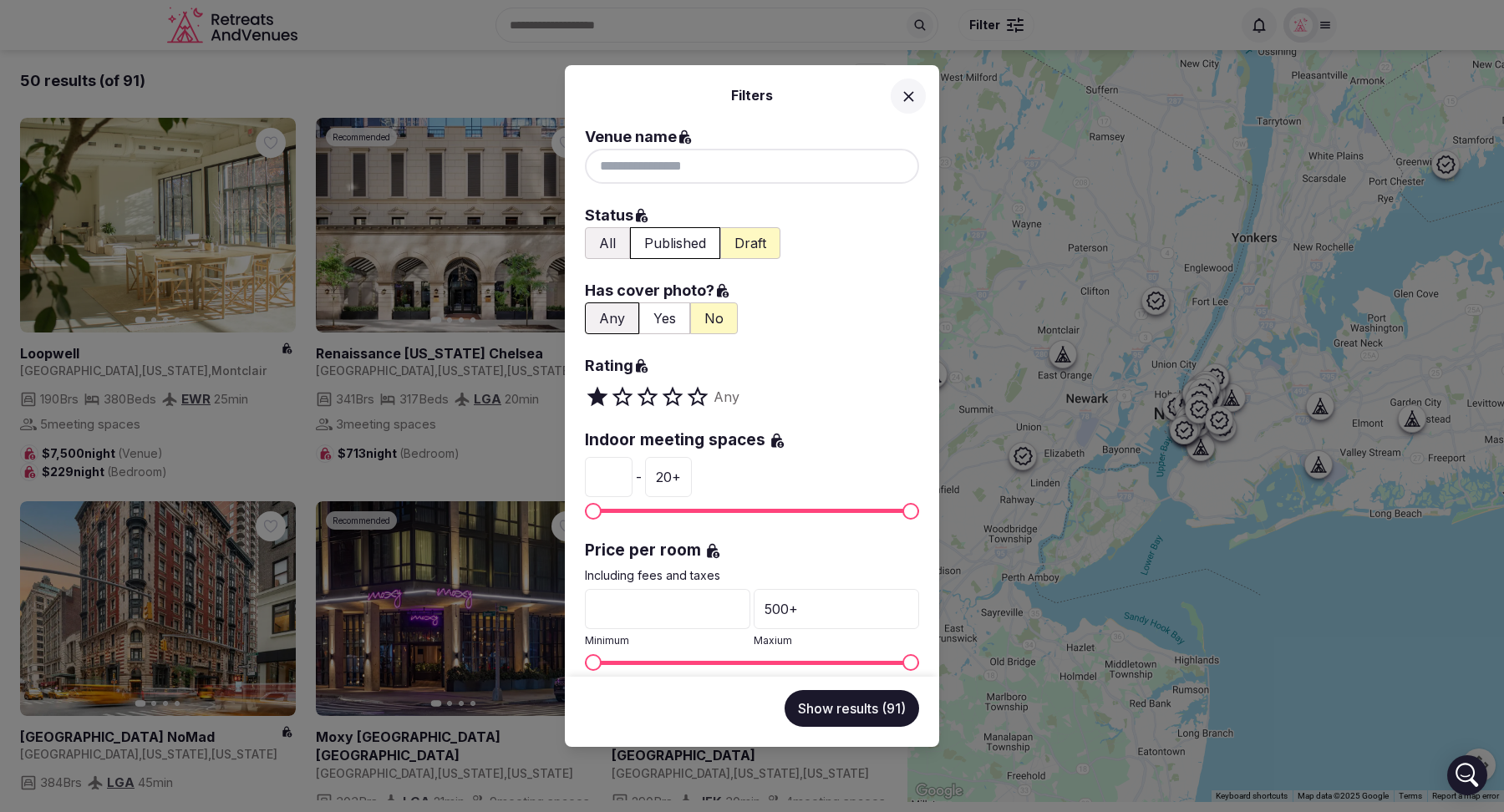
click at [658, 311] on button "Yes" at bounding box center [664, 318] width 51 height 32
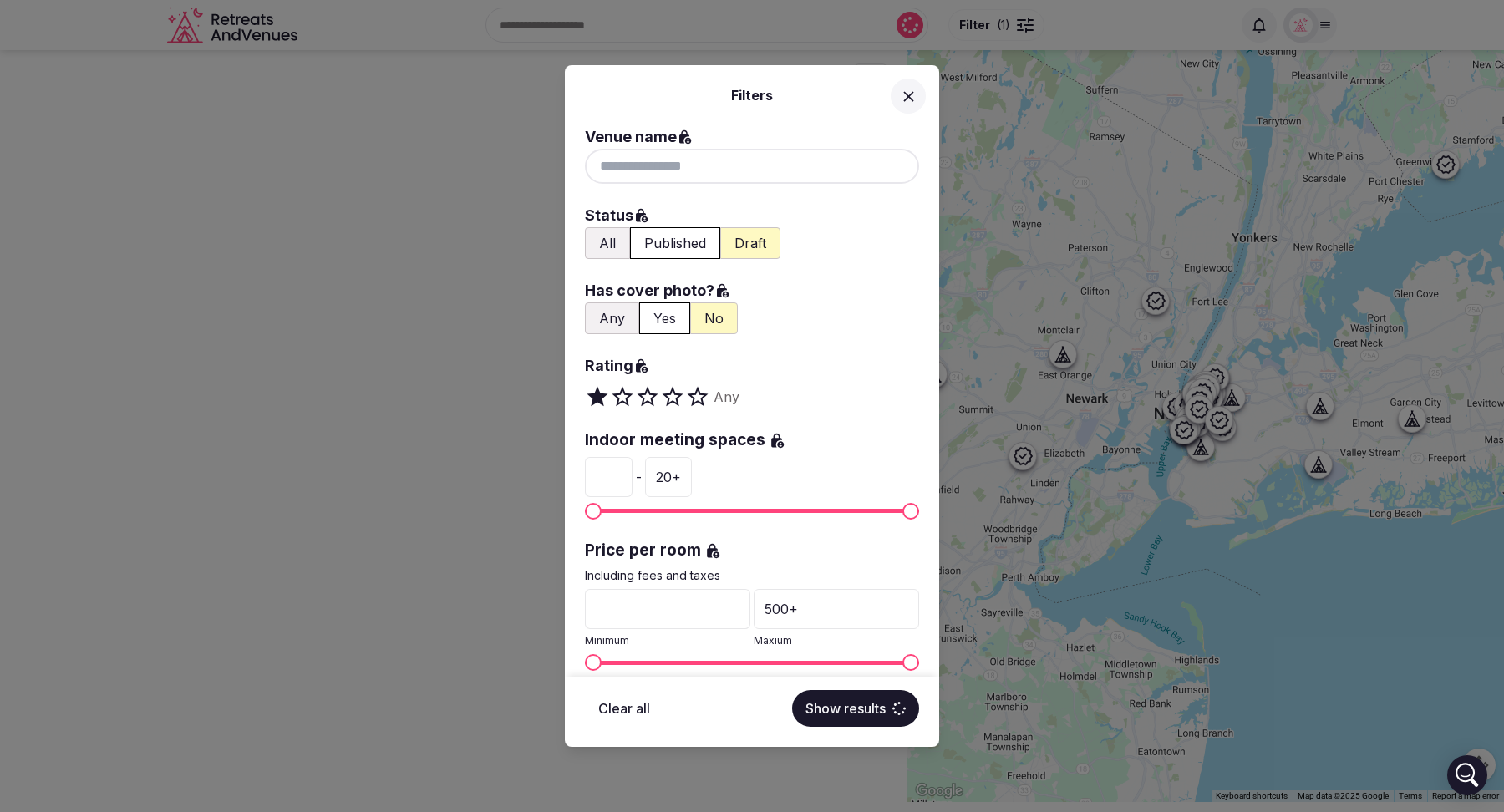
click at [612, 247] on button "All" at bounding box center [607, 243] width 45 height 32
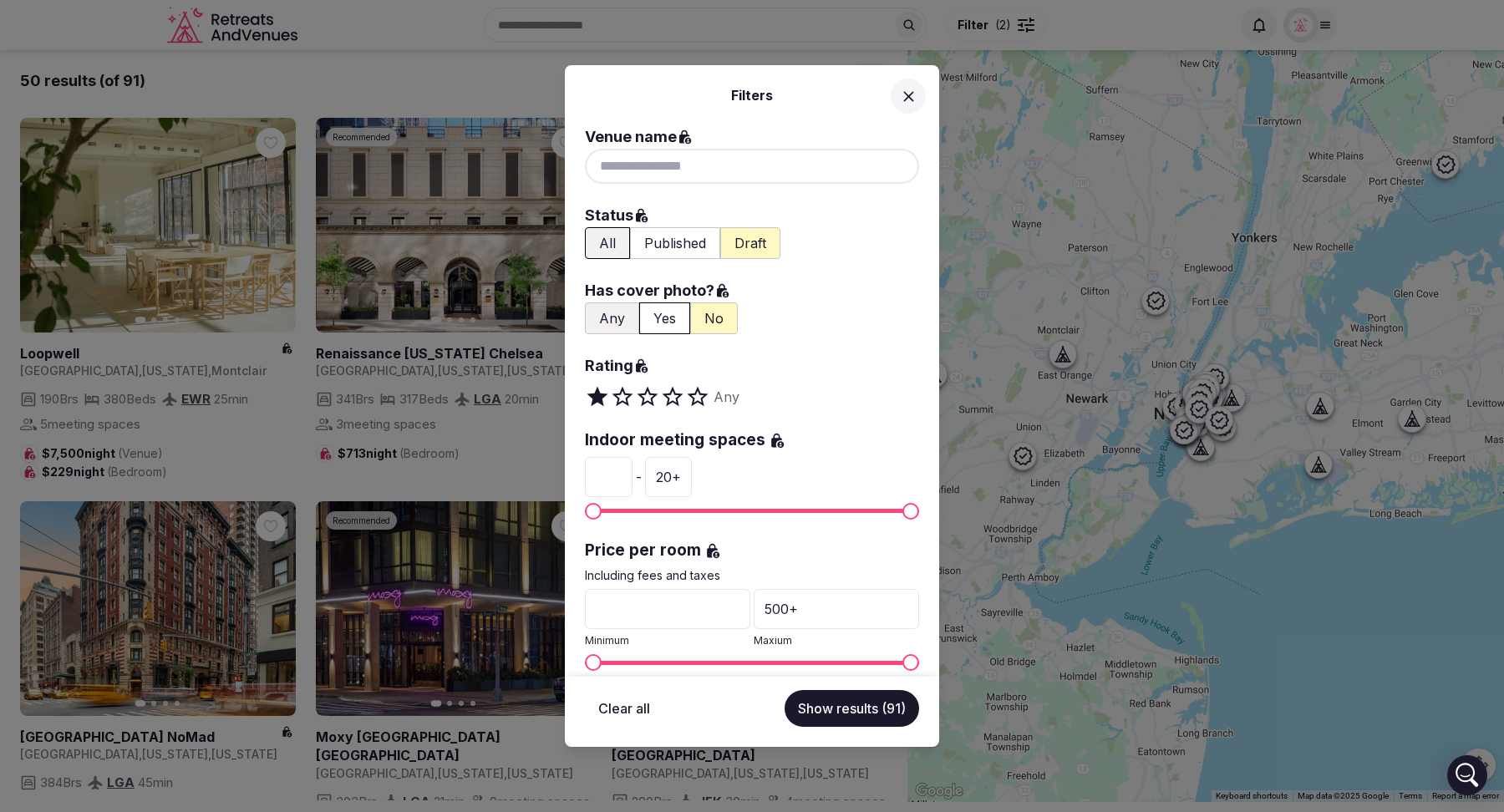
click at [859, 714] on button "Show results (91)" at bounding box center [851, 708] width 134 height 36
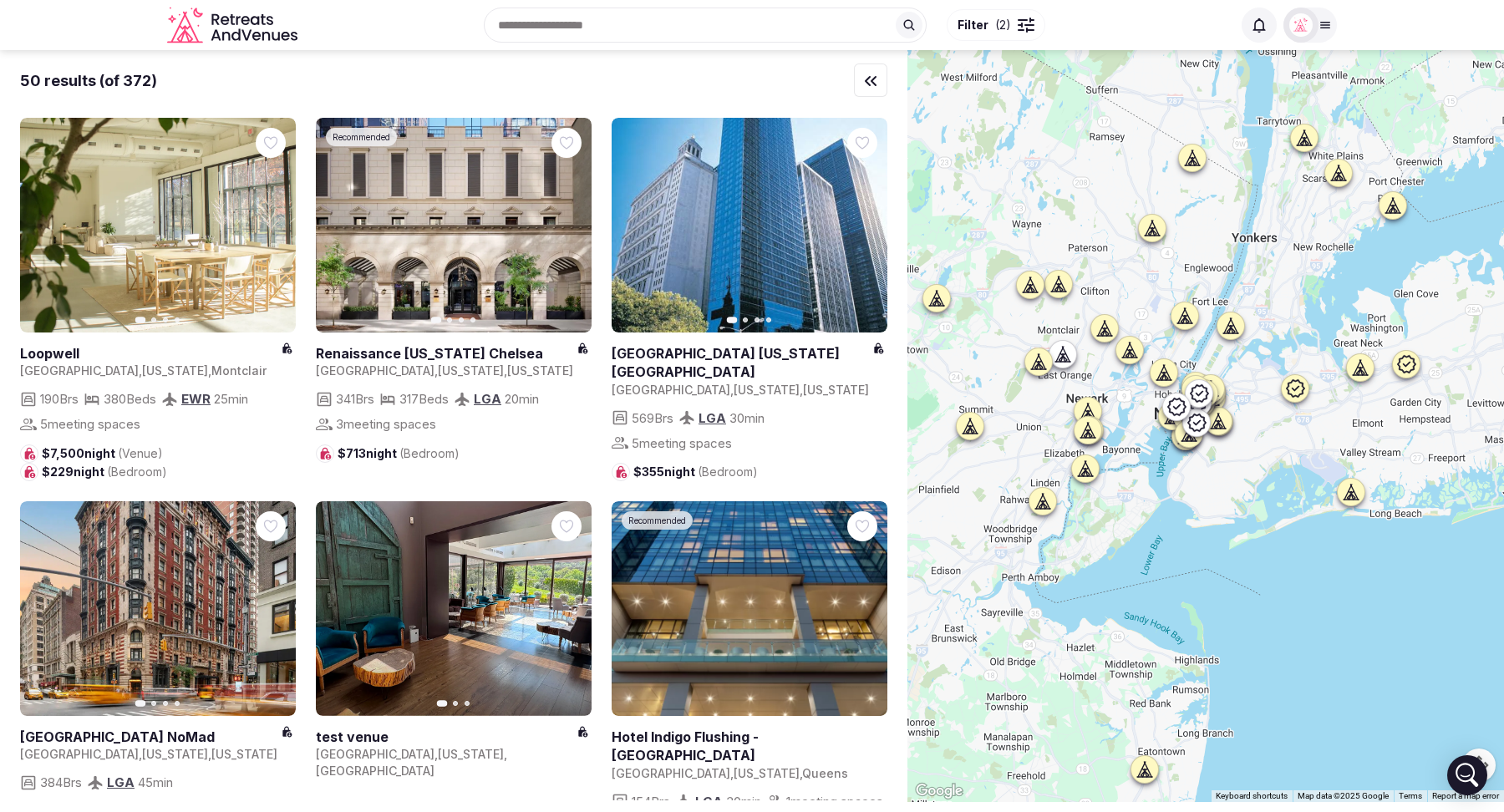
click at [1106, 338] on div at bounding box center [1103, 328] width 26 height 26
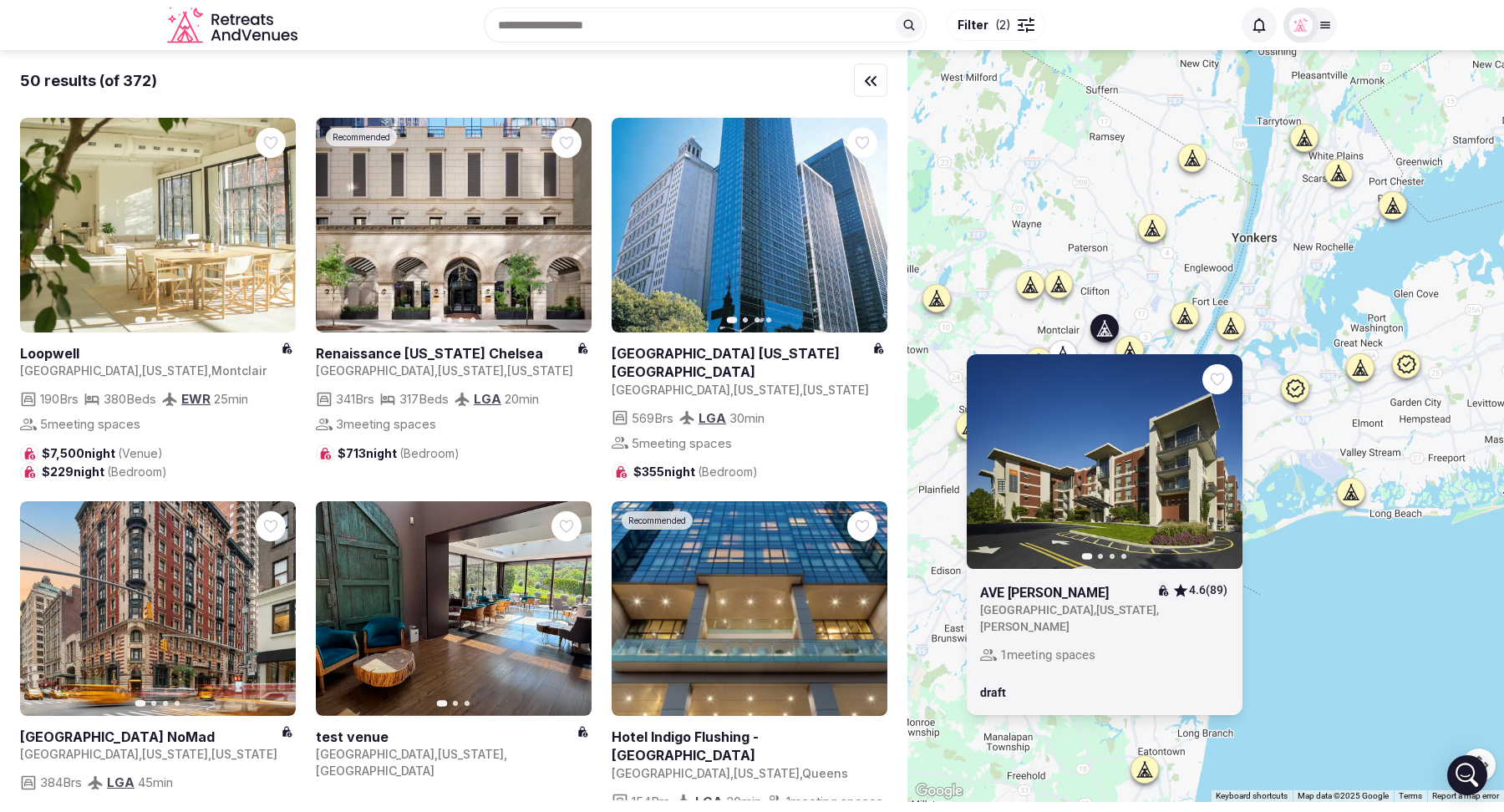
click at [1058, 291] on icon at bounding box center [1059, 291] width 15 height 0
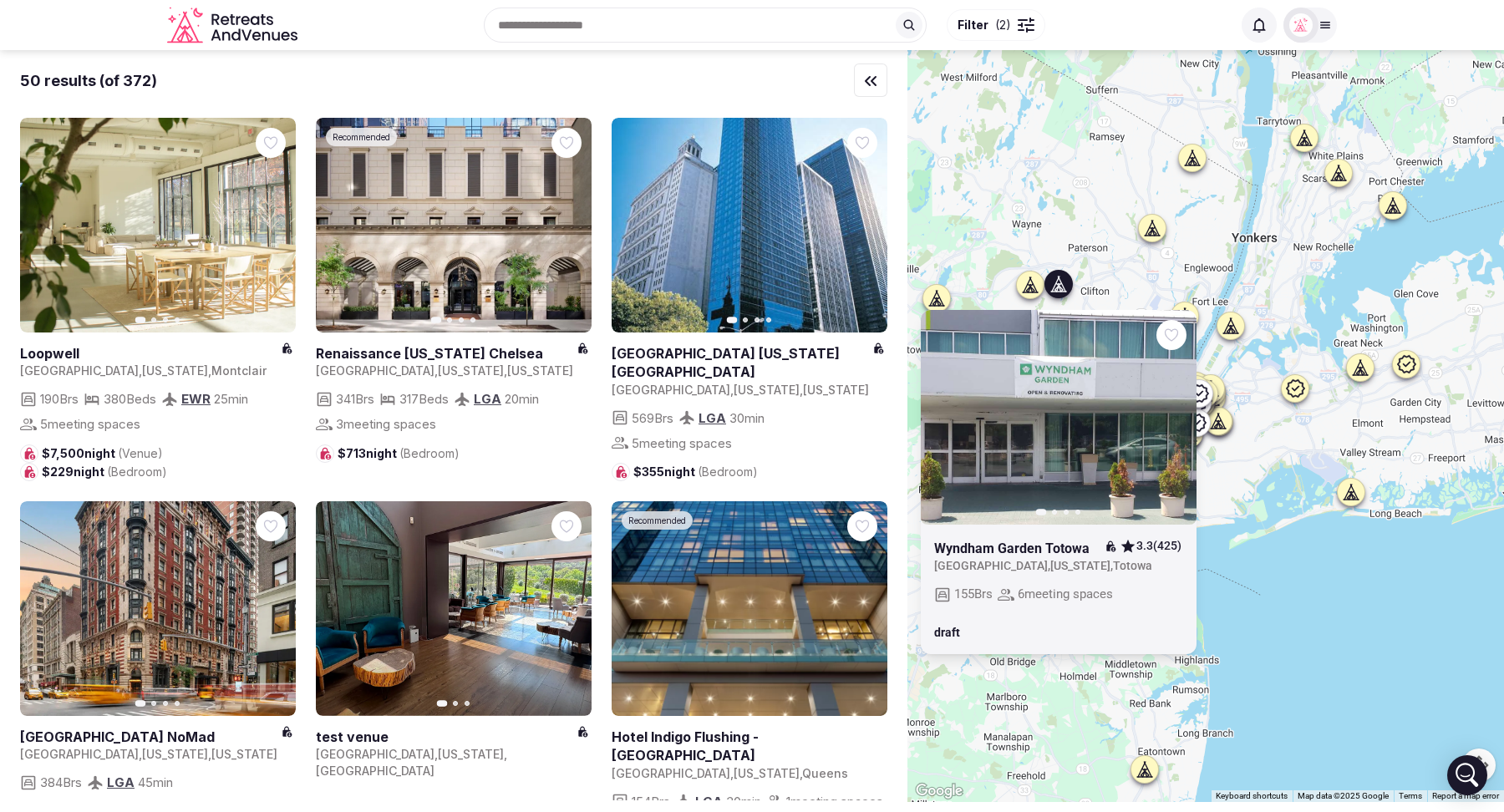
click at [1155, 232] on icon at bounding box center [1154, 233] width 5 height 5
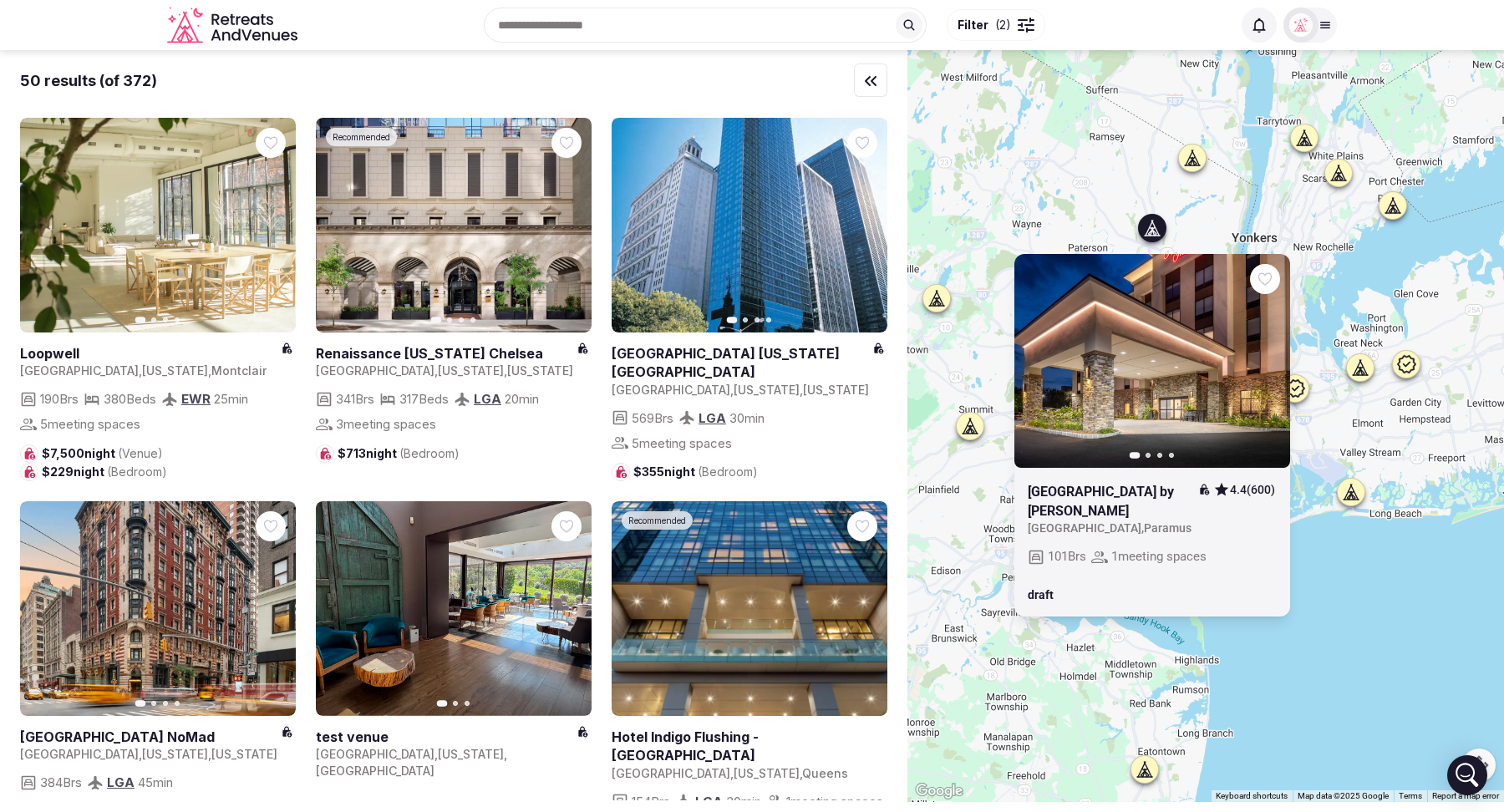
click at [1192, 167] on div at bounding box center [1192, 157] width 26 height 26
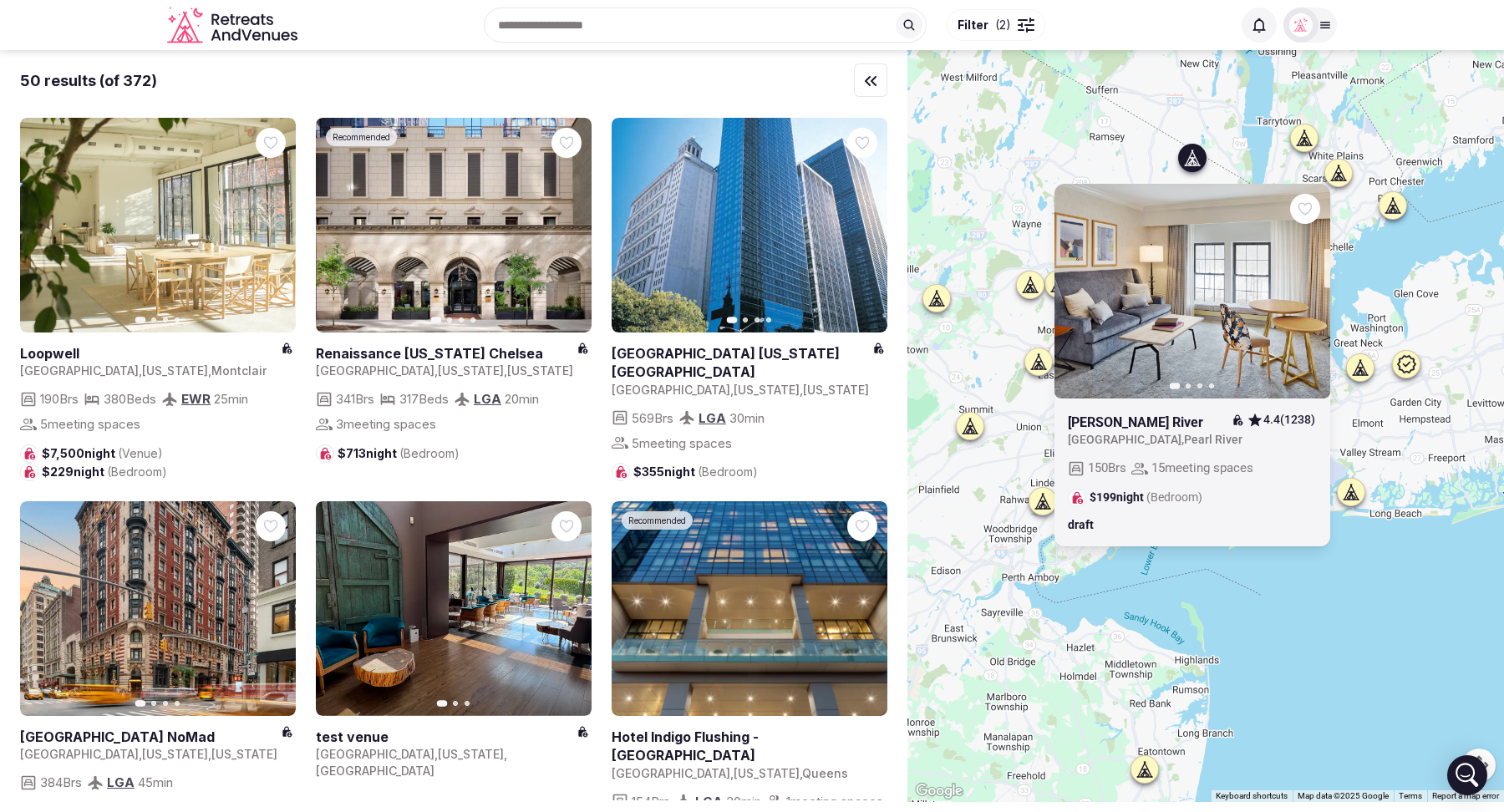
click at [1394, 204] on icon at bounding box center [1392, 205] width 5 height 2
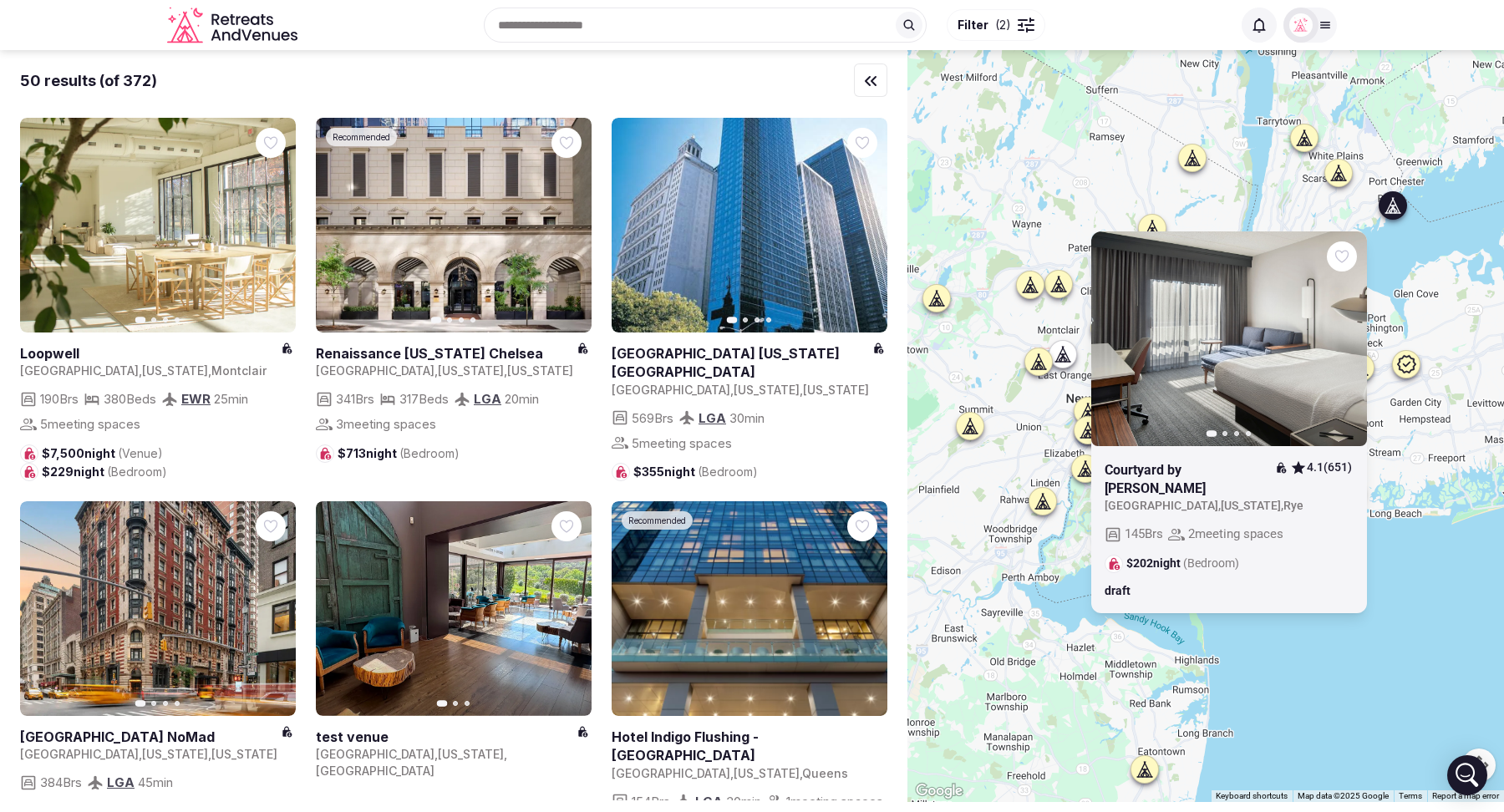
click at [1412, 370] on icon at bounding box center [1405, 363] width 18 height 17
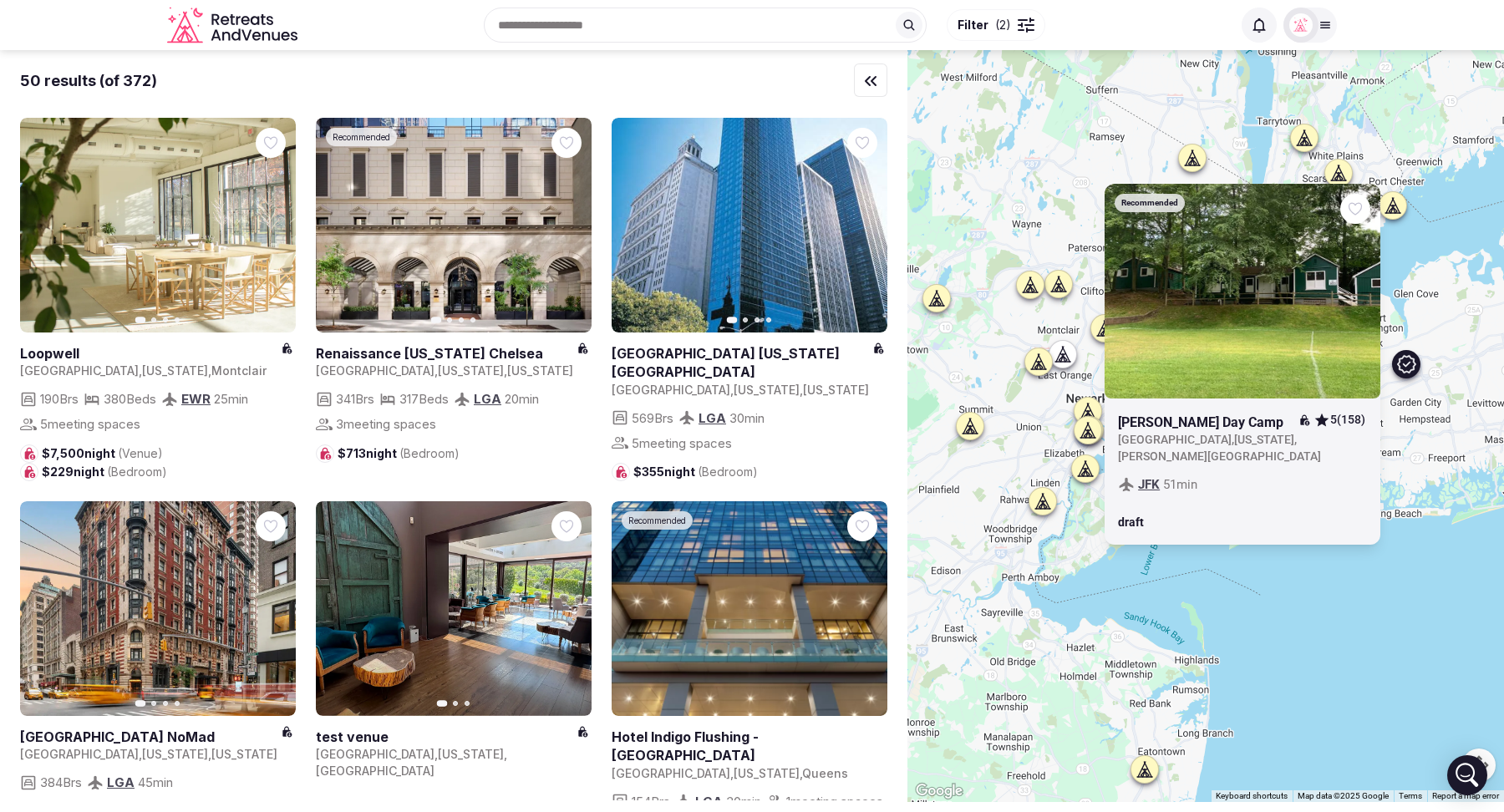
click at [975, 432] on icon at bounding box center [973, 426] width 7 height 15
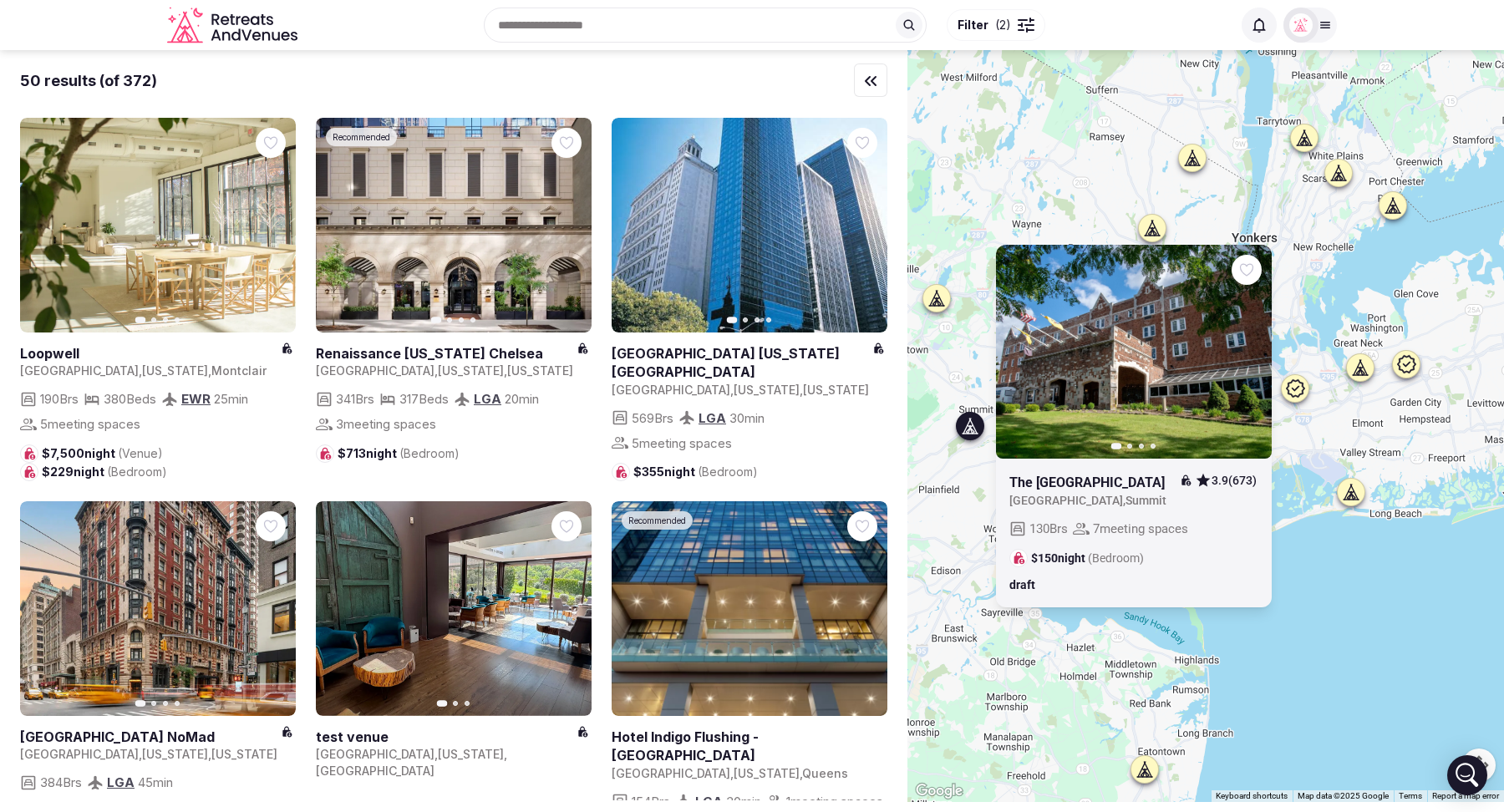
click at [1361, 492] on div at bounding box center [1350, 491] width 26 height 26
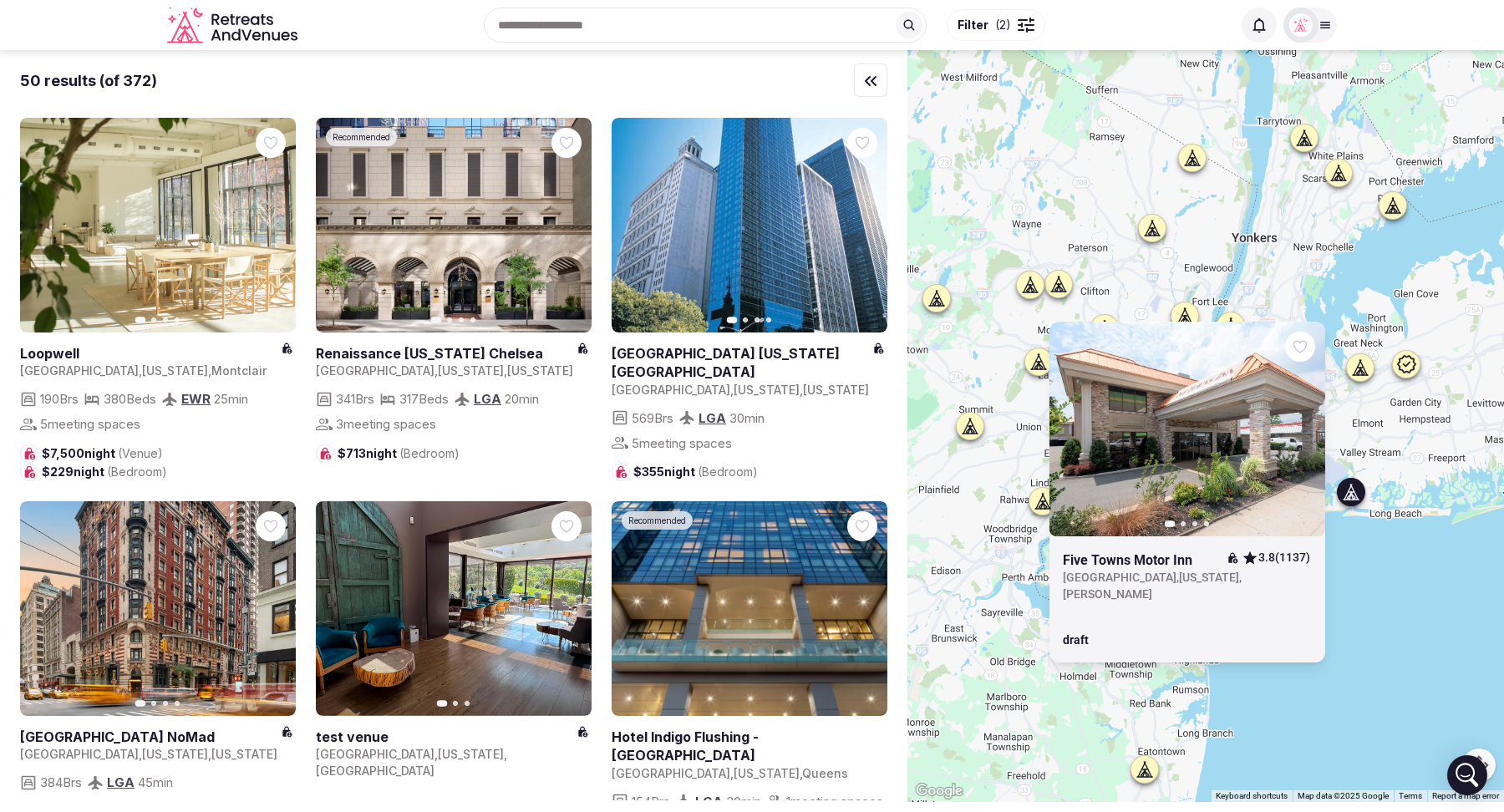
click at [1045, 503] on icon at bounding box center [1042, 501] width 16 height 16
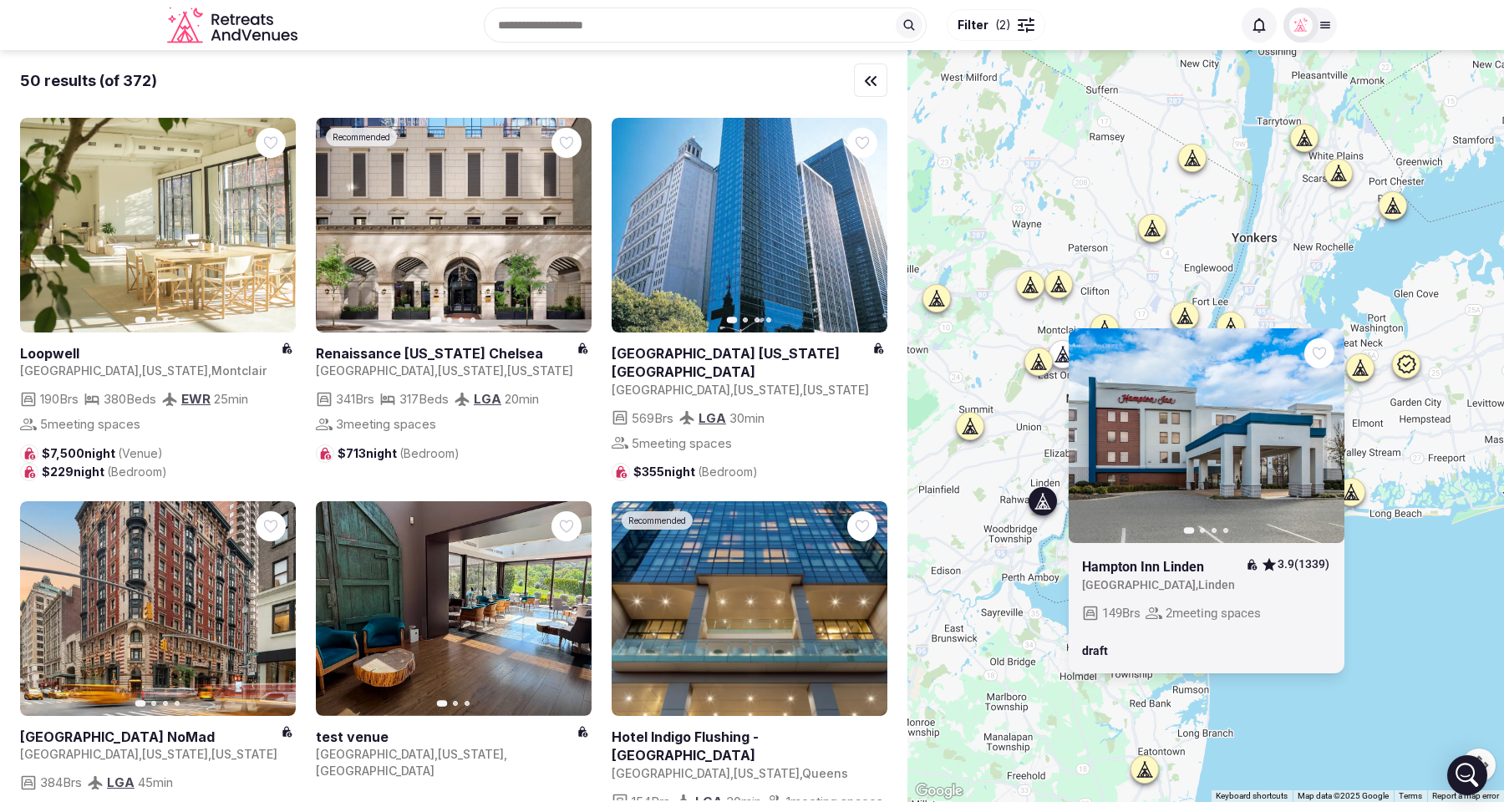
click at [1147, 775] on icon at bounding box center [1144, 769] width 16 height 16
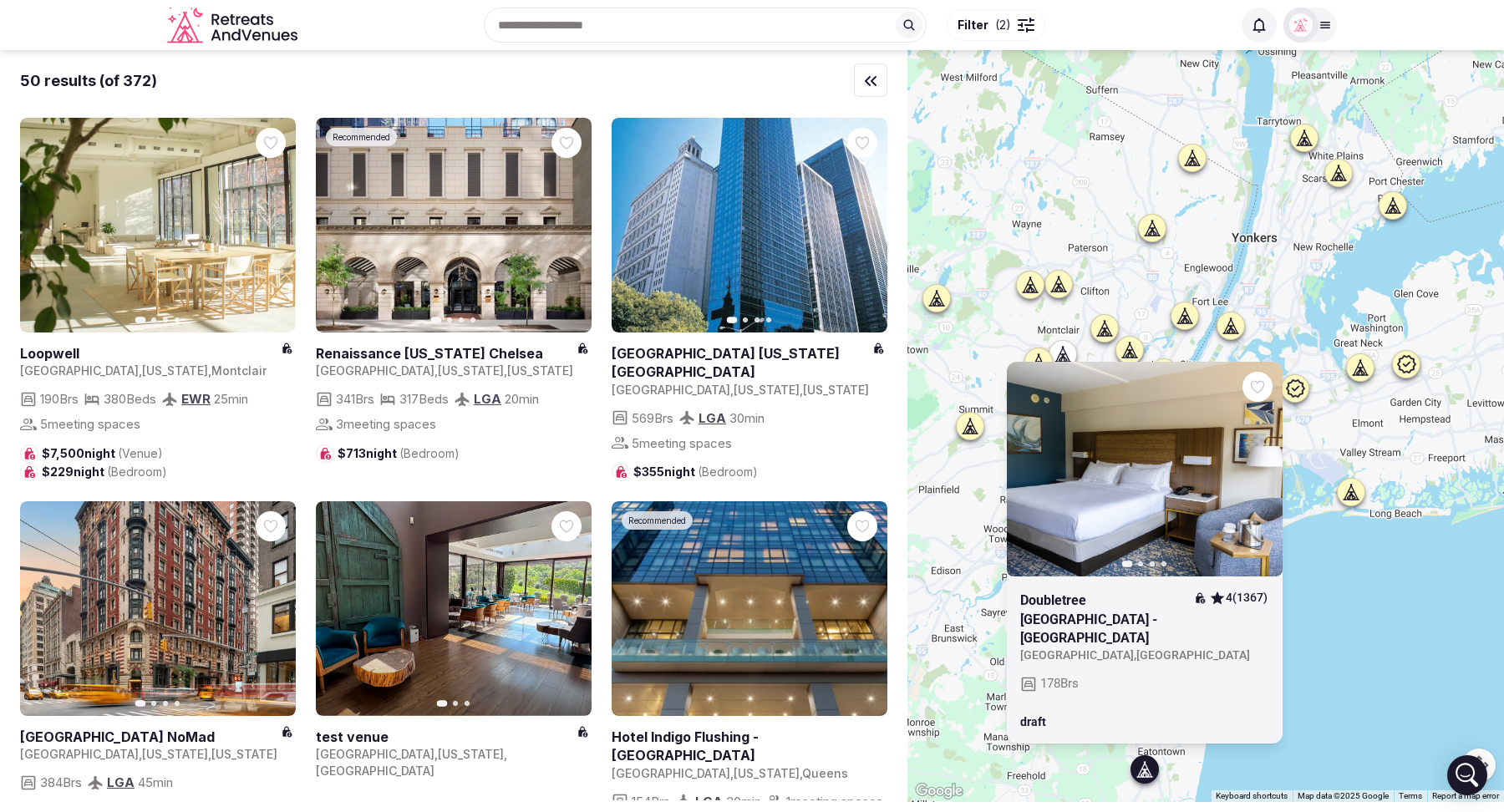
click at [1064, 357] on icon at bounding box center [1065, 359] width 5 height 5
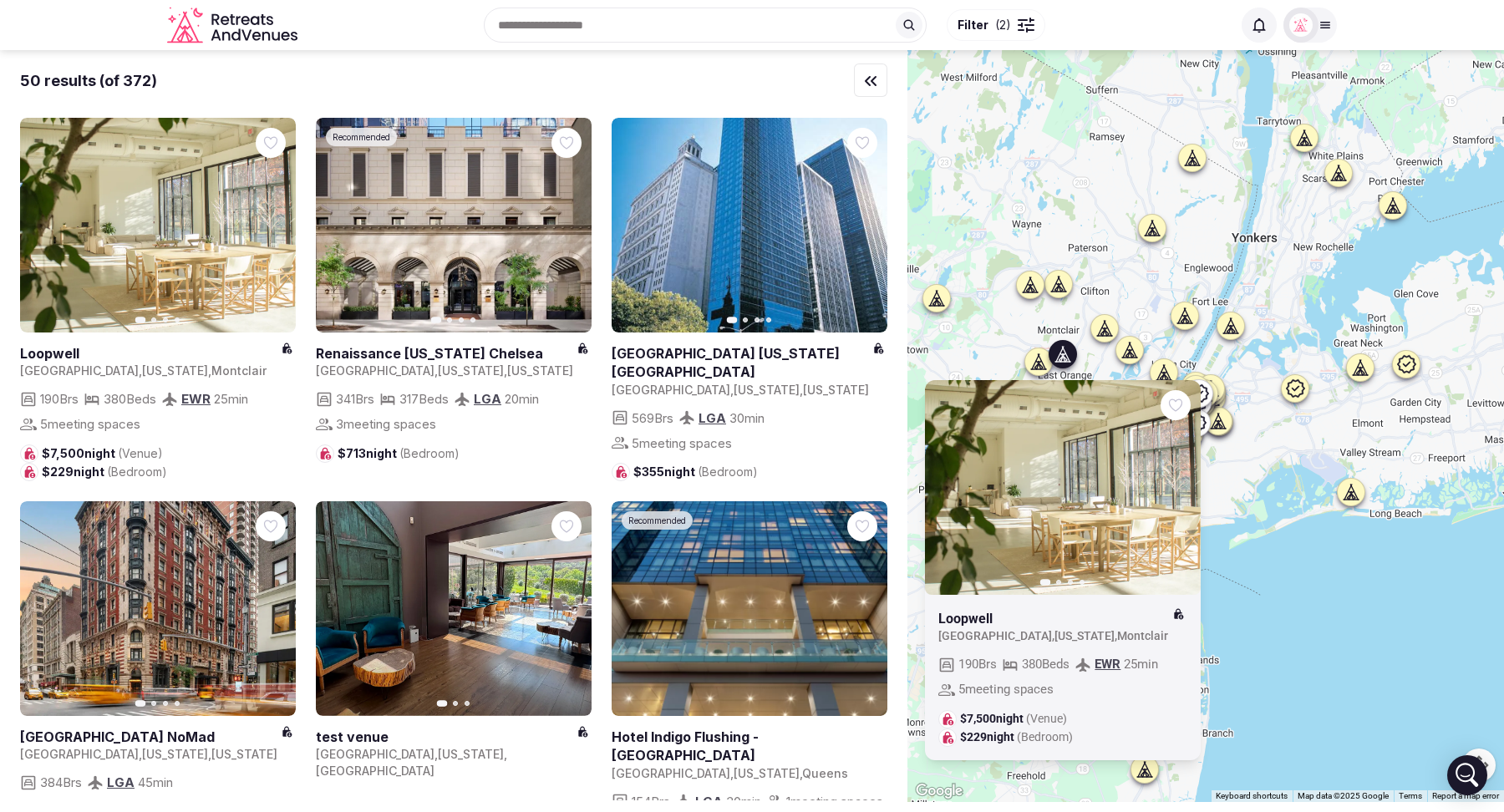
click at [1229, 390] on div at bounding box center [1217, 393] width 28 height 28
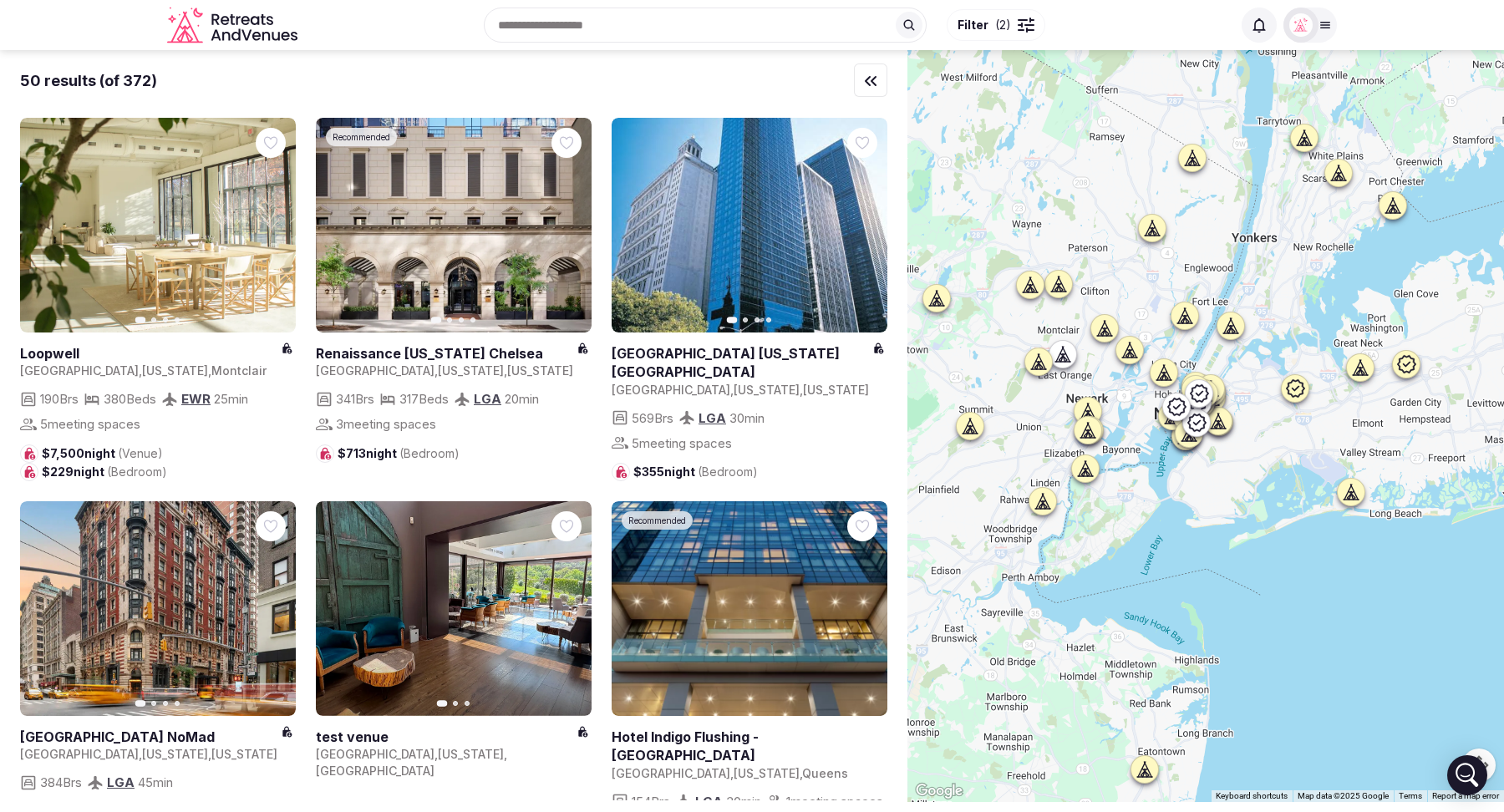
click at [1197, 391] on icon at bounding box center [1199, 393] width 20 height 20
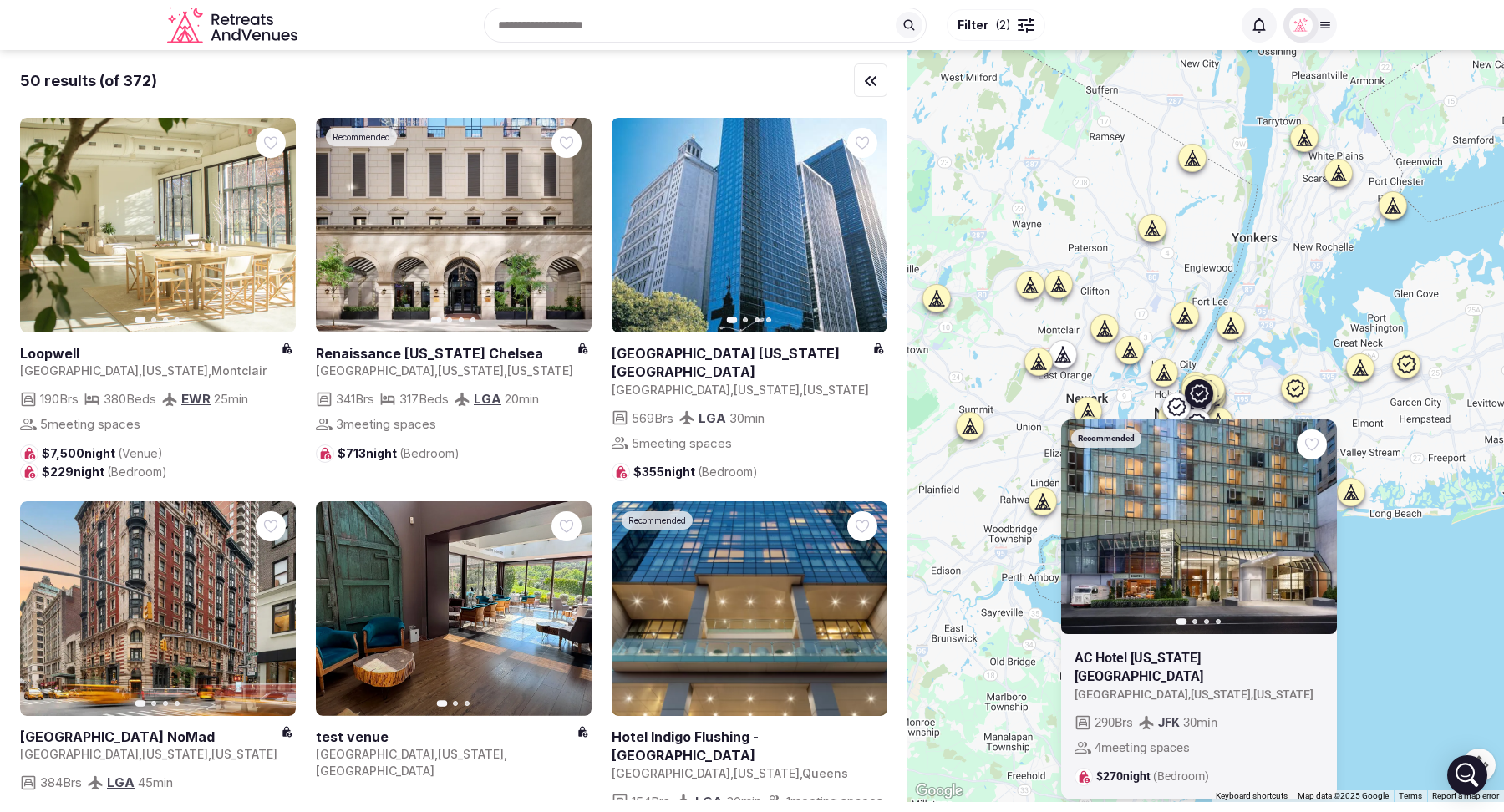
click at [1286, 351] on div "Recommended Previous slide Next slide AC Hotel New York Times Square United Sta…" at bounding box center [1206, 426] width 597 height 752
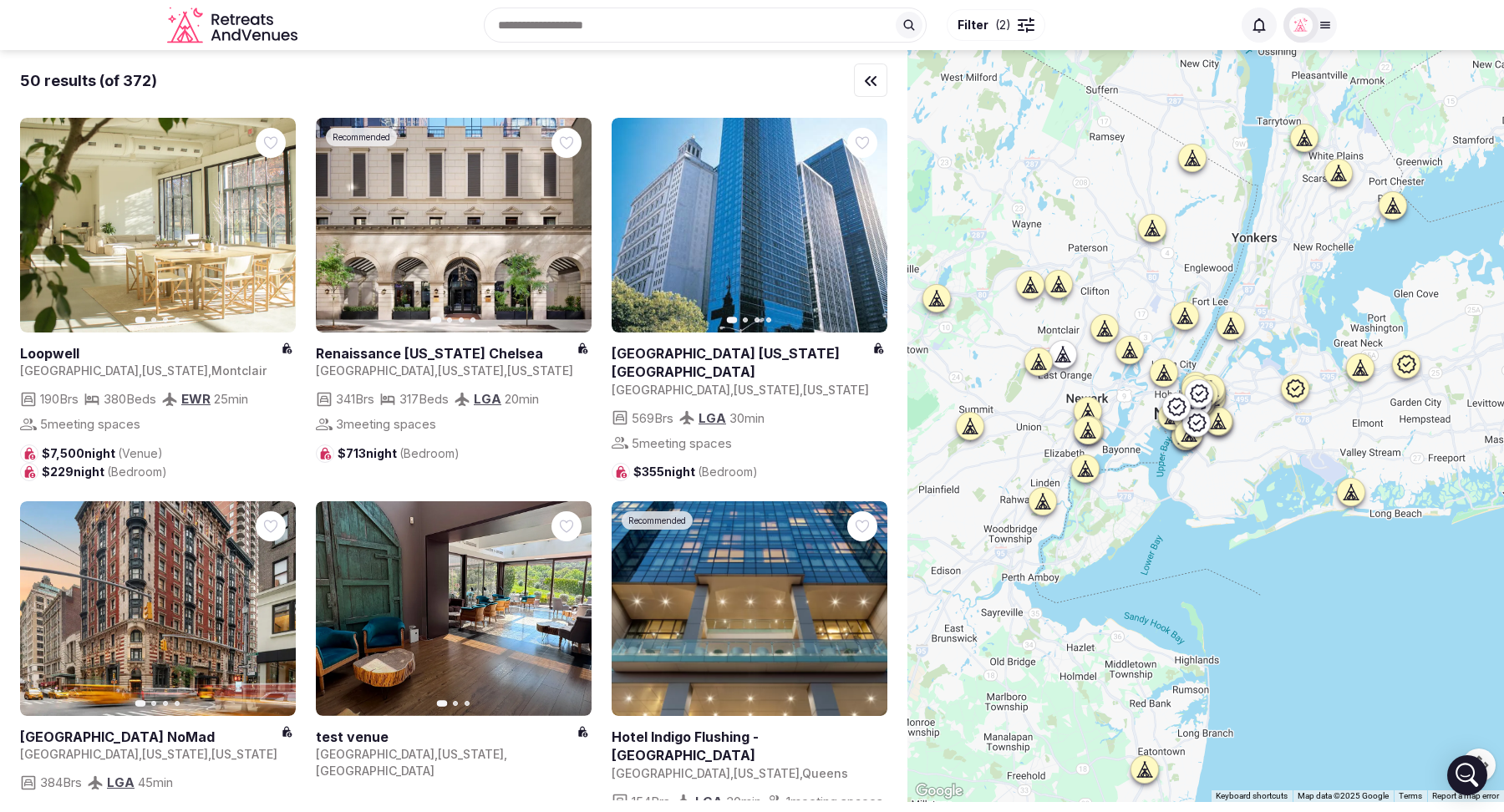
click at [1175, 397] on icon at bounding box center [1176, 407] width 20 height 20
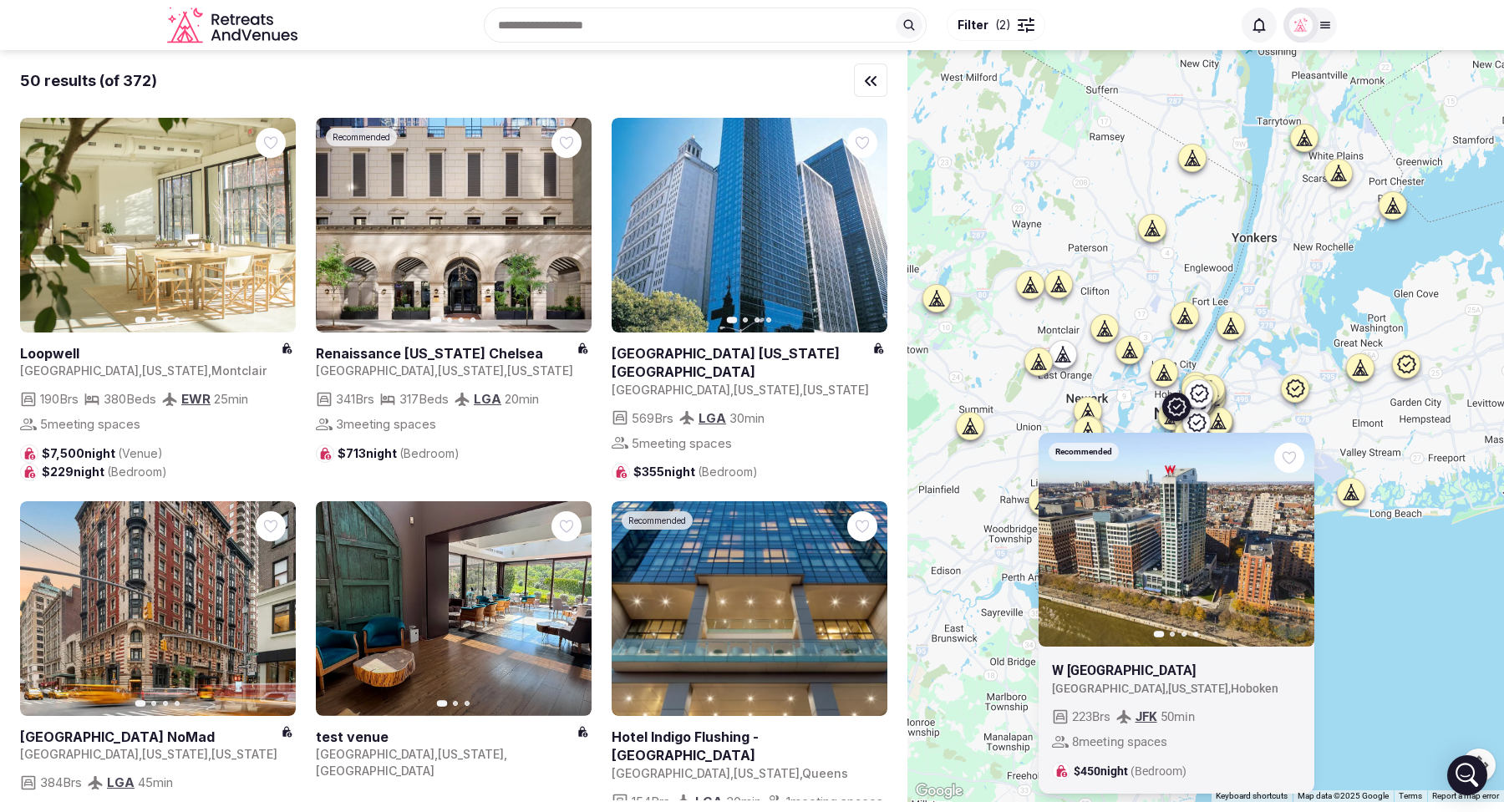
click at [1306, 363] on div "Recommended Previous slide Next slide W Hoboken United States , New Jersey , Ho…" at bounding box center [1206, 426] width 597 height 752
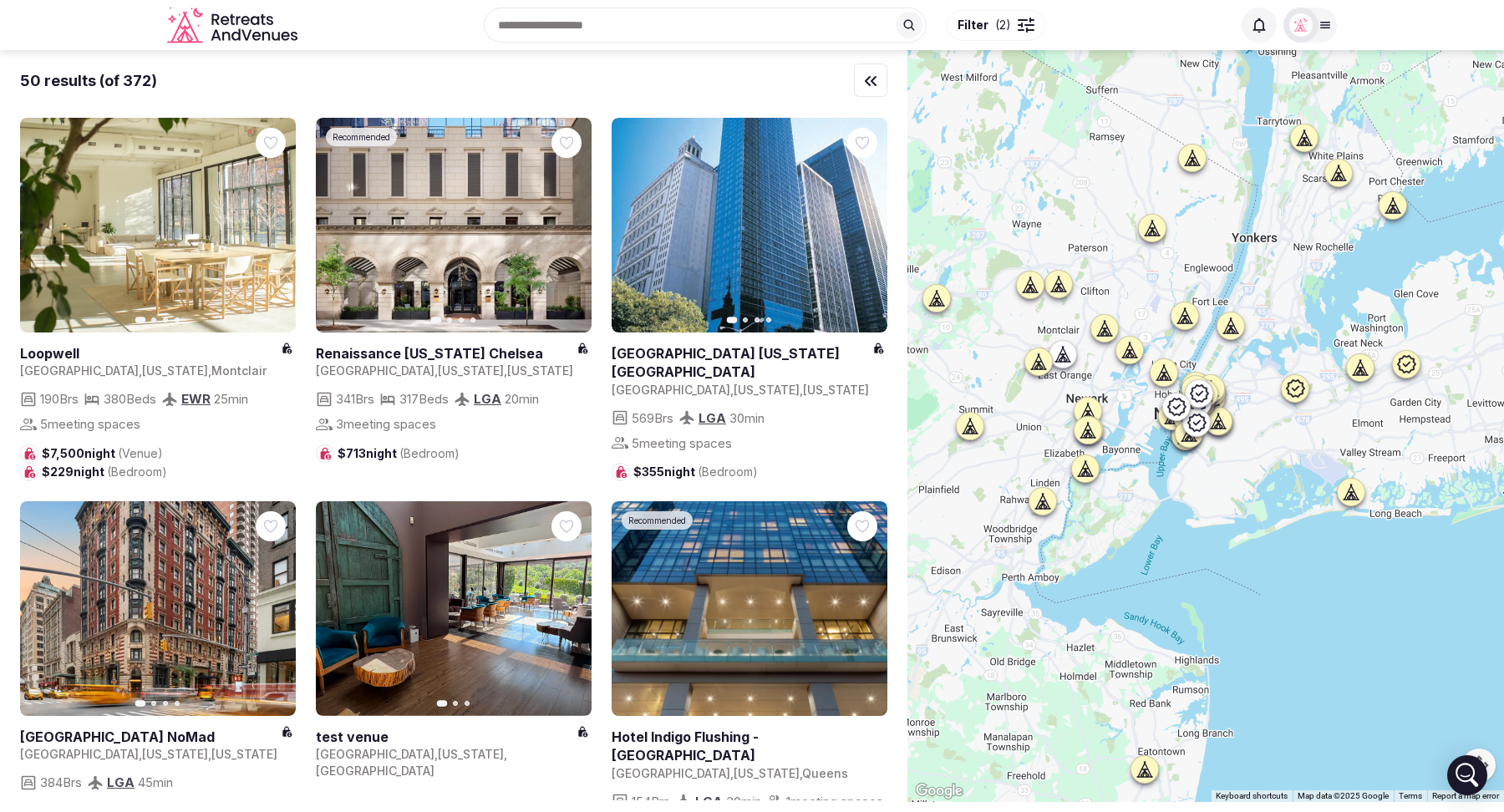
click at [1198, 417] on icon at bounding box center [1196, 422] width 20 height 20
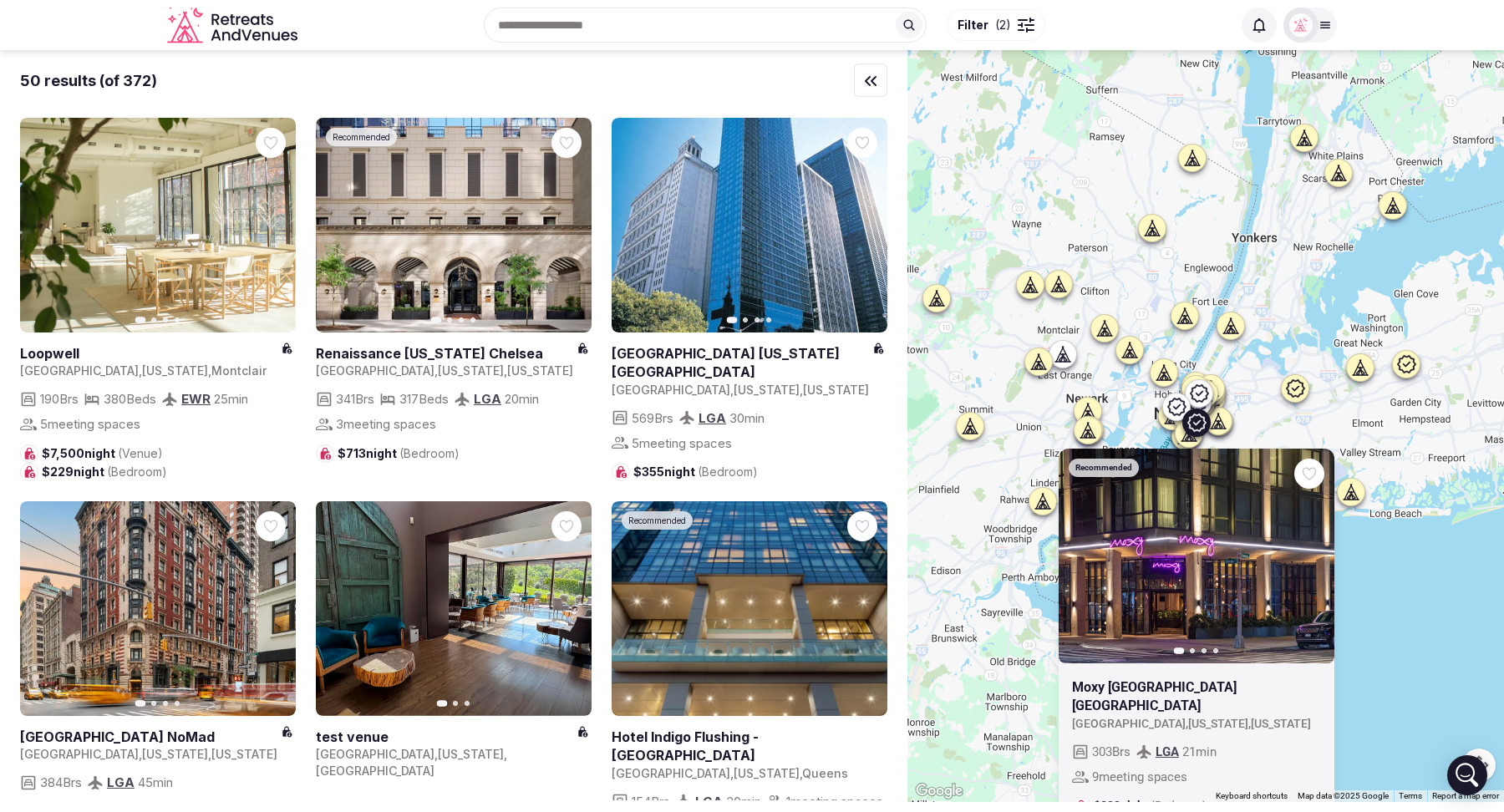
click at [1307, 400] on div at bounding box center [1294, 388] width 26 height 26
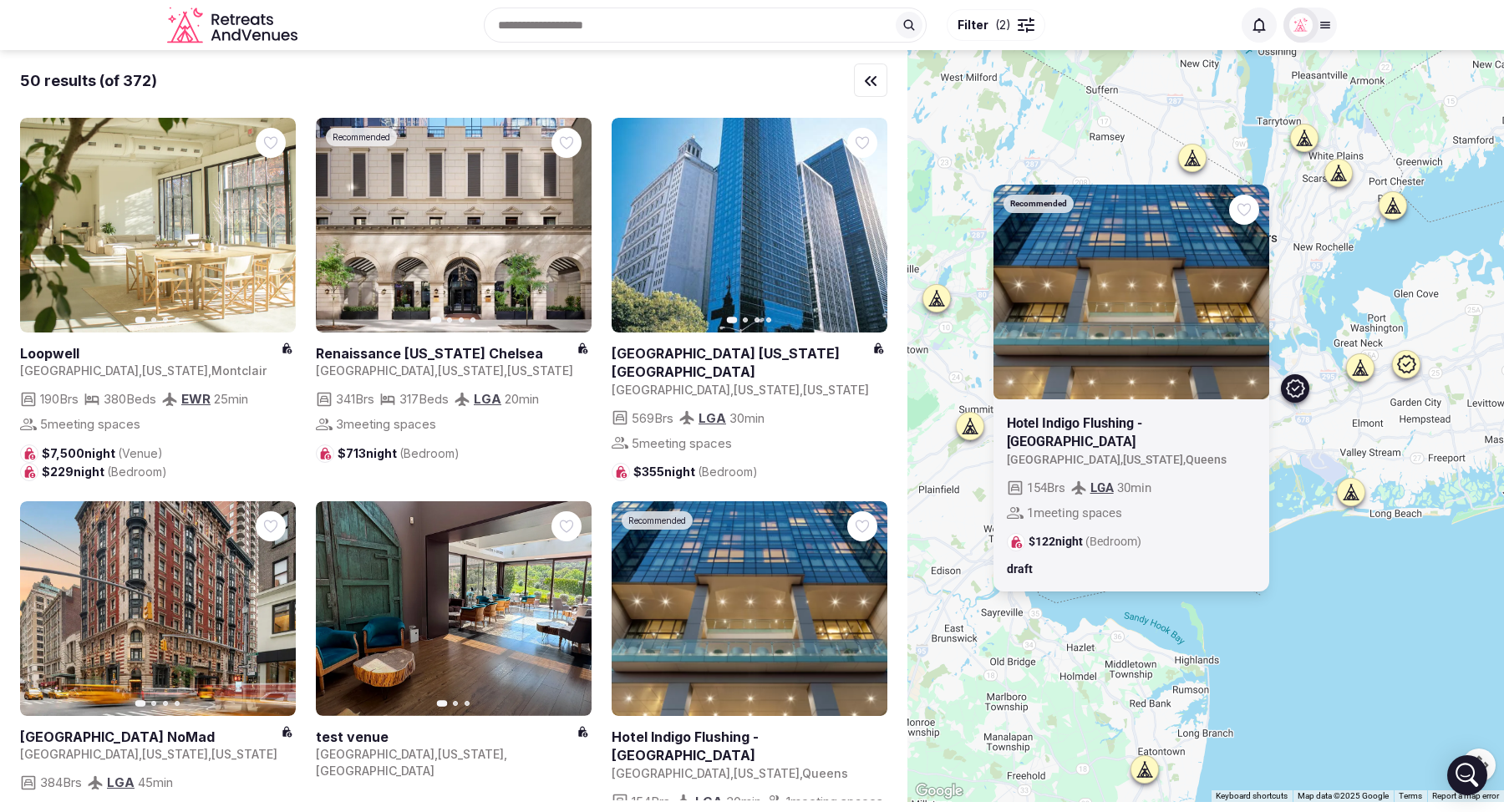
click at [1310, 412] on div "Recommended Hotel Indigo Flushing - LaGuardia United States , New York , Queens…" at bounding box center [1206, 426] width 597 height 752
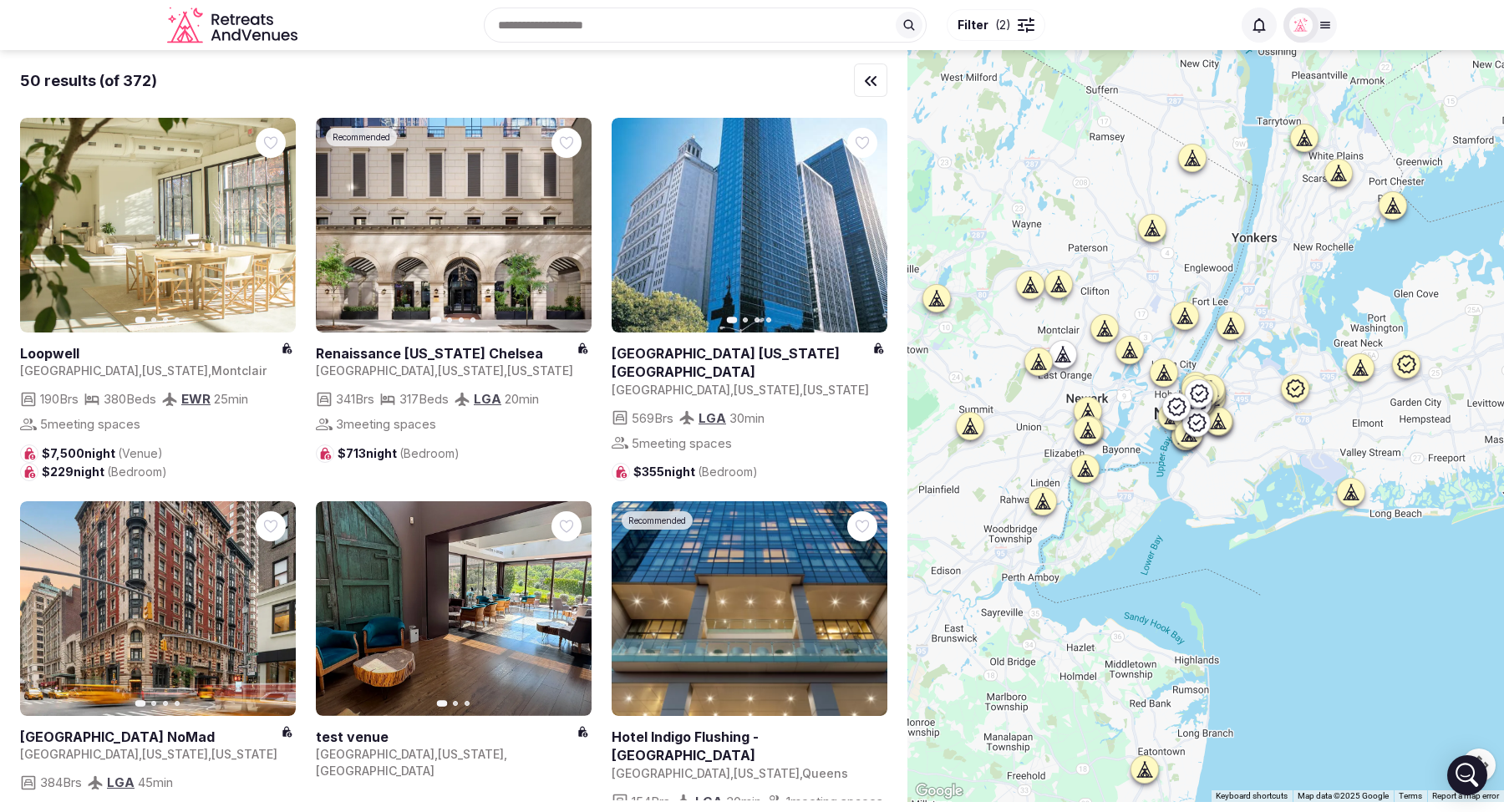
click at [1068, 363] on div at bounding box center [1062, 353] width 26 height 26
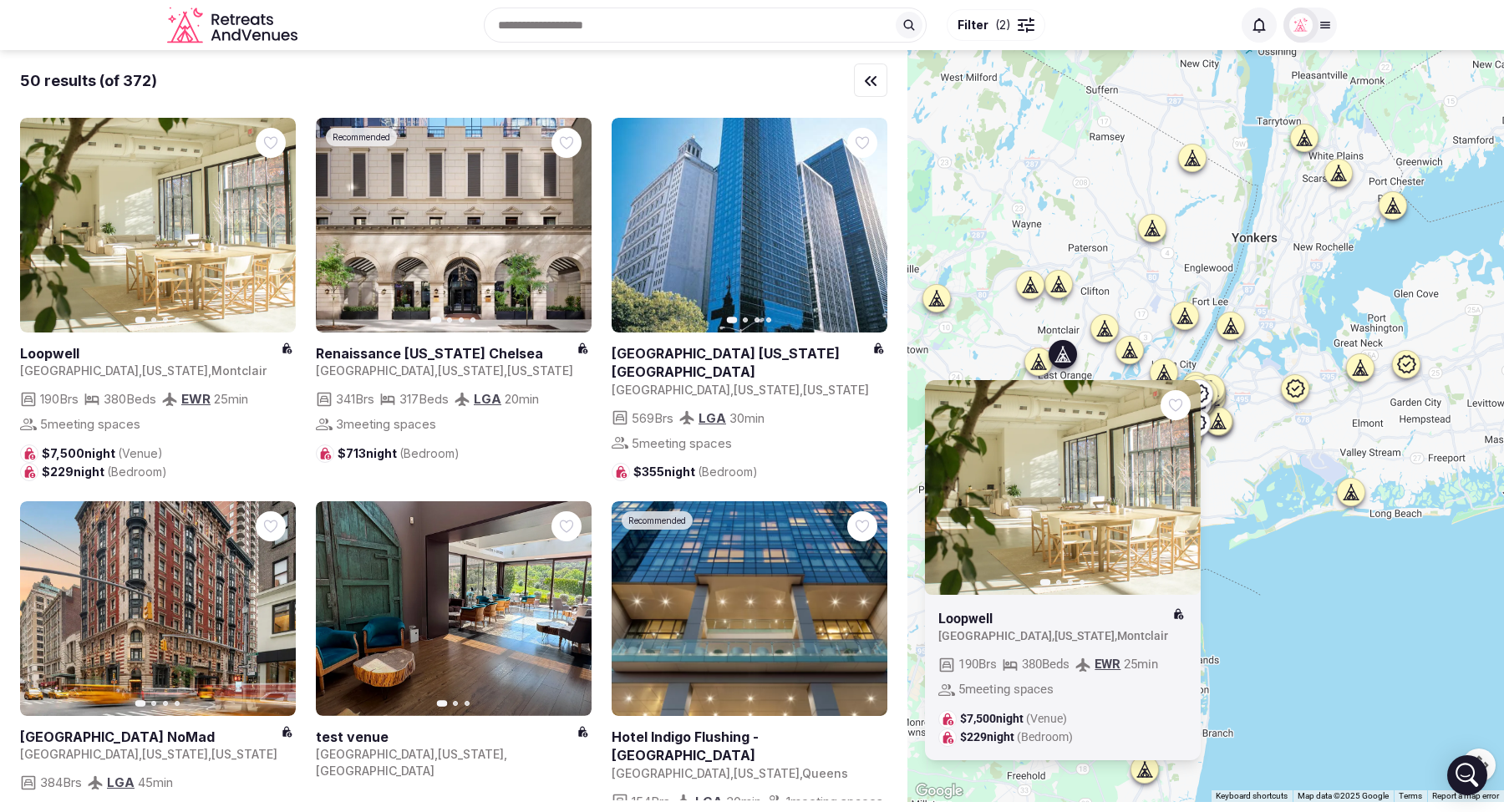
click at [1251, 478] on div "Previous slide Next slide Loopwell United States , New Jersey , Montclair 190 B…" at bounding box center [1206, 426] width 597 height 752
